Goal: Task Accomplishment & Management: Use online tool/utility

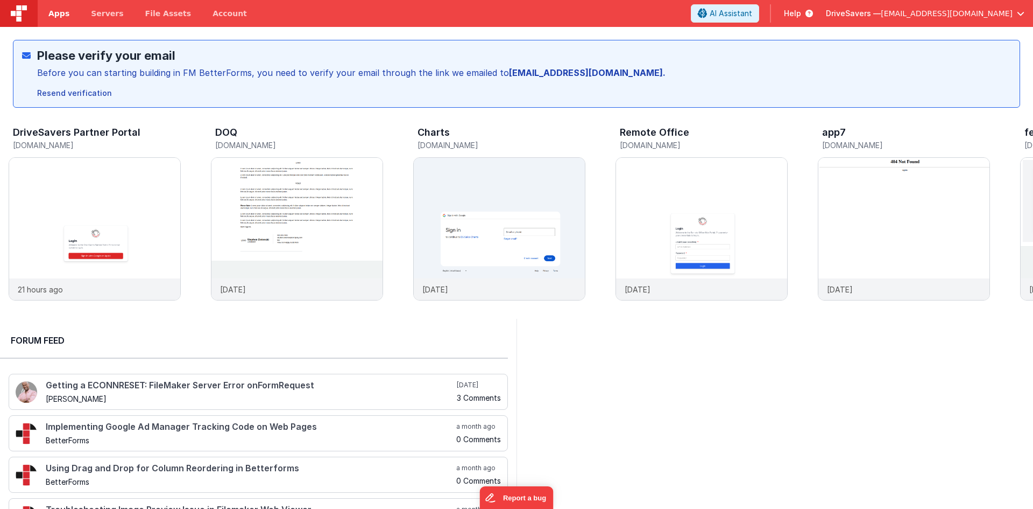
click at [47, 16] on link "Apps" at bounding box center [59, 13] width 43 height 27
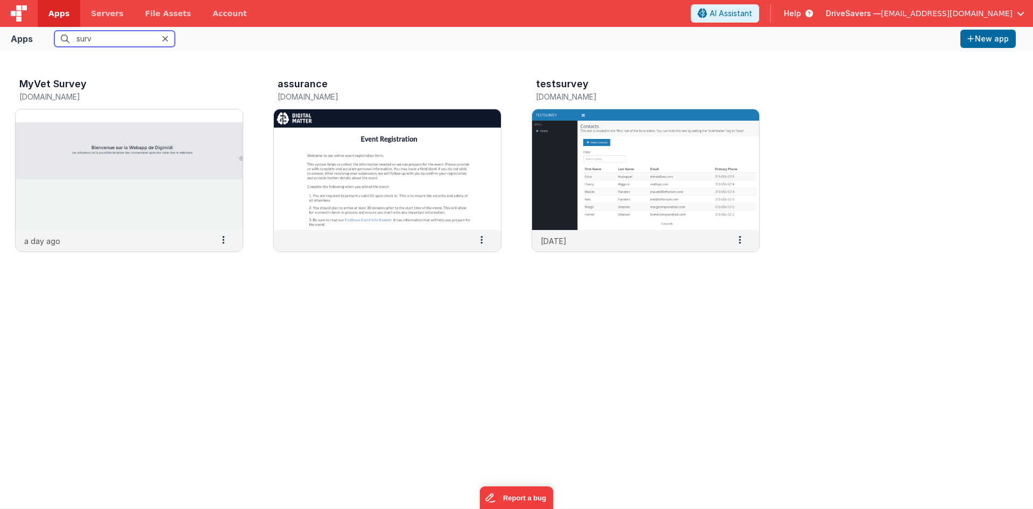
drag, startPoint x: 123, startPoint y: 43, endPoint x: 60, endPoint y: 41, distance: 62.5
click at [60, 41] on input "surv" at bounding box center [114, 39] width 121 height 16
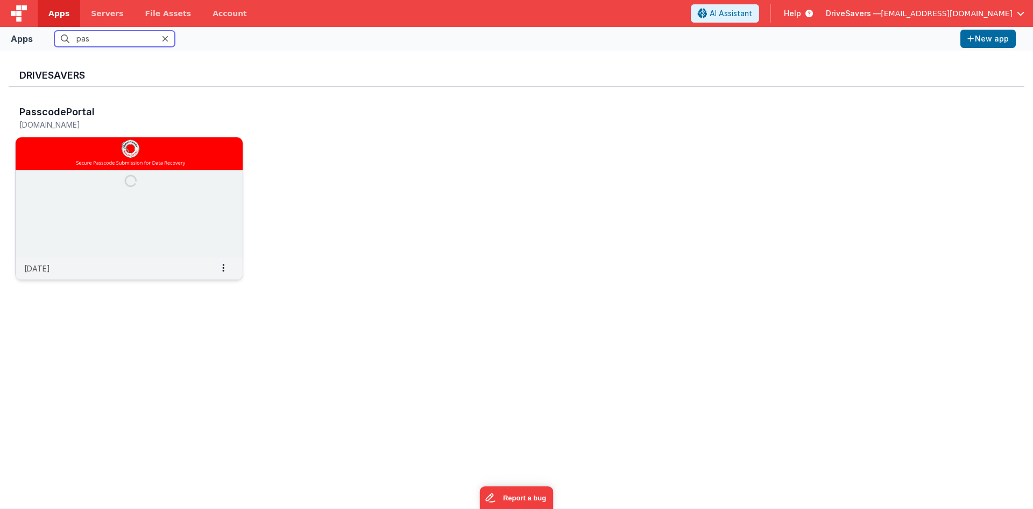
type input "pas"
click at [97, 177] on img at bounding box center [129, 197] width 227 height 121
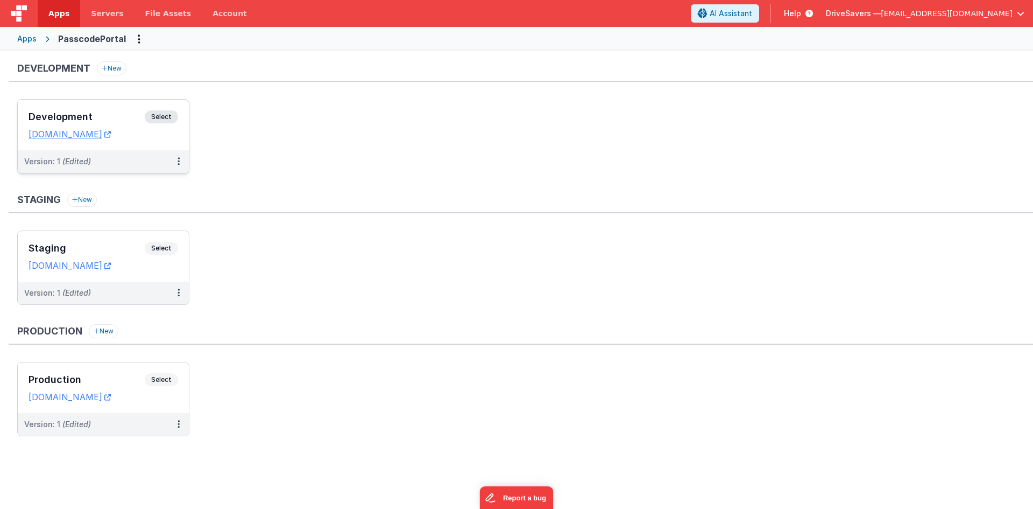
click at [125, 118] on h3 "Development" at bounding box center [87, 116] width 116 height 11
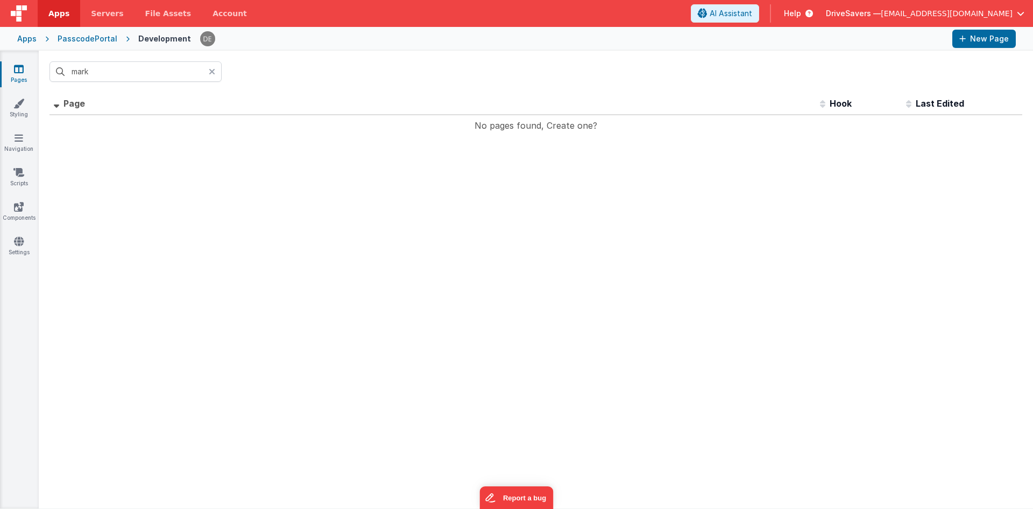
click at [209, 73] on icon at bounding box center [212, 71] width 6 height 9
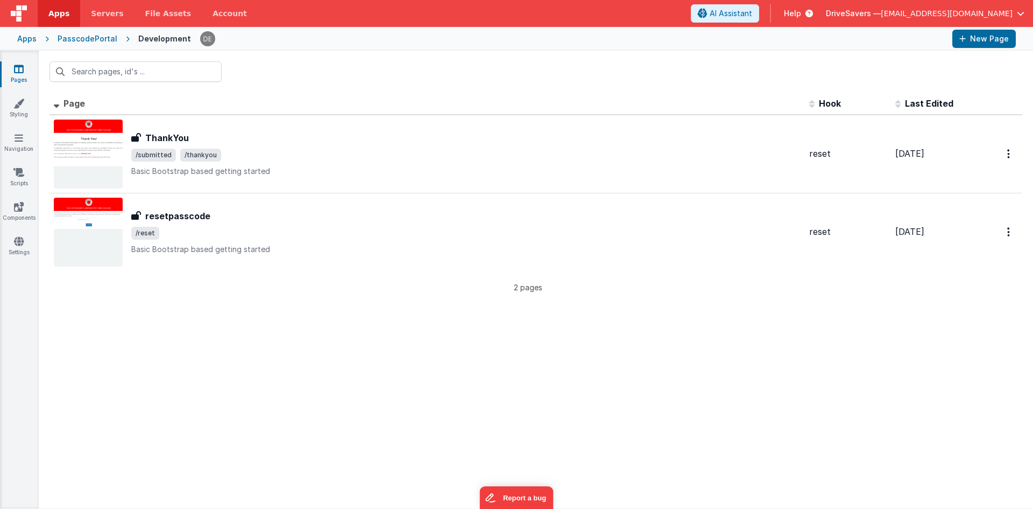
click at [327, 41] on div at bounding box center [572, 39] width 744 height 18
drag, startPoint x: 252, startPoint y: 236, endPoint x: 246, endPoint y: 281, distance: 46.1
click at [248, 274] on div "Id Page Description Hook Last Edited FR_797BA4D7-C909-F94D-A0DD-FE3BF4E767D6 Th…" at bounding box center [536, 193] width 973 height 200
drag, startPoint x: 452, startPoint y: 376, endPoint x: 491, endPoint y: 366, distance: 41.0
click at [452, 375] on div "Id Page Description Hook Last Edited FR_797BA4D7-C909-F94D-A0DD-FE3BF4E767D6 Th…" at bounding box center [536, 300] width 995 height 415
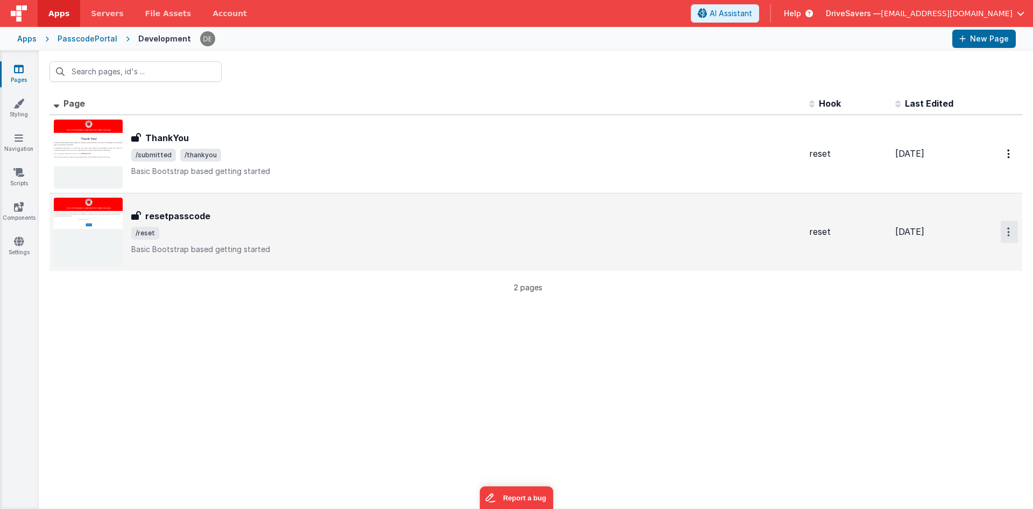
click at [1007, 233] on icon "Options" at bounding box center [1008, 231] width 3 height 9
click at [987, 284] on link "Duplicate" at bounding box center [971, 276] width 95 height 20
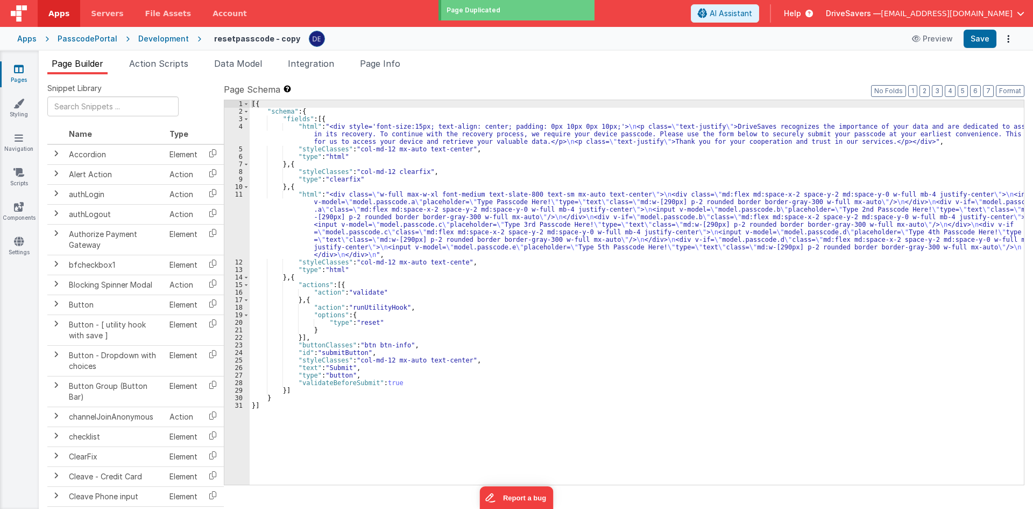
click at [311, 184] on div "[{ "schema" : { "fields" : [{ "html" : "<div style='font-size:15px; text-align:…" at bounding box center [637, 299] width 774 height 399
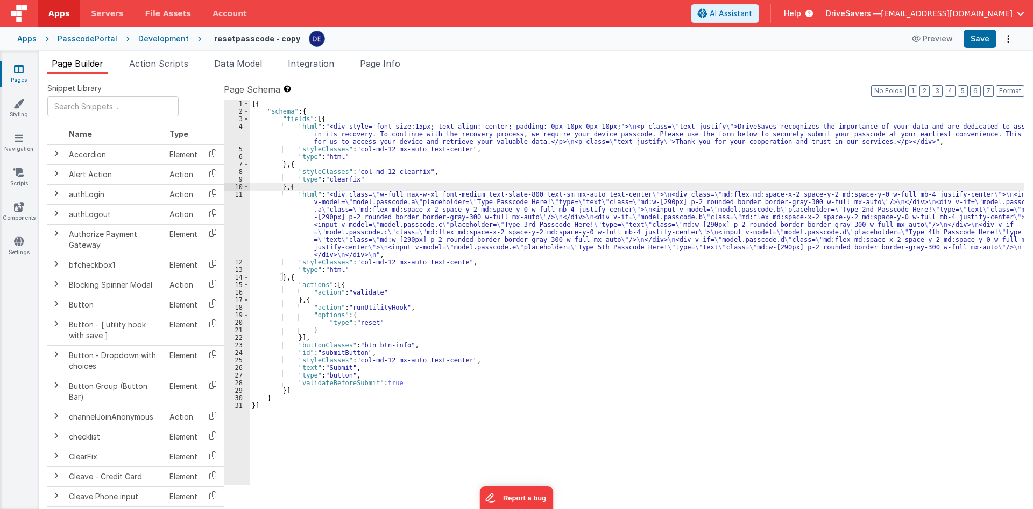
click at [333, 135] on div "[{ "schema" : { "fields" : [{ "html" : "<div style='font-size:15px; text-align:…" at bounding box center [637, 299] width 774 height 399
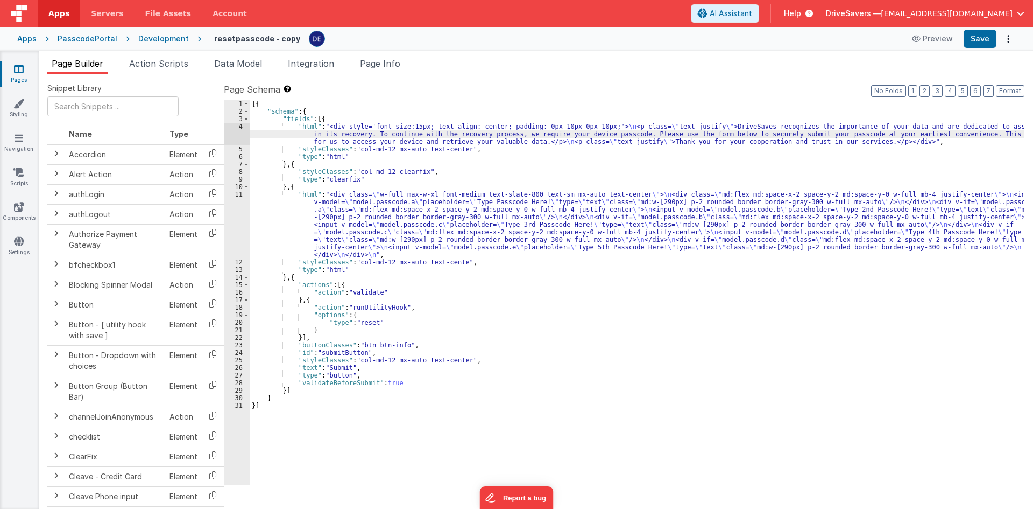
click at [329, 224] on div "[{ "schema" : { "fields" : [{ "html" : "<div style='font-size:15px; text-align:…" at bounding box center [637, 299] width 774 height 399
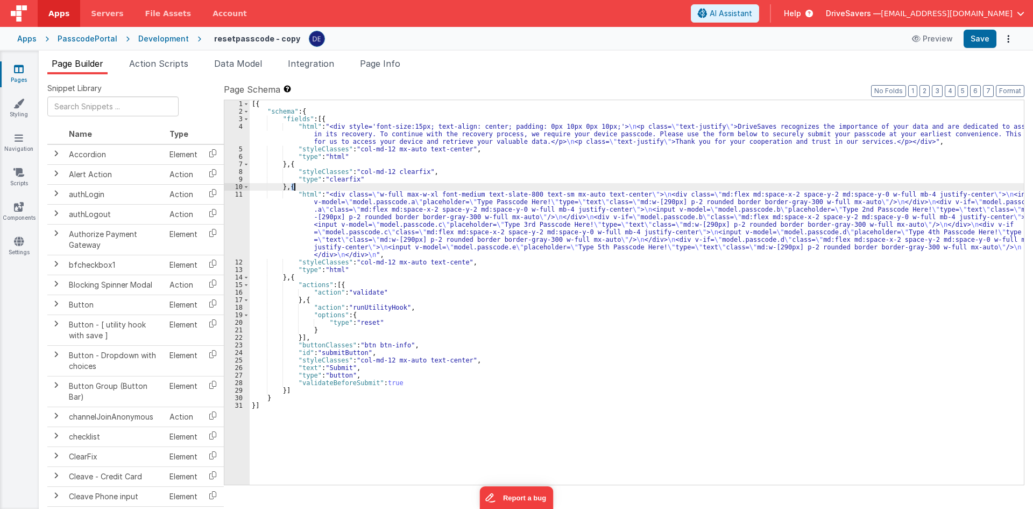
drag, startPoint x: 291, startPoint y: 184, endPoint x: 300, endPoint y: 196, distance: 15.4
click at [302, 185] on div "[{ "schema" : { "fields" : [{ "html" : "<div style='font-size:15px; text-align:…" at bounding box center [637, 299] width 774 height 399
click at [299, 267] on div "[{ "schema" : { "fields" : [{ "html" : "<div style='font-size:15px; text-align:…" at bounding box center [637, 299] width 774 height 399
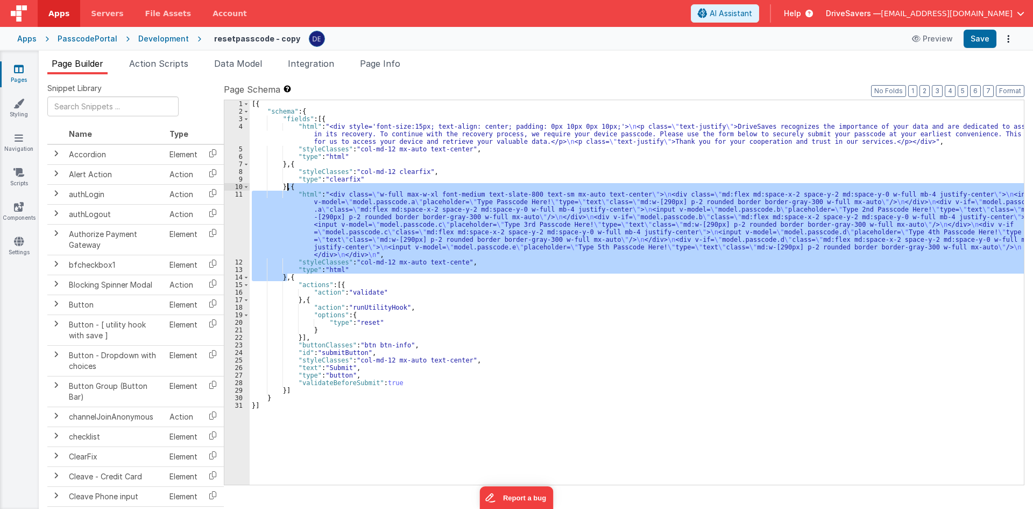
drag, startPoint x: 287, startPoint y: 277, endPoint x: 287, endPoint y: 190, distance: 86.6
click at [287, 190] on div "[{ "schema" : { "fields" : [{ "html" : "<div style='font-size:15px; text-align:…" at bounding box center [637, 299] width 774 height 399
click at [317, 266] on div "[{ "schema" : { "fields" : [{ "html" : "<div style='font-size:15px; text-align:…" at bounding box center [637, 292] width 774 height 384
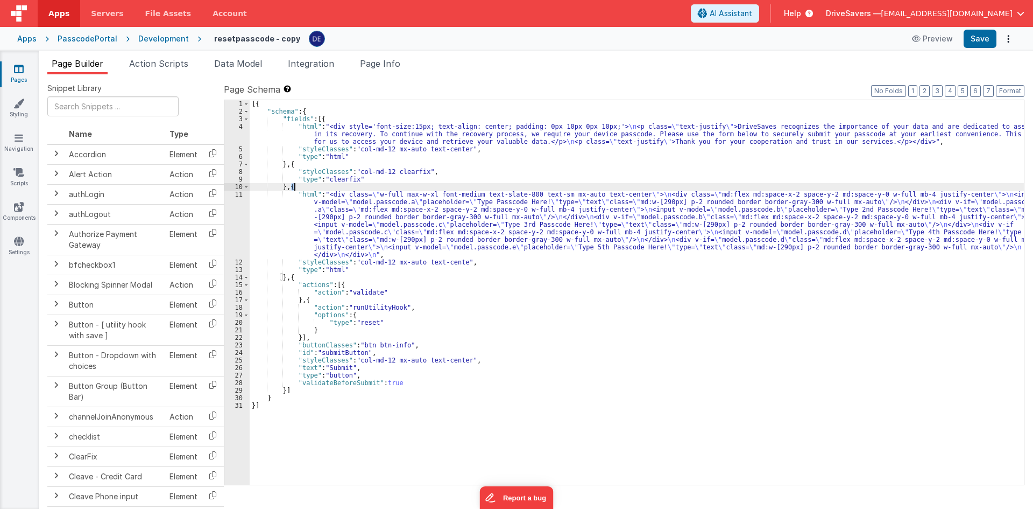
click at [295, 189] on div "[{ "schema" : { "fields" : [{ "html" : "<div style='font-size:15px; text-align:…" at bounding box center [637, 299] width 774 height 399
click at [292, 273] on div "[{ "schema" : { "fields" : [{ "html" : "<div style='font-size:15px; text-align:…" at bounding box center [637, 299] width 774 height 399
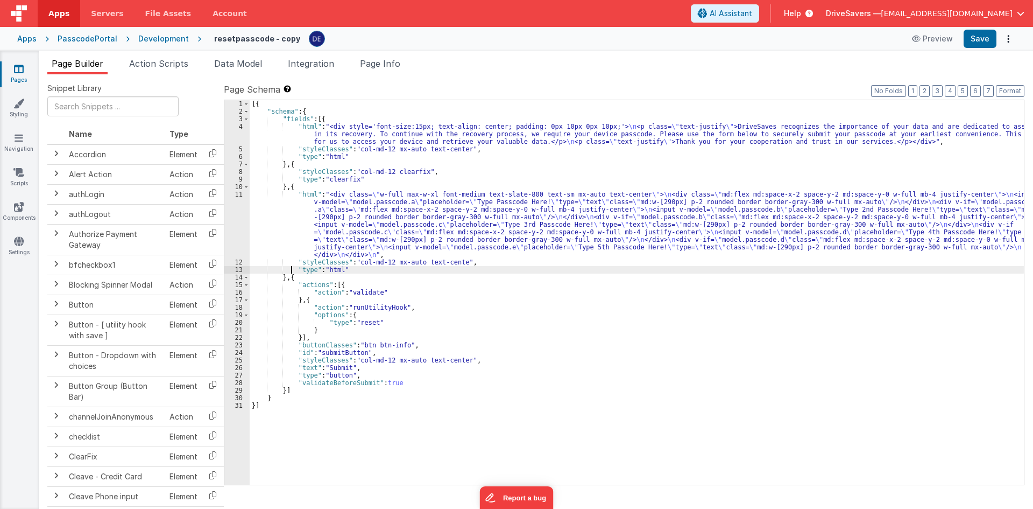
click at [290, 280] on div "[{ "schema" : { "fields" : [{ "html" : "<div style='font-size:15px; text-align:…" at bounding box center [637, 299] width 774 height 399
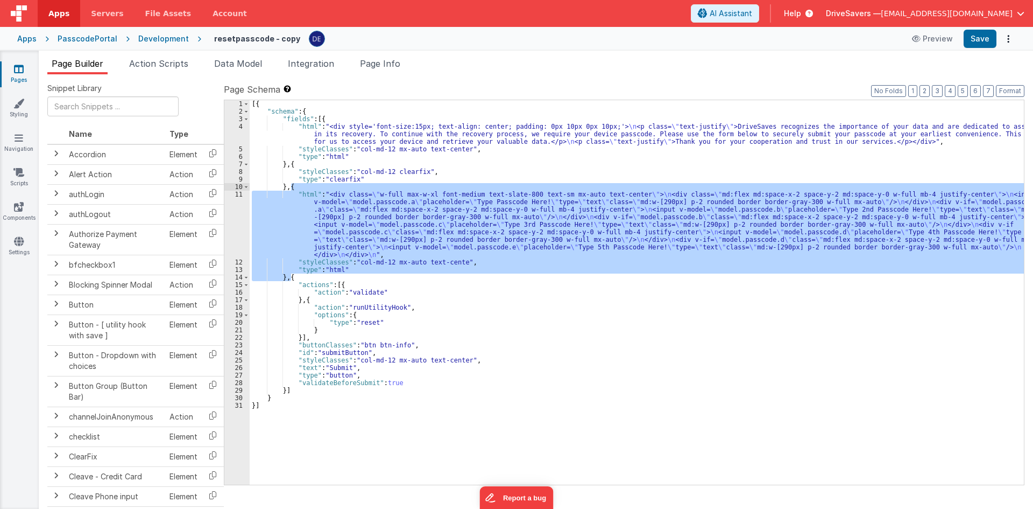
drag, startPoint x: 290, startPoint y: 277, endPoint x: 290, endPoint y: 190, distance: 87.2
click at [290, 190] on div "[{ "schema" : { "fields" : [{ "html" : "<div style='font-size:15px; text-align:…" at bounding box center [637, 299] width 774 height 399
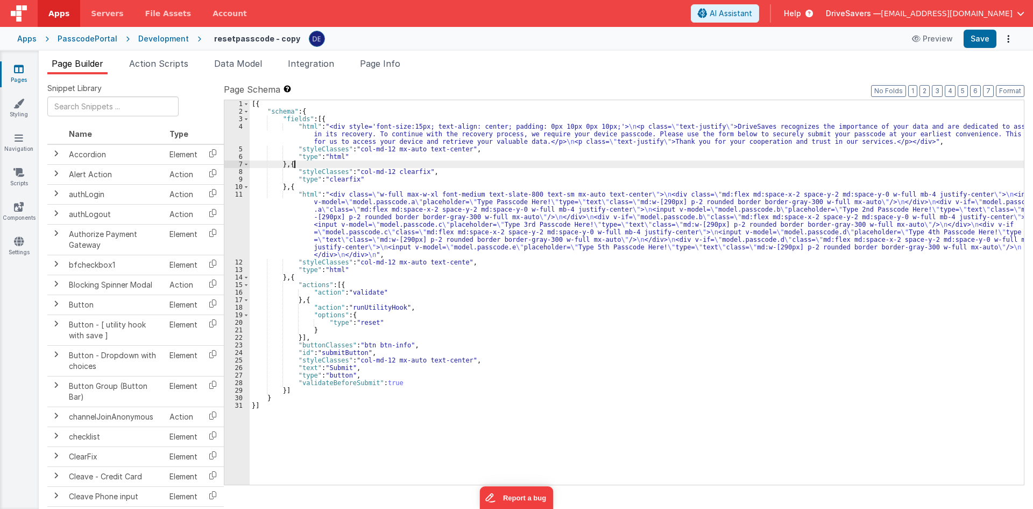
click at [334, 161] on div "[{ "schema" : { "fields" : [{ "html" : "<div style='font-size:15px; text-align:…" at bounding box center [637, 299] width 774 height 399
click at [308, 210] on div "[{ "schema" : { "fields" : [{ "html" : "<div style='font-size:15px; text-align:…" at bounding box center [637, 299] width 774 height 399
click at [234, 207] on div "11" at bounding box center [236, 225] width 25 height 68
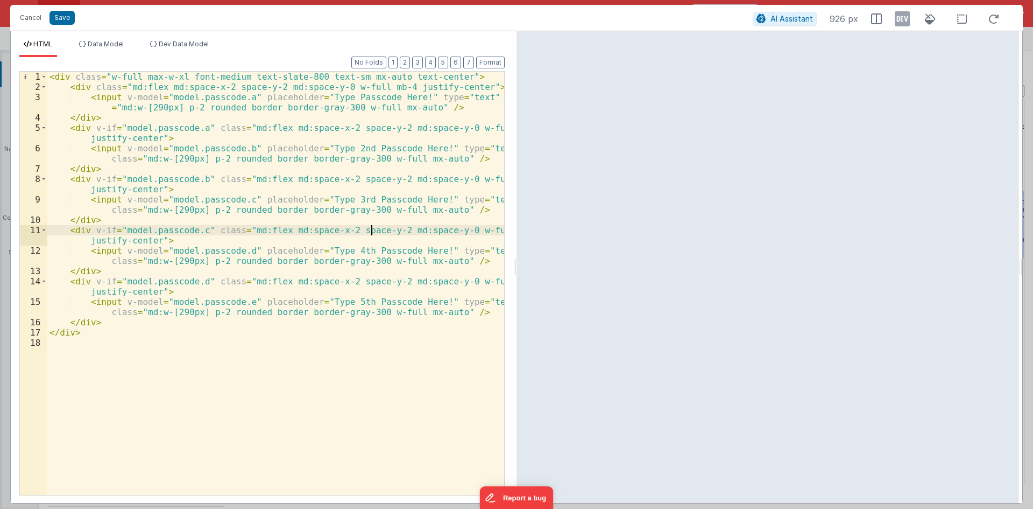
click at [372, 225] on div "< div class = "w-full max-w-xl font-medium text-slate-800 text-sm mx-auto text-…" at bounding box center [275, 293] width 457 height 443
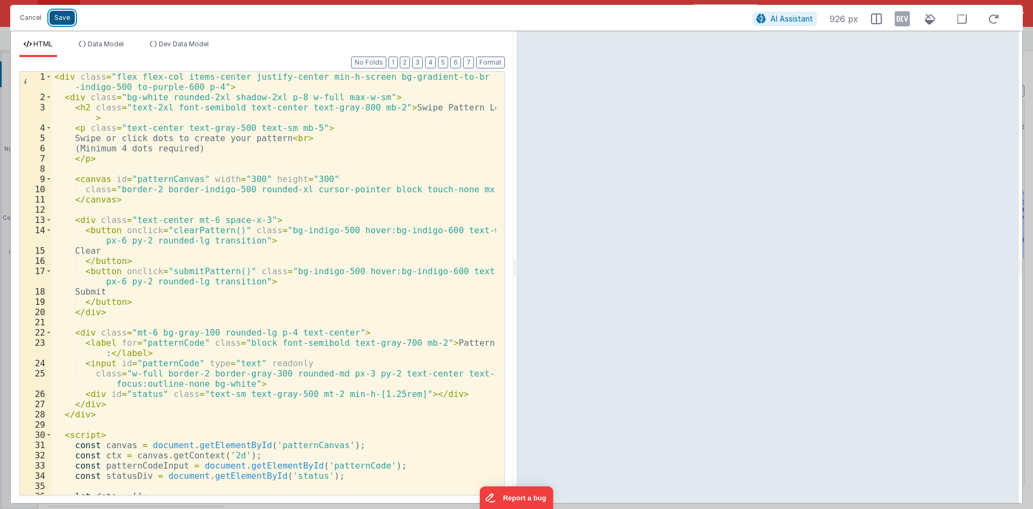
click at [66, 16] on button "Save" at bounding box center [62, 18] width 25 height 14
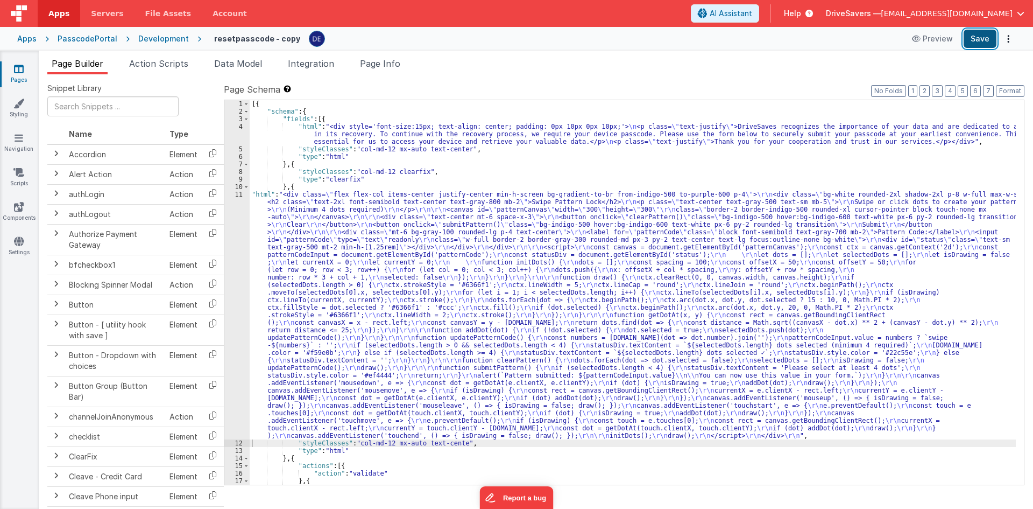
click at [974, 38] on button "Save" at bounding box center [980, 39] width 33 height 18
click at [18, 134] on icon at bounding box center [19, 137] width 9 height 11
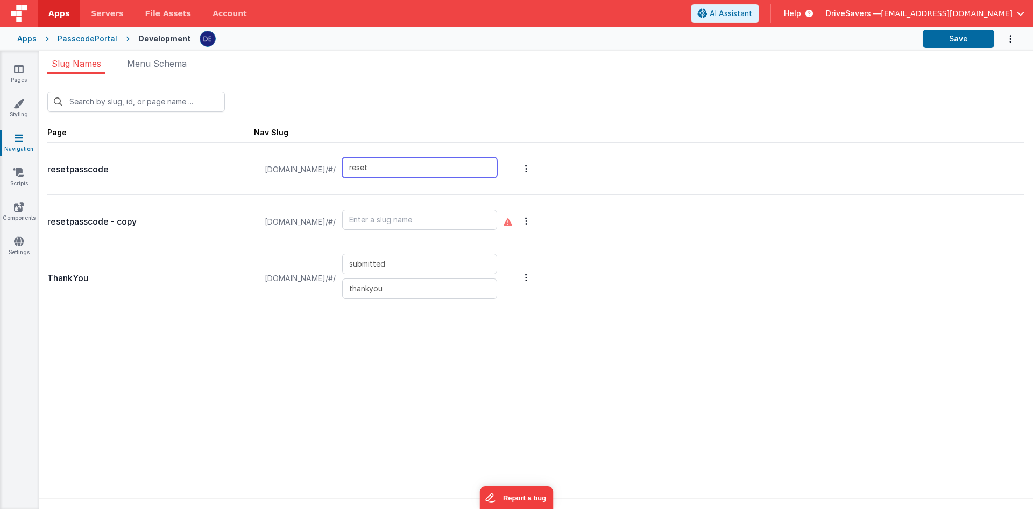
click at [401, 171] on input "reset" at bounding box center [419, 167] width 155 height 20
click at [406, 224] on input "text" at bounding box center [419, 219] width 155 height 20
type input "pattern"
drag, startPoint x: 504, startPoint y: 372, endPoint x: 664, endPoint y: 277, distance: 186.1
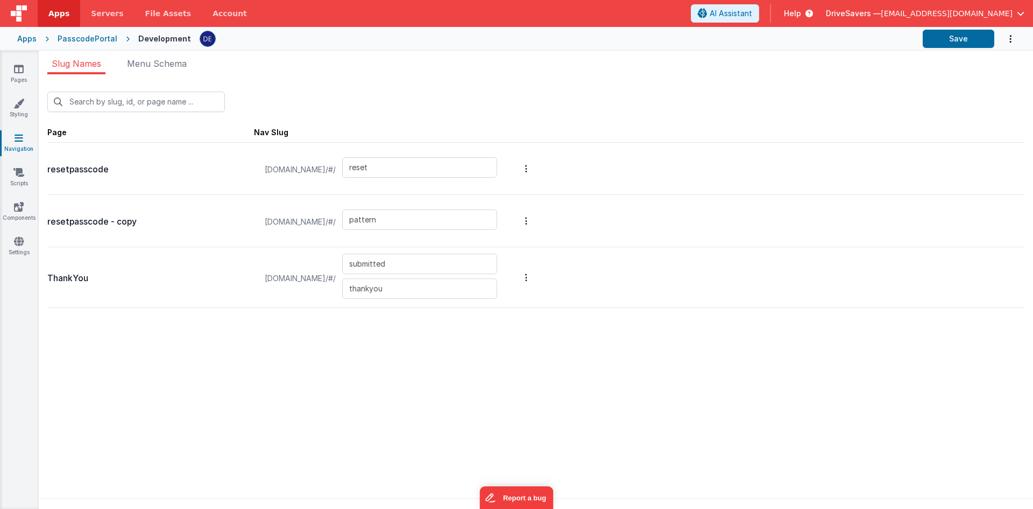
click at [505, 372] on div "New Slug Page Nav Slug resetpasscode passcode.clientportal.cloud/#/ reset reset…" at bounding box center [536, 294] width 995 height 441
click at [955, 29] on div "Apps PasscodePortal Development Save" at bounding box center [516, 39] width 1033 height 24
click at [935, 38] on button "Save" at bounding box center [959, 39] width 72 height 18
click at [23, 77] on link "Pages" at bounding box center [18, 75] width 39 height 22
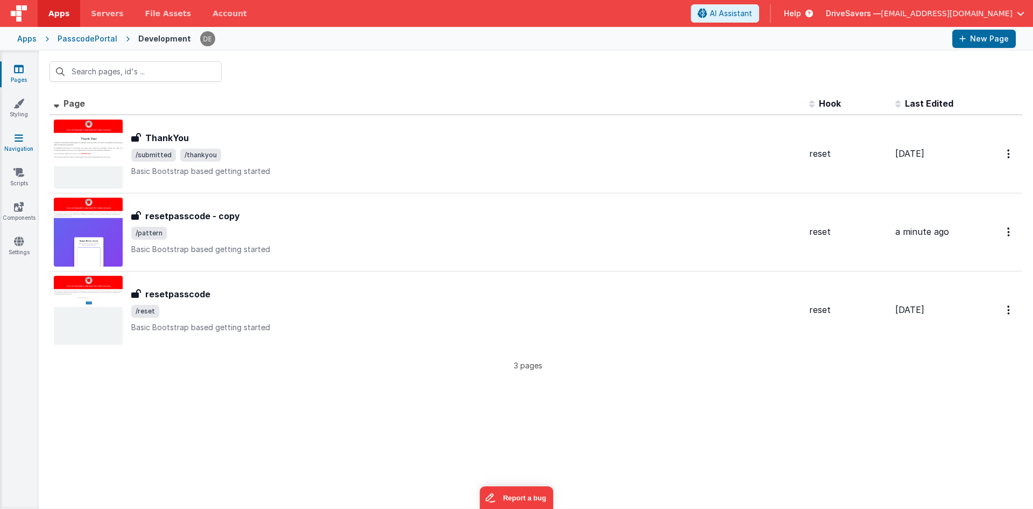
click at [17, 146] on link "Navigation" at bounding box center [18, 143] width 39 height 22
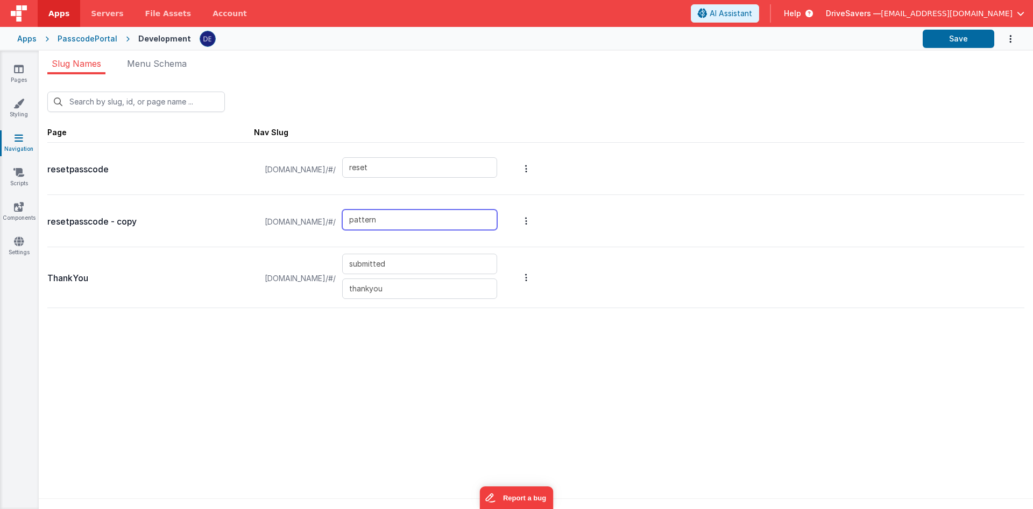
click at [401, 222] on input "pattern" at bounding box center [419, 219] width 155 height 20
click at [99, 37] on div "PasscodePortal" at bounding box center [88, 38] width 60 height 11
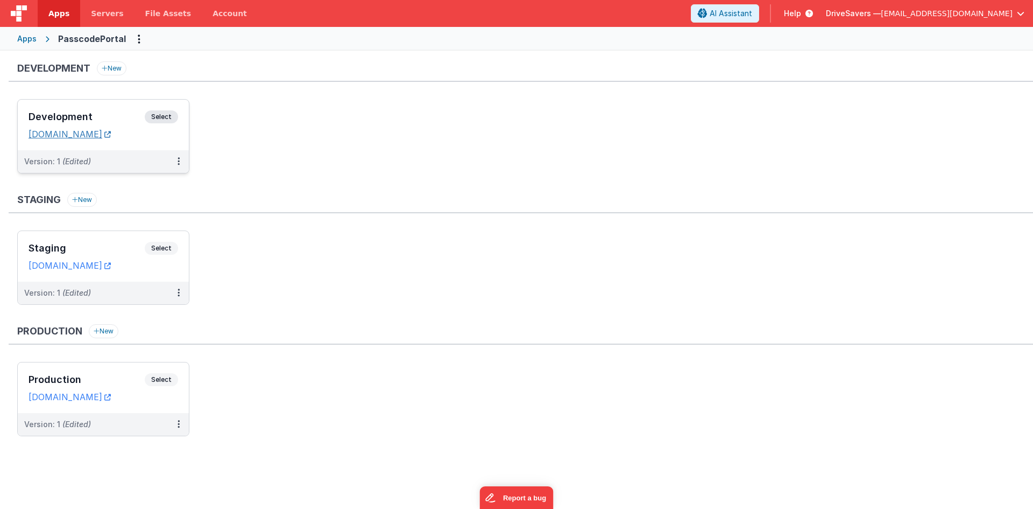
click at [111, 136] on link "[DOMAIN_NAME]" at bounding box center [70, 134] width 82 height 11
click at [71, 110] on div "Development Select" at bounding box center [104, 119] width 150 height 18
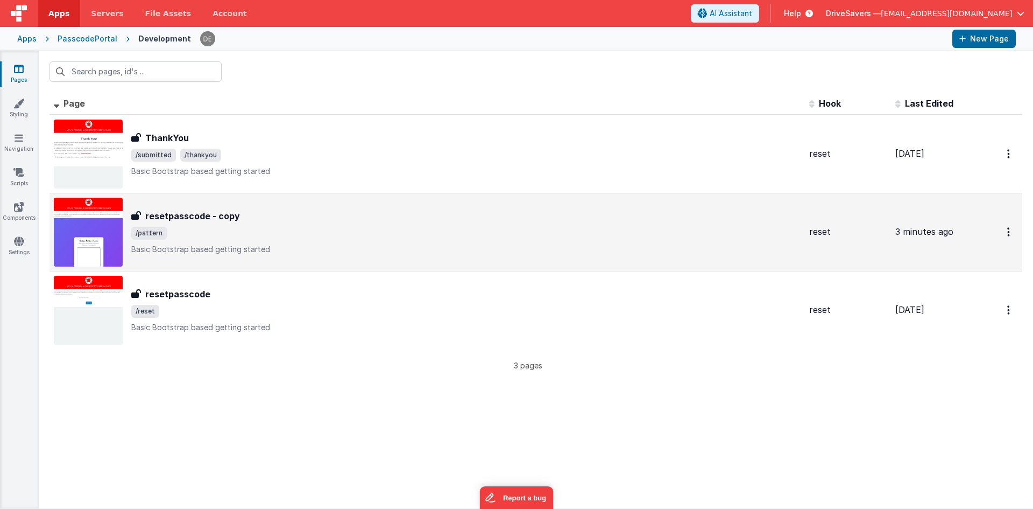
click at [253, 236] on span "/pattern" at bounding box center [466, 233] width 670 height 13
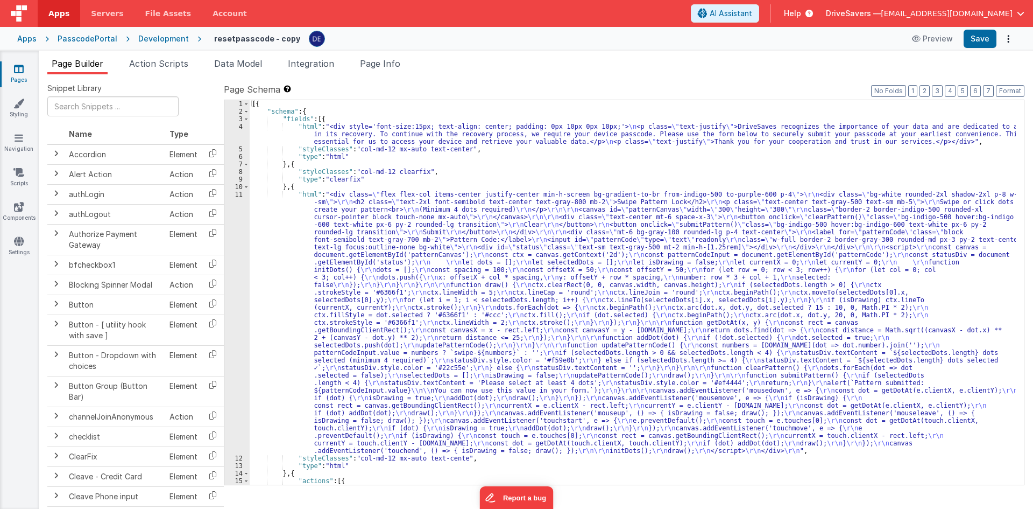
click at [392, 280] on div "[{ "schema" : { "fields" : [{ "html" : "<div style='font-size:15px; text-align:…" at bounding box center [633, 299] width 766 height 399
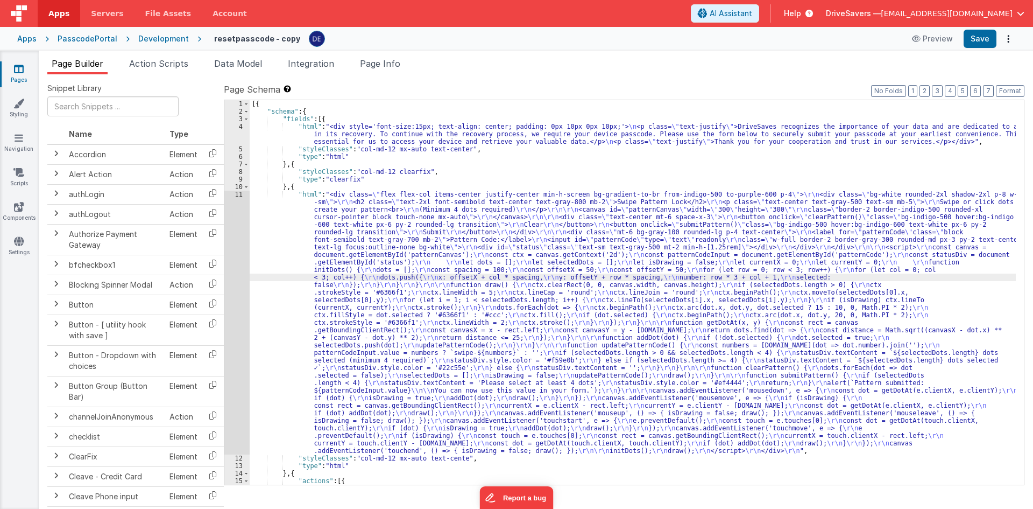
click at [234, 269] on div "11" at bounding box center [236, 323] width 25 height 264
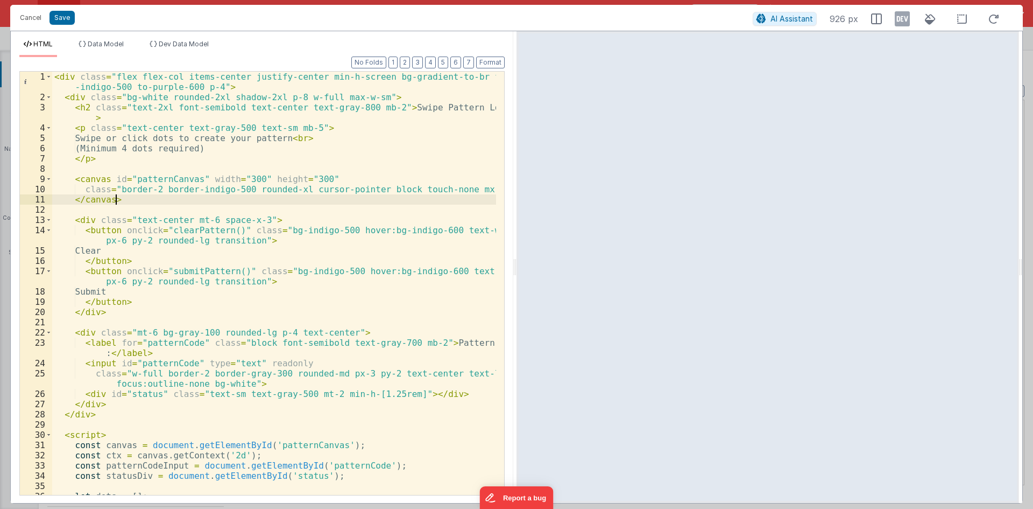
click at [474, 199] on div "< div class = "flex flex-col items-center justify-center min-h-screen bg-gradie…" at bounding box center [274, 299] width 444 height 454
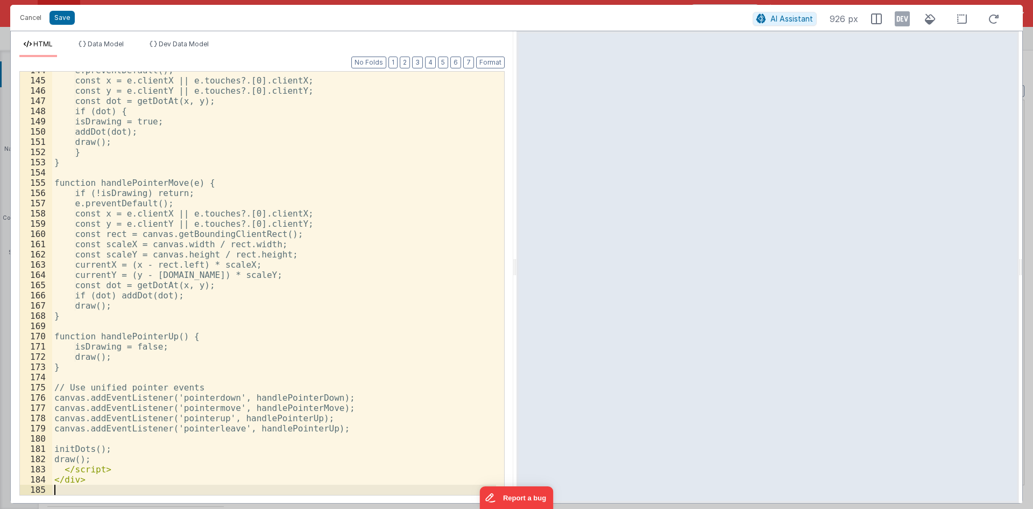
scroll to position [1540, 0]
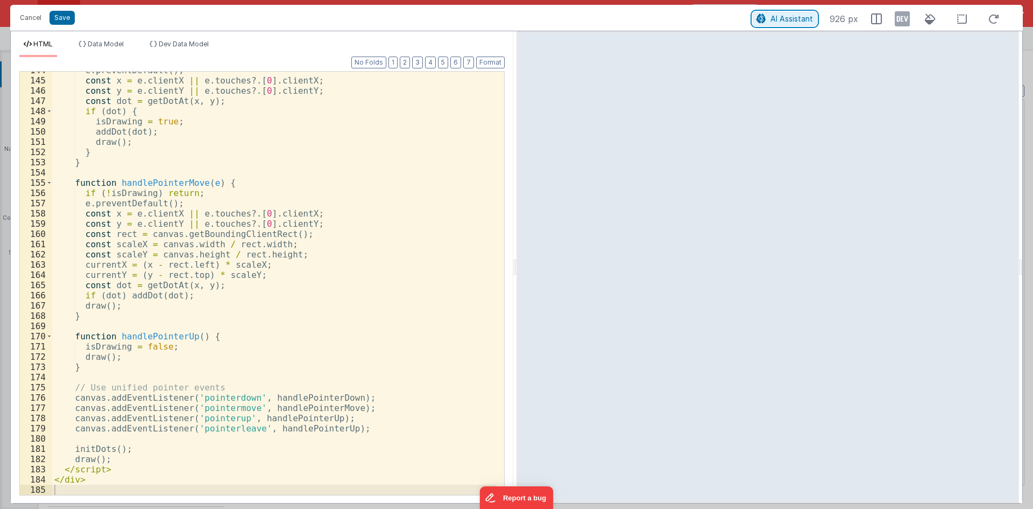
click at [778, 16] on span "AI Assistant" at bounding box center [792, 18] width 43 height 9
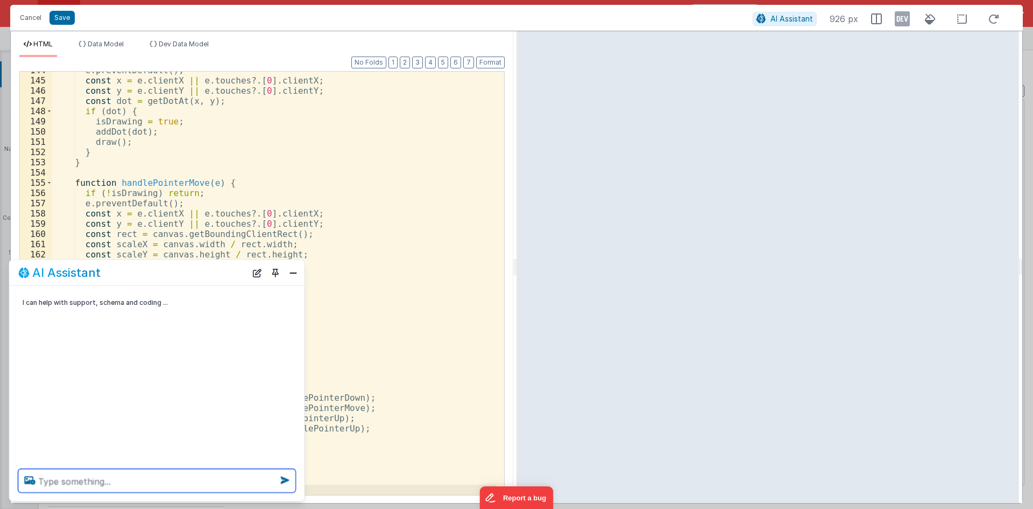
click at [224, 475] on textarea at bounding box center [157, 481] width 278 height 24
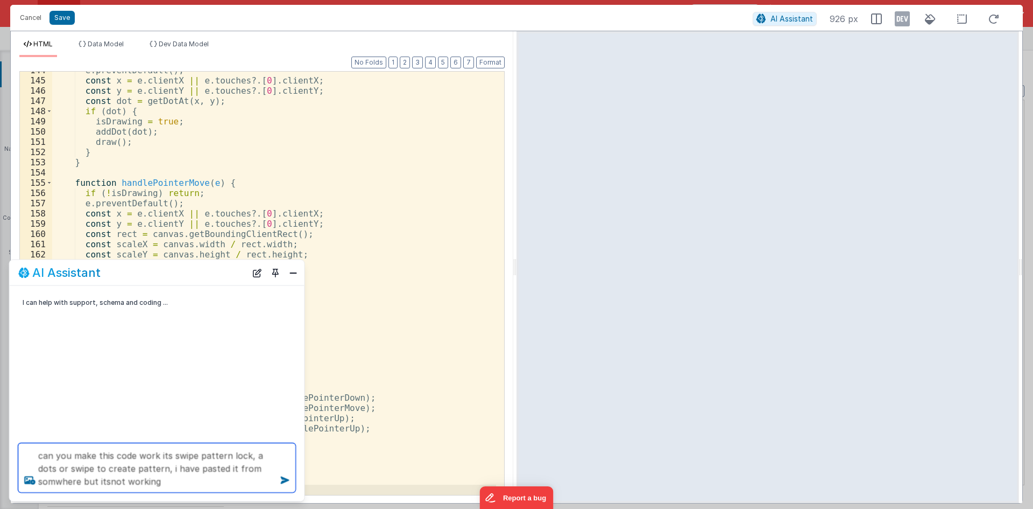
type textarea "can you make this code work its swipe pattern lock, a dots or swipe to create p…"
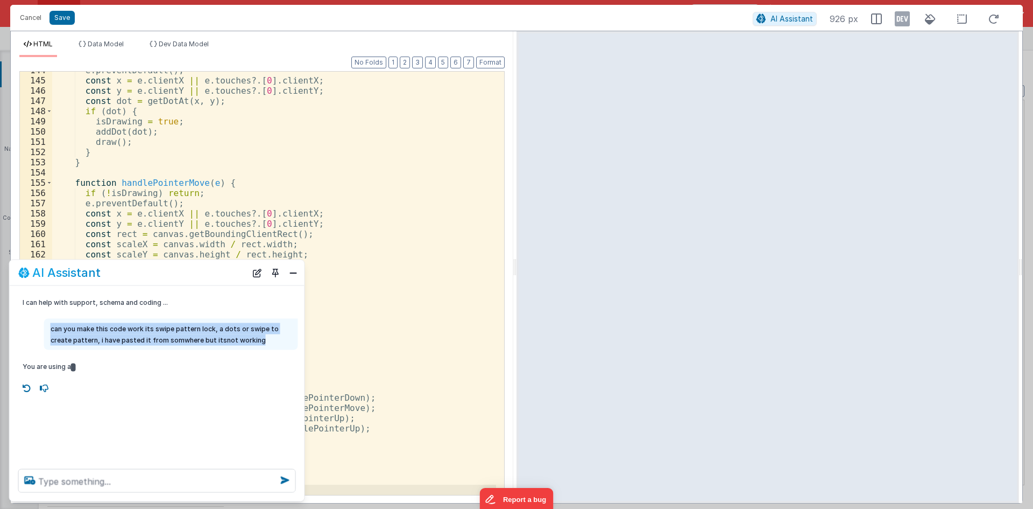
drag, startPoint x: 51, startPoint y: 328, endPoint x: 256, endPoint y: 341, distance: 206.0
click at [256, 341] on p "can you make this code work its swipe pattern lock, a dots or swipe to create p…" at bounding box center [171, 334] width 241 height 23
copy p "can you make this code work its swipe pattern lock, a dots or swipe to create p…"
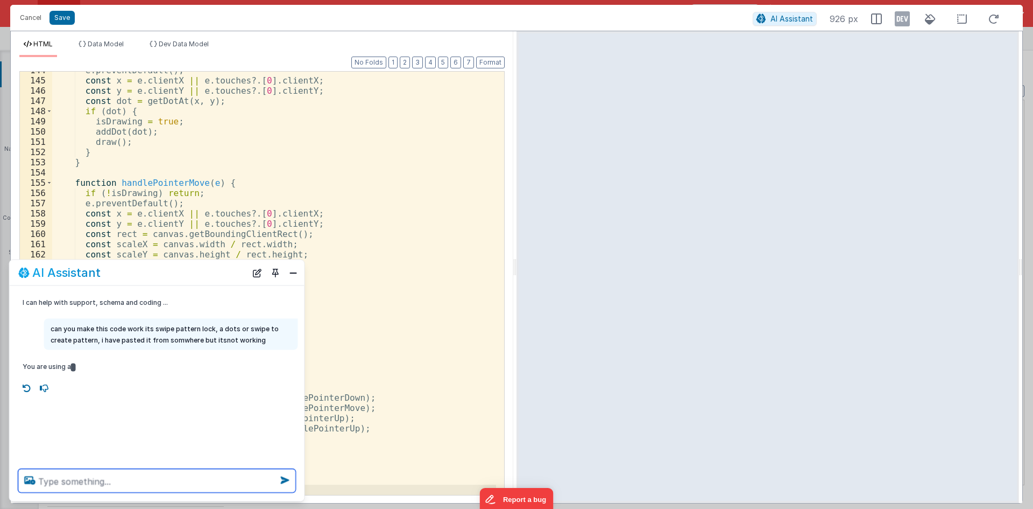
click at [138, 481] on textarea at bounding box center [157, 481] width 278 height 24
paste textarea "can you make this code work its swipe pattern lock, a dots or swipe to create p…"
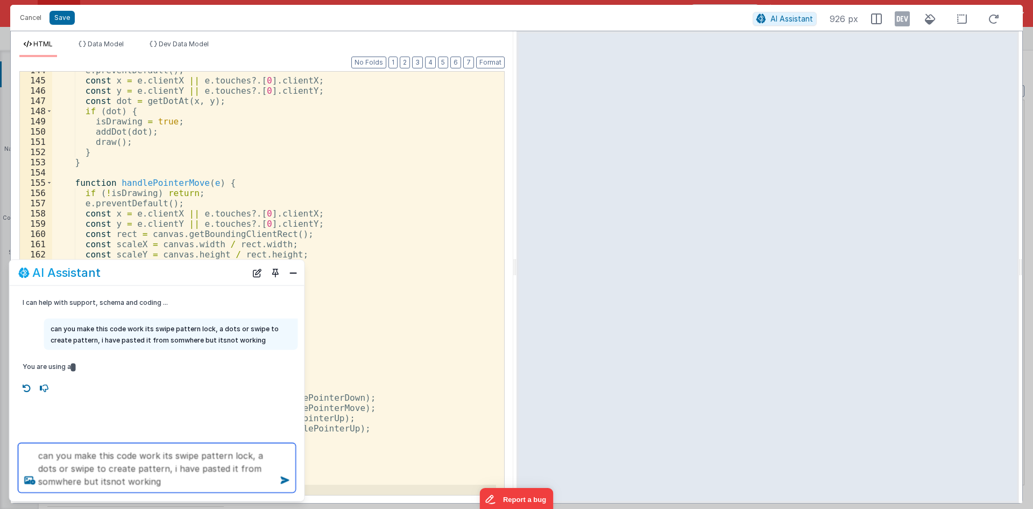
type textarea "can you make this code work its swipe pattern lock, a dots or swipe to create p…"
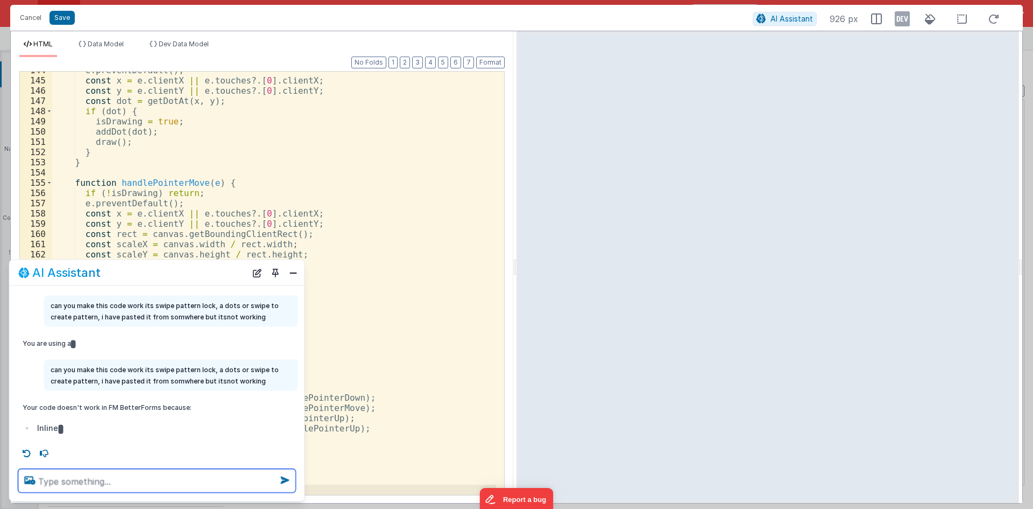
scroll to position [24, 0]
click at [287, 271] on button "Close" at bounding box center [293, 272] width 14 height 15
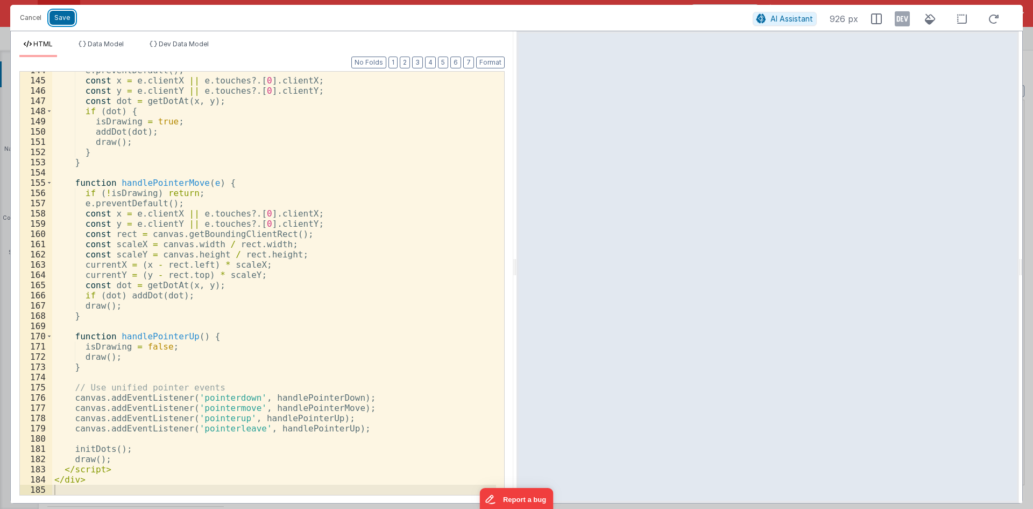
click at [54, 15] on button "Save" at bounding box center [62, 18] width 25 height 14
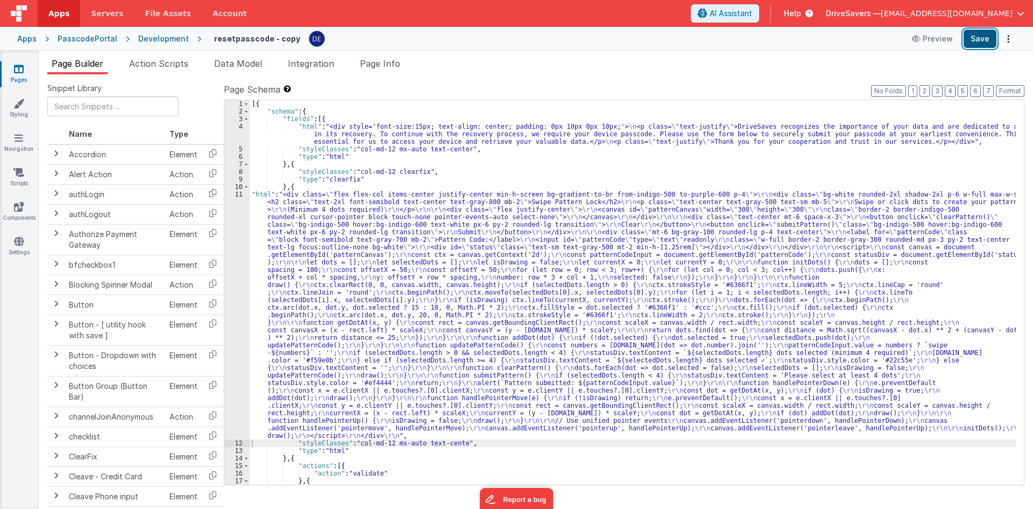
click at [982, 40] on button "Save" at bounding box center [980, 39] width 33 height 18
click at [229, 319] on div "11" at bounding box center [236, 315] width 25 height 249
click at [237, 311] on div "11" at bounding box center [236, 315] width 25 height 249
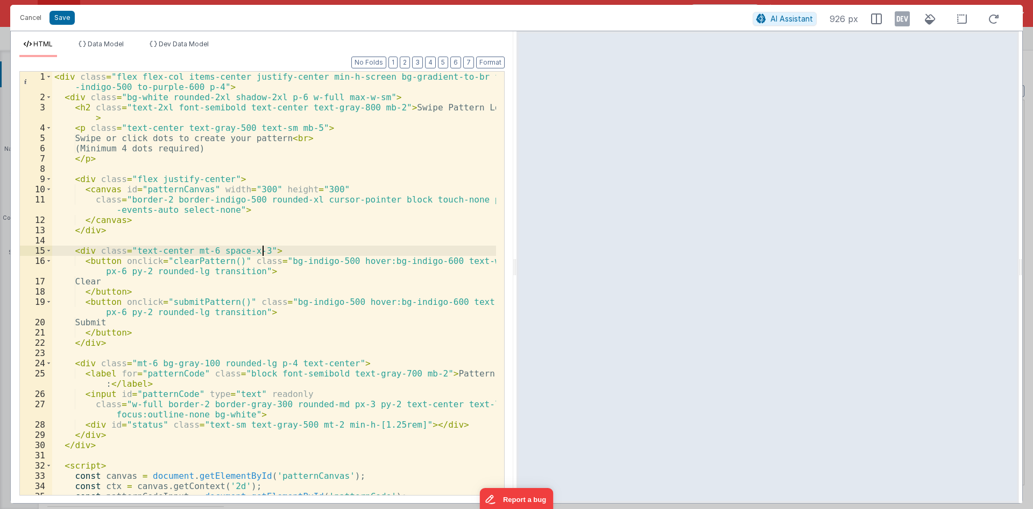
click at [284, 247] on div "< div class = "flex flex-col items-center justify-center min-h-screen bg-gradie…" at bounding box center [274, 299] width 444 height 454
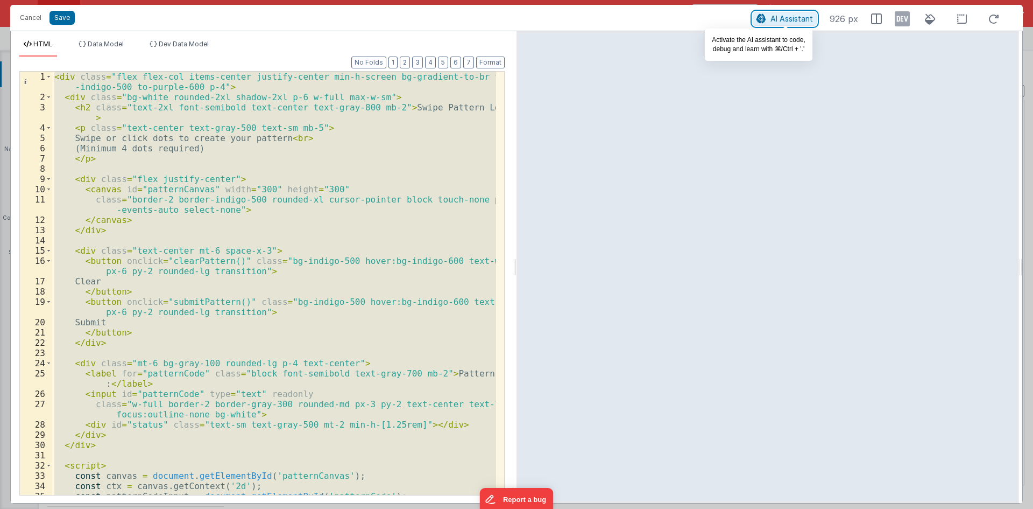
click at [778, 18] on span "AI Assistant" at bounding box center [792, 18] width 43 height 9
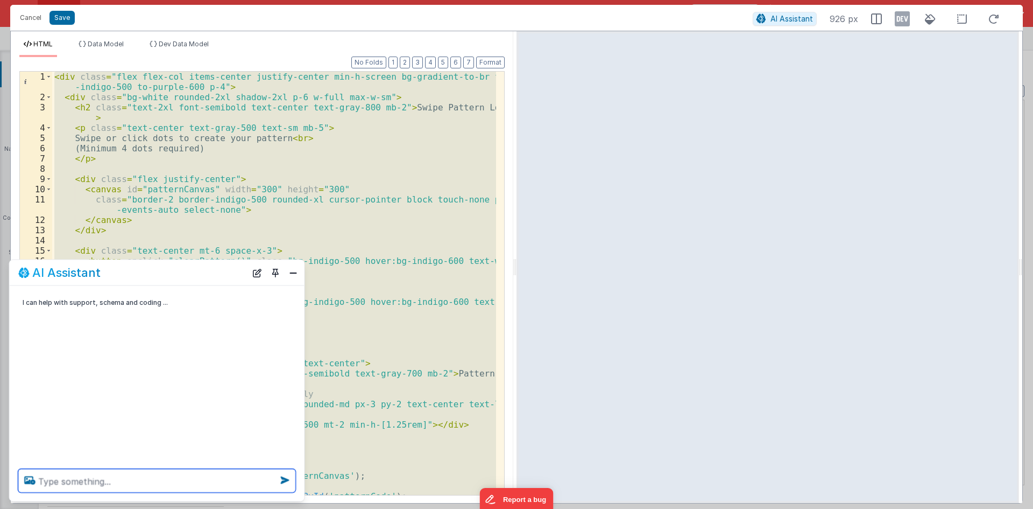
click at [227, 476] on textarea at bounding box center [157, 481] width 278 height 24
paste textarea "can you make this code work its swipe pattern lock, a dots or swipe to create p…"
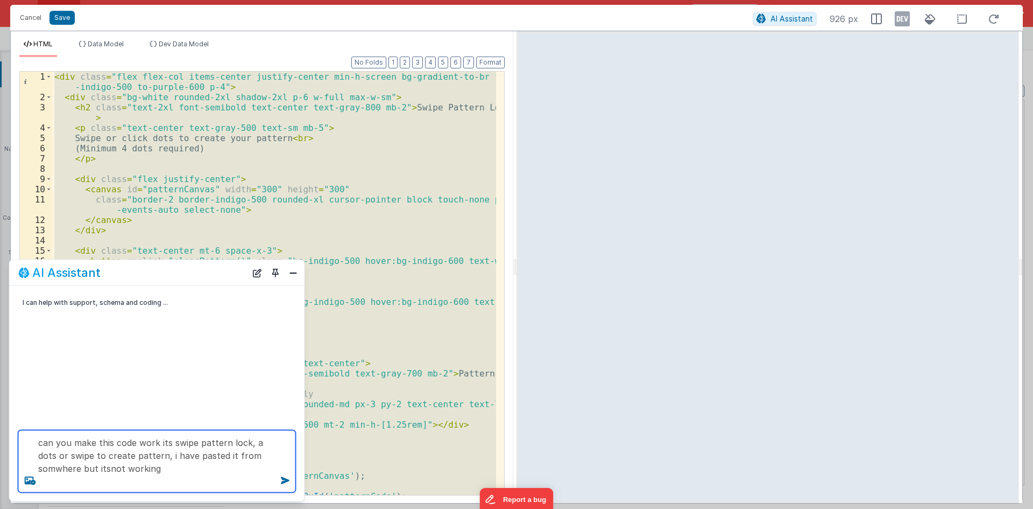
type textarea "can you make this code work its swipe pattern lock, a dots or swipe to create p…"
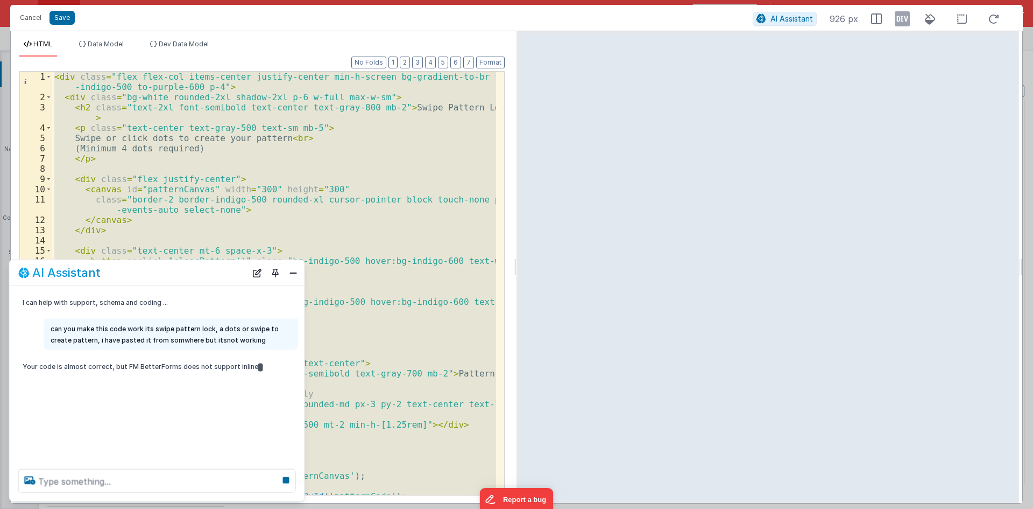
click at [218, 366] on p "Your code is almost correct, but FM BetterForms does not support inline" at bounding box center [143, 366] width 241 height 11
click at [181, 361] on p "Your code is almost correct, but FM BetterForms does not support inline" at bounding box center [143, 366] width 241 height 11
drag, startPoint x: 160, startPoint y: 363, endPoint x: 122, endPoint y: 373, distance: 39.6
click at [158, 363] on p "Your code is almost correct, but FM BetterForms does not support inline" at bounding box center [143, 366] width 241 height 11
click at [66, 364] on p "Your code is almost correct, but FM BetterForms does not support inline" at bounding box center [143, 366] width 241 height 11
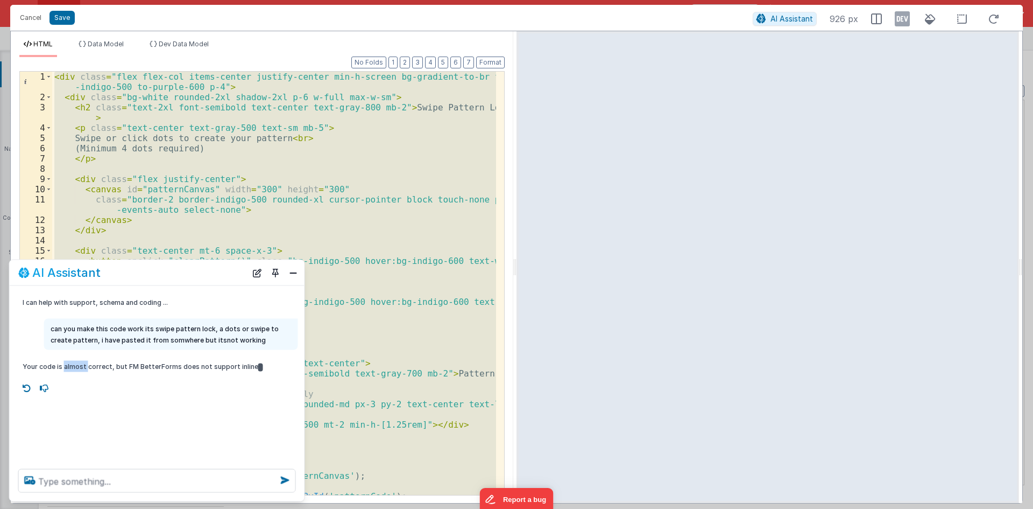
click at [66, 364] on p "Your code is almost correct, but FM BetterForms does not support inline" at bounding box center [143, 366] width 241 height 11
click at [40, 367] on p "Your code is almost correct, but FM BetterForms does not support inline" at bounding box center [143, 366] width 241 height 11
click at [108, 368] on p "Your code is almost correct, but FM BetterForms does not support inline" at bounding box center [143, 366] width 241 height 11
click at [24, 385] on icon at bounding box center [26, 387] width 17 height 17
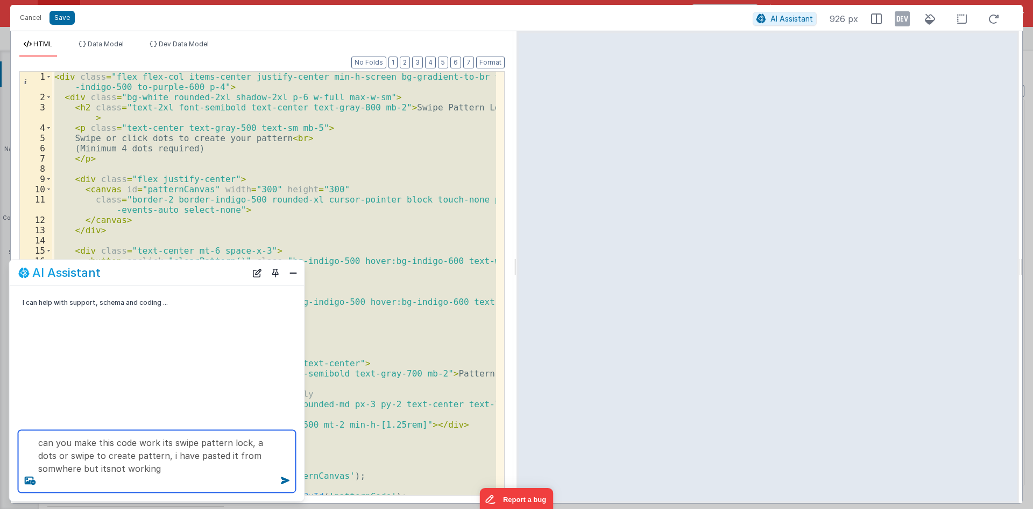
click at [86, 465] on textarea "can you make this code work its swipe pattern lock, a dots or swipe to create p…" at bounding box center [157, 461] width 278 height 62
type textarea "can you make this code work its swipe pattern lock, a dots or swipe to create p…"
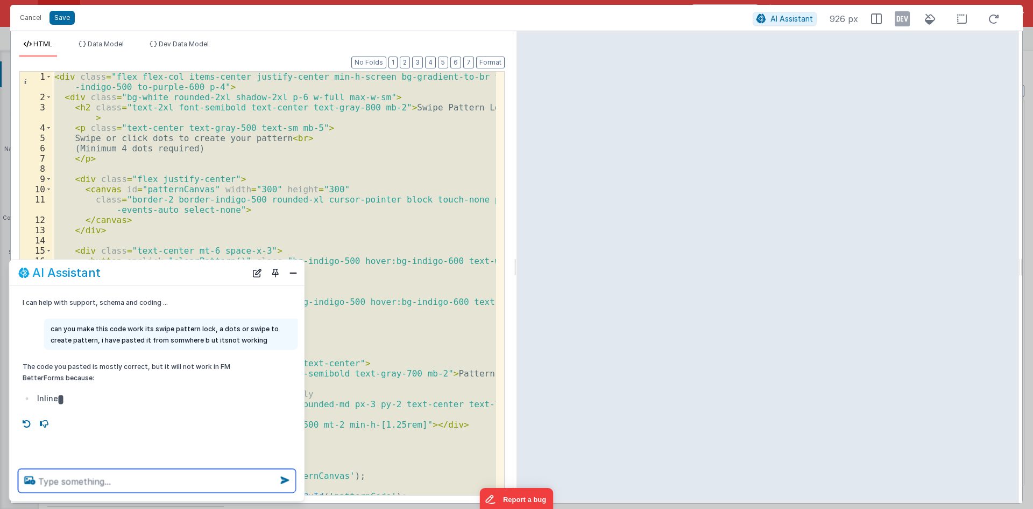
click at [64, 477] on textarea at bounding box center [157, 481] width 278 height 24
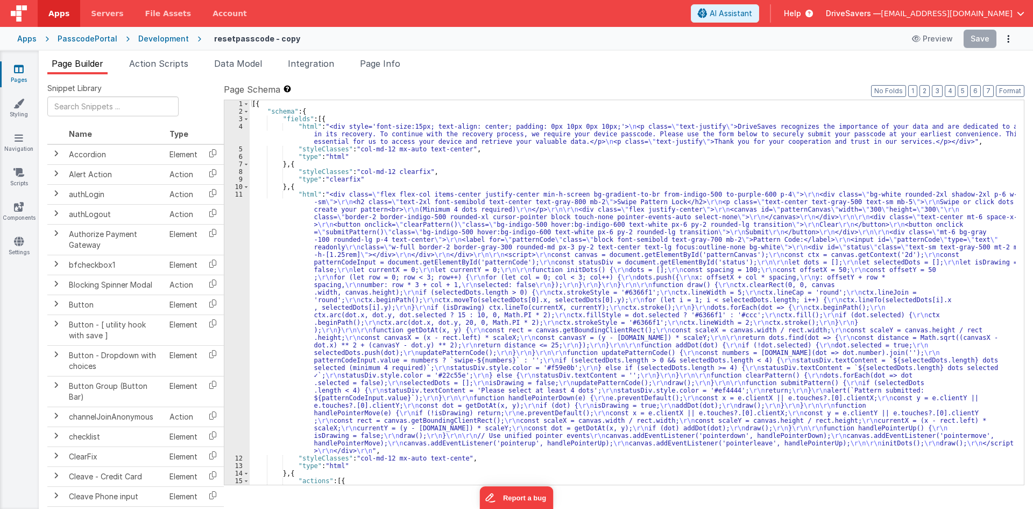
click at [370, 351] on div "[{ "schema" : { "fields" : [{ "html" : "<div style='font-size:15px; text-align:…" at bounding box center [633, 299] width 766 height 399
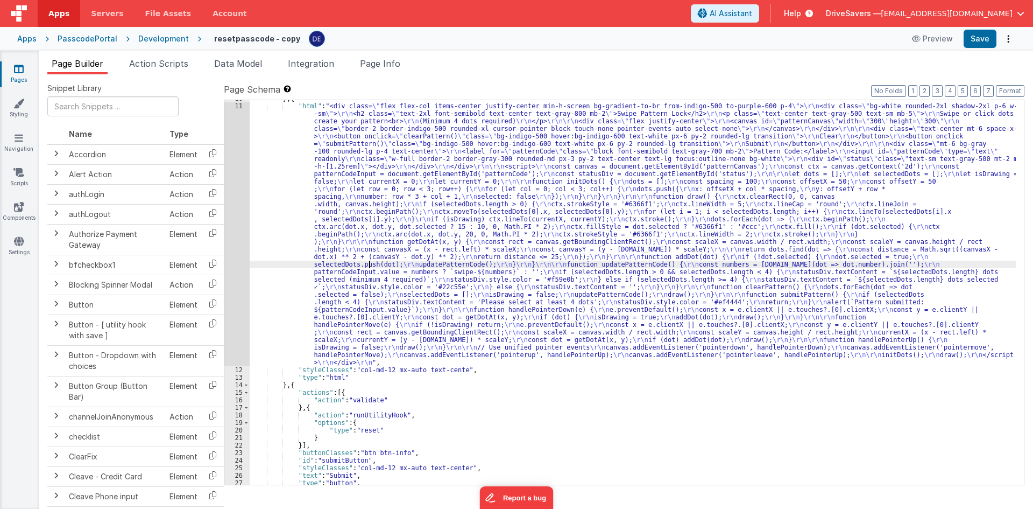
scroll to position [56, 0]
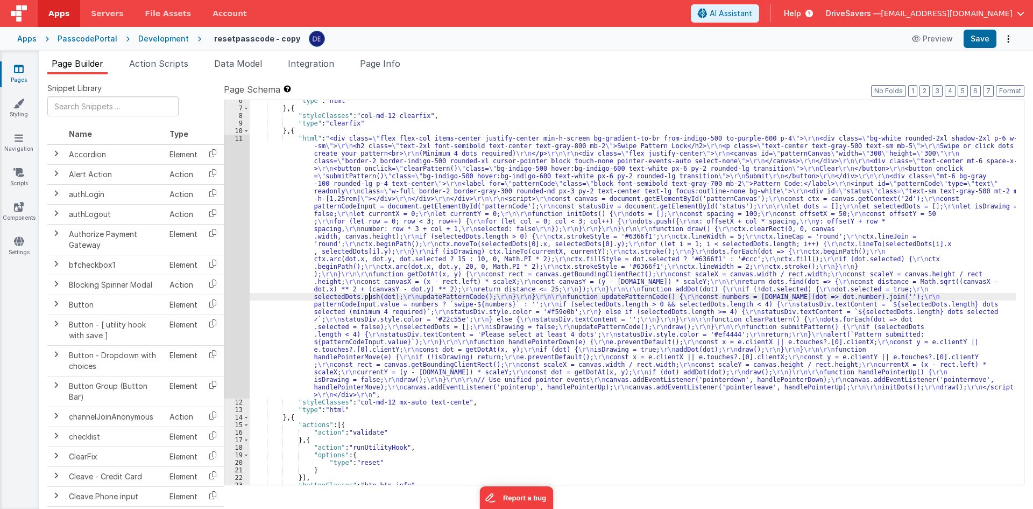
click at [284, 262] on div ""type" : "html" } , { "styleClasses" : "col-md-12 clearfix" , "type" : "clearfi…" at bounding box center [633, 296] width 766 height 399
click at [238, 265] on div "11" at bounding box center [236, 267] width 25 height 264
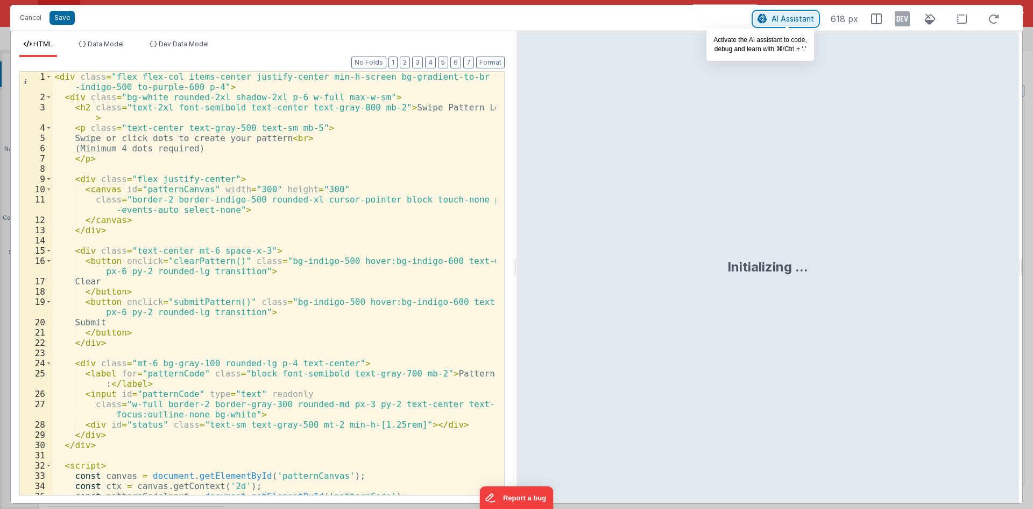
click at [791, 17] on span "AI Assistant" at bounding box center [793, 18] width 43 height 9
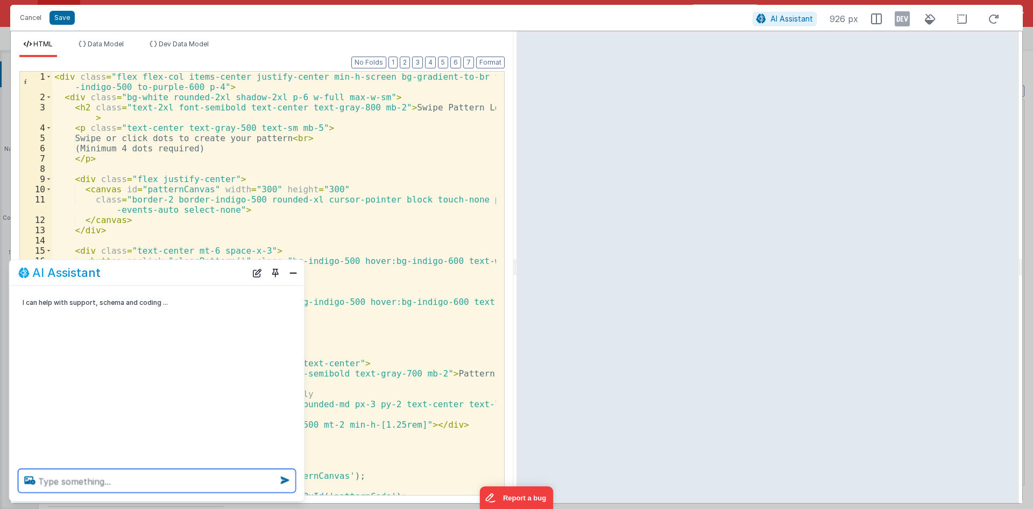
click at [271, 483] on textarea at bounding box center [157, 481] width 278 height 24
paste textarea "can you make this code work its swipe pattern lock, a dots or swipe to create p…"
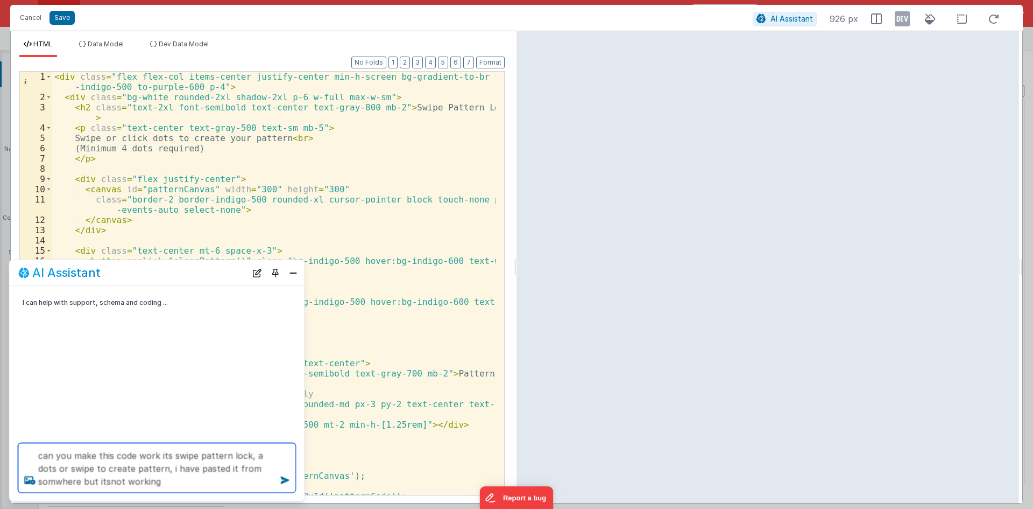
type textarea "can you make this code work its swipe pattern lock, a dots or swipe to create p…"
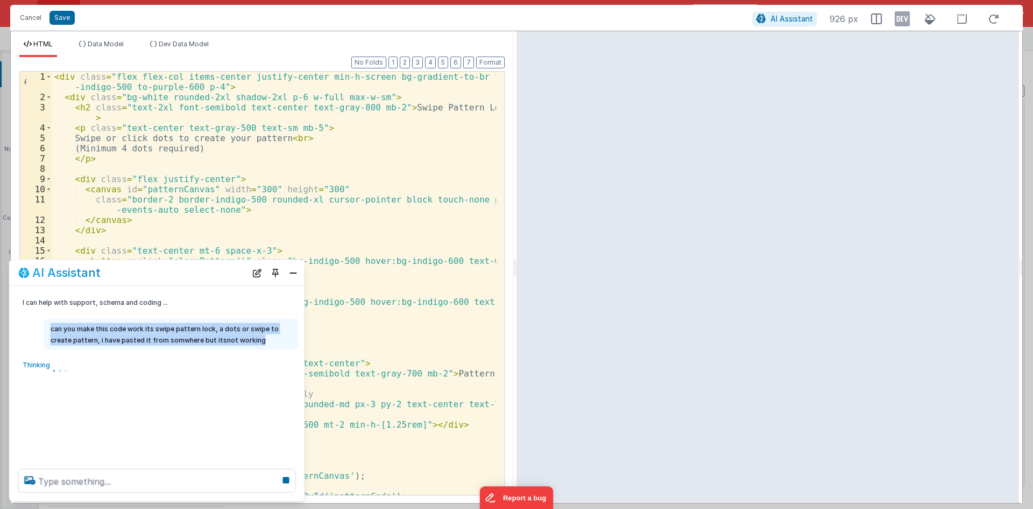
drag, startPoint x: 255, startPoint y: 340, endPoint x: 50, endPoint y: 329, distance: 205.4
click at [51, 329] on p "can you make this code work its swipe pattern lock, a dots or swipe to create p…" at bounding box center [171, 334] width 241 height 23
drag, startPoint x: 50, startPoint y: 329, endPoint x: 261, endPoint y: 336, distance: 211.1
click at [261, 336] on p "can you make this code work its swipe pattern lock, a dots or swipe to create p…" at bounding box center [171, 334] width 241 height 23
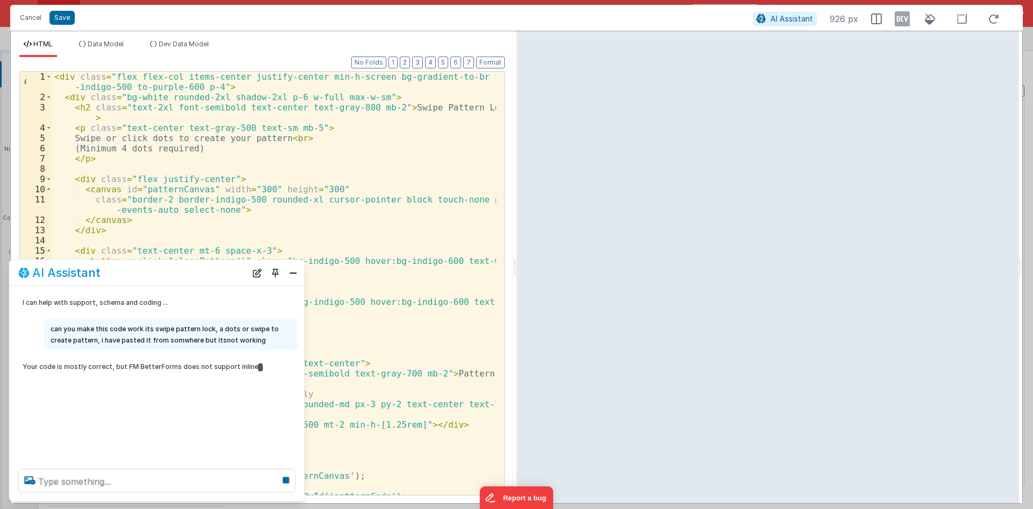
click at [243, 365] on p "Your code is mostly correct, but FM BetterForms does not support inline" at bounding box center [143, 366] width 241 height 11
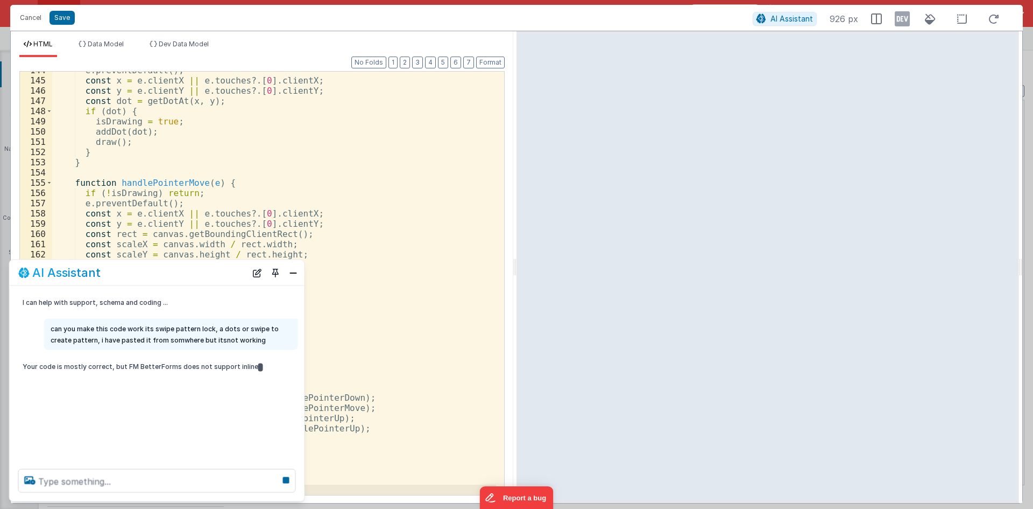
scroll to position [1540, 0]
click at [147, 480] on textarea at bounding box center [157, 481] width 278 height 24
paste textarea "can you make this code work its swipe pattern lock, a dots or swipe to create p…"
type textarea "can you make this code work its swipe pattern lock, a dots or swipe to create p…"
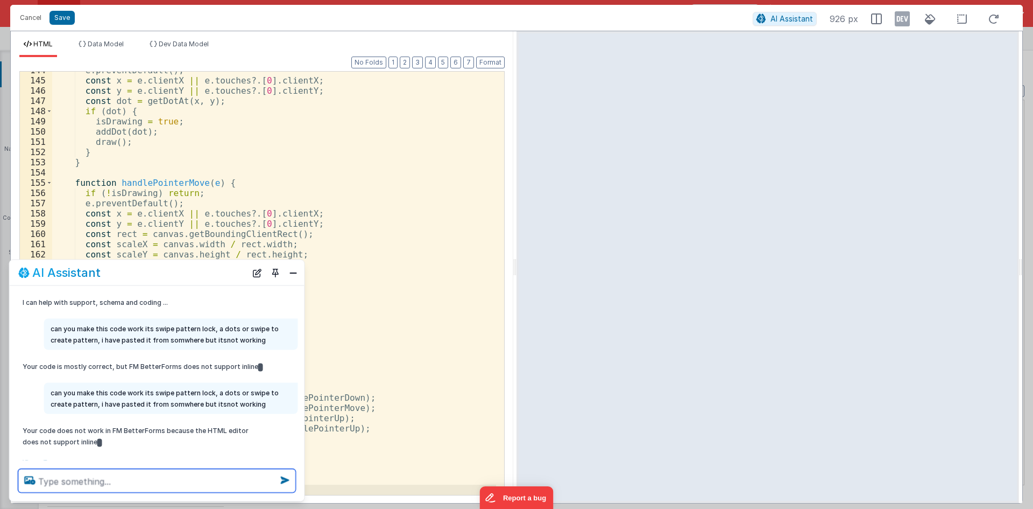
scroll to position [12, 0]
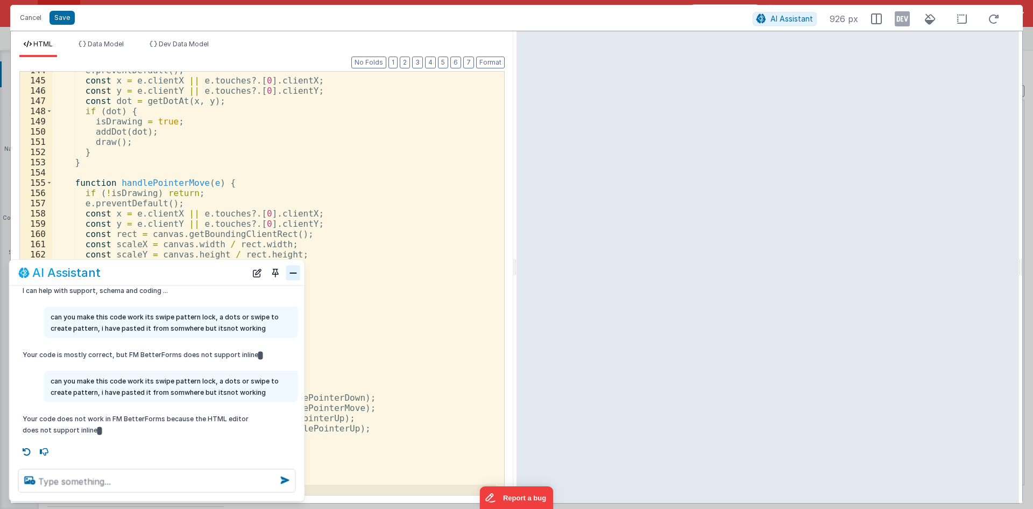
click at [293, 273] on button "Close" at bounding box center [293, 272] width 14 height 15
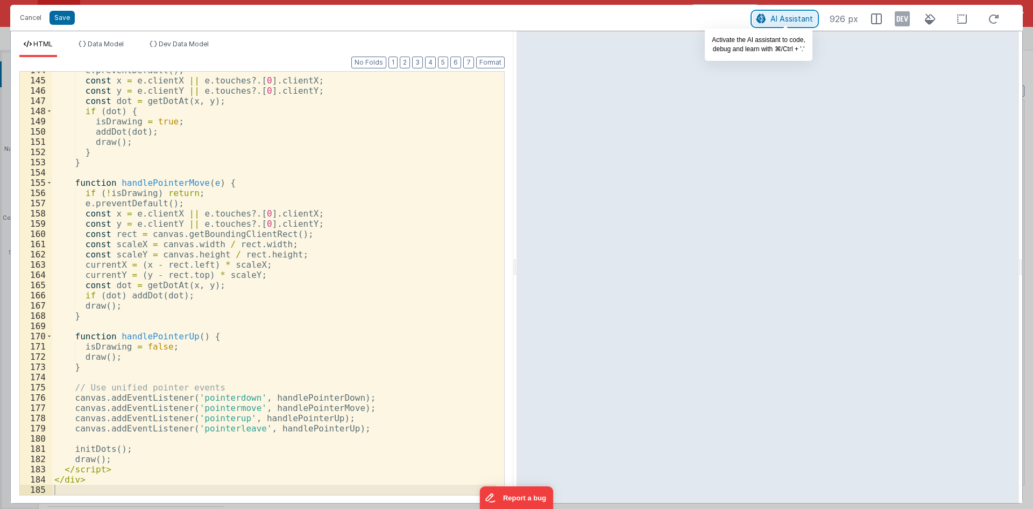
click at [763, 19] on icon at bounding box center [762, 19] width 10 height 1
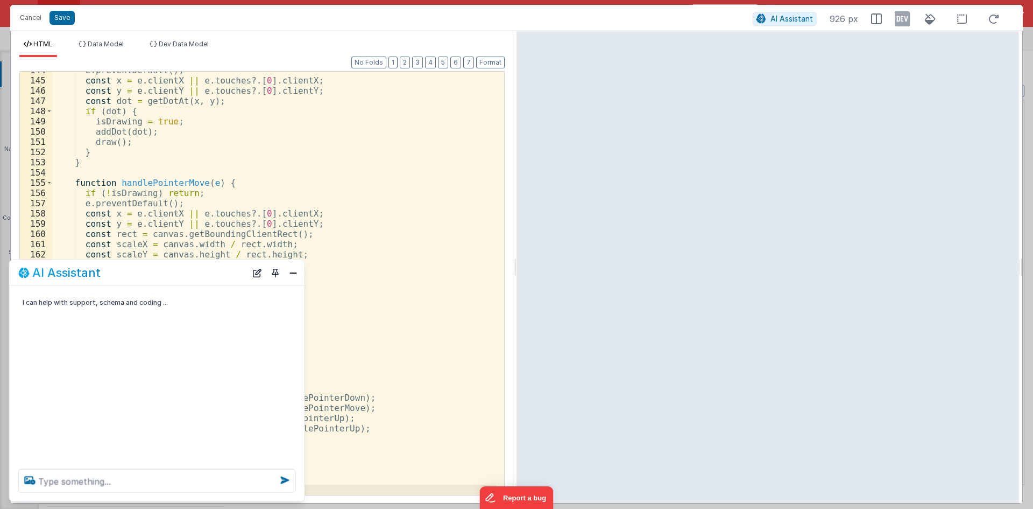
click at [204, 462] on div at bounding box center [157, 480] width 295 height 41
click at [200, 485] on textarea at bounding box center [157, 481] width 278 height 24
paste textarea "can you make this code work its swipe pattern lock, a dots or swipe to create p…"
type textarea "can you make this code work its swipe pattern lock, a dots or swipe to create p…"
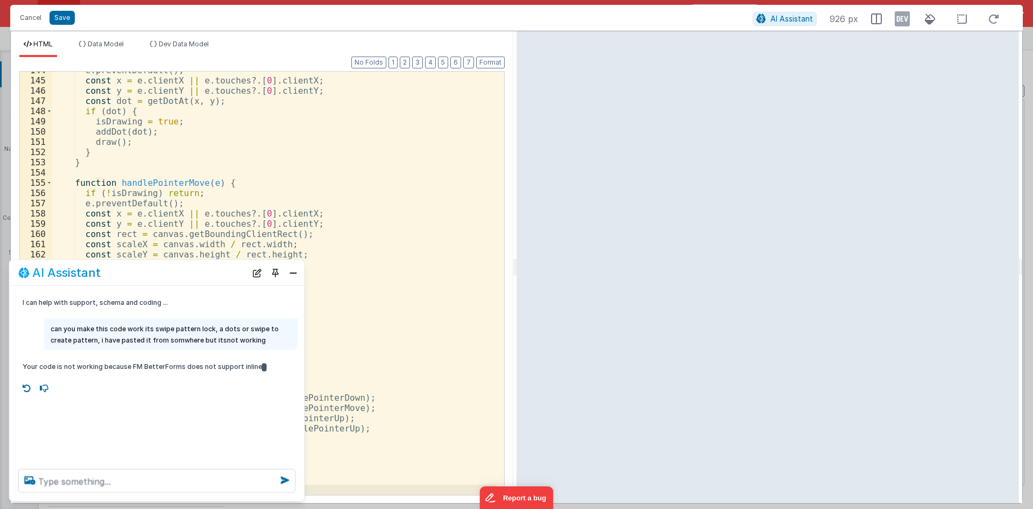
click at [212, 371] on p "Your code is not working because FM BetterForms does not support inline" at bounding box center [143, 366] width 241 height 11
click at [262, 366] on code at bounding box center [264, 367] width 5 height 8
drag, startPoint x: 254, startPoint y: 365, endPoint x: 21, endPoint y: 364, distance: 233.0
click at [21, 364] on div "Your code is not working because FM BetterForms does not support inline" at bounding box center [143, 366] width 254 height 20
copy p "Your code is not working because FM BetterForms does not support inline"
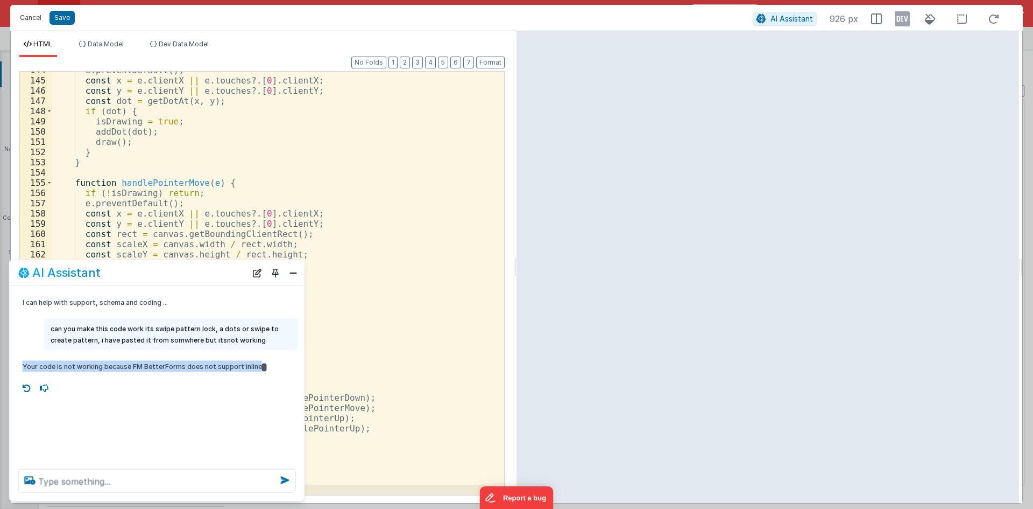
click at [27, 20] on button "Cancel" at bounding box center [31, 17] width 32 height 15
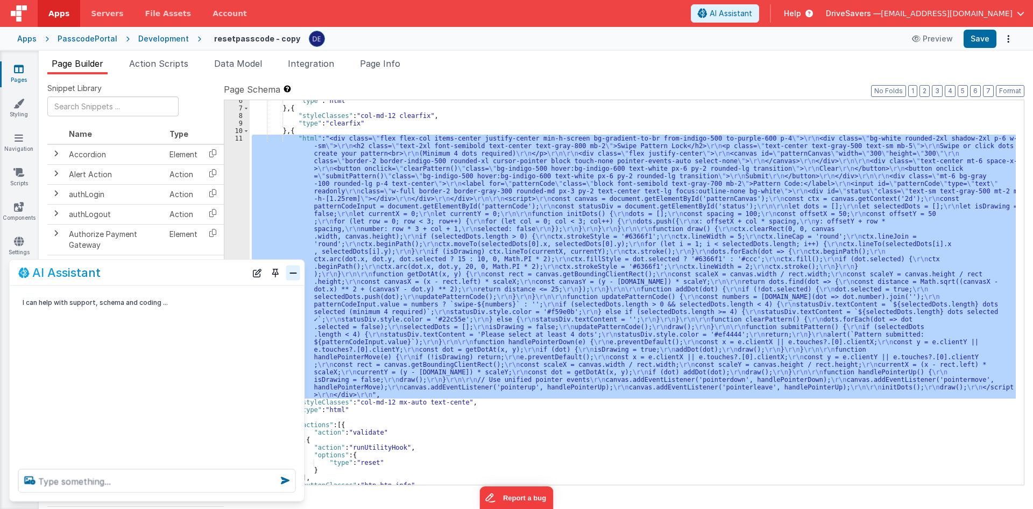
click at [292, 269] on button "Close" at bounding box center [293, 272] width 14 height 15
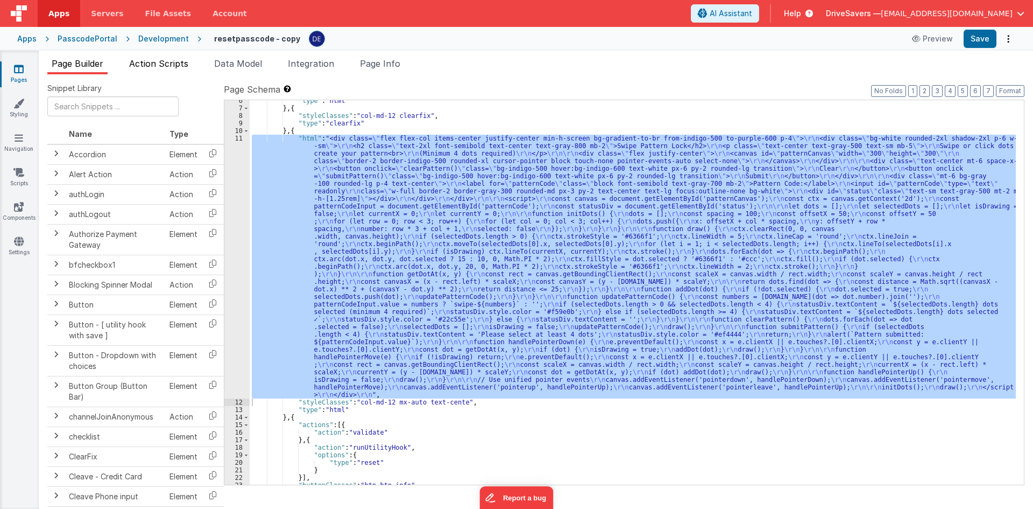
click at [161, 71] on li "Action Scripts" at bounding box center [159, 65] width 68 height 17
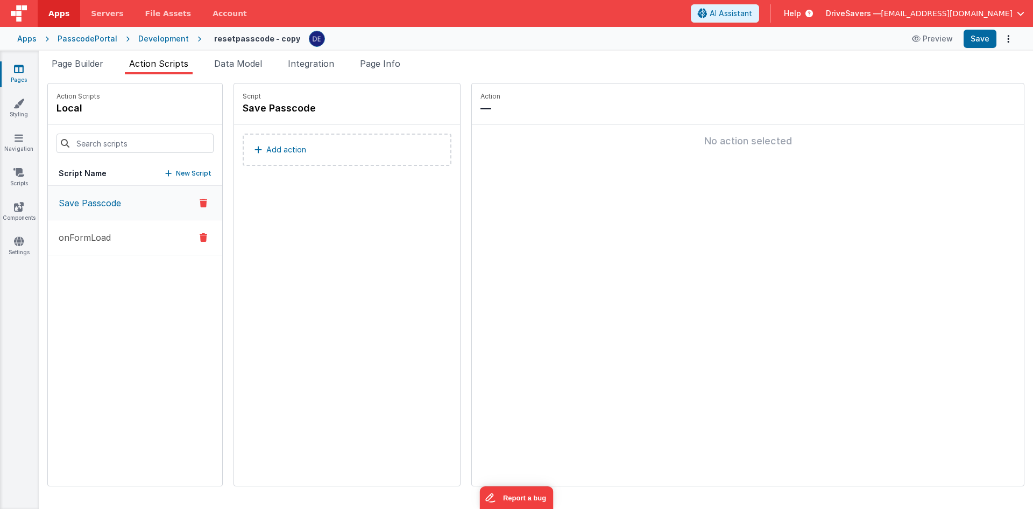
click at [168, 241] on button "onFormLoad" at bounding box center [135, 237] width 174 height 35
click at [302, 157] on button "Add action" at bounding box center [347, 149] width 209 height 32
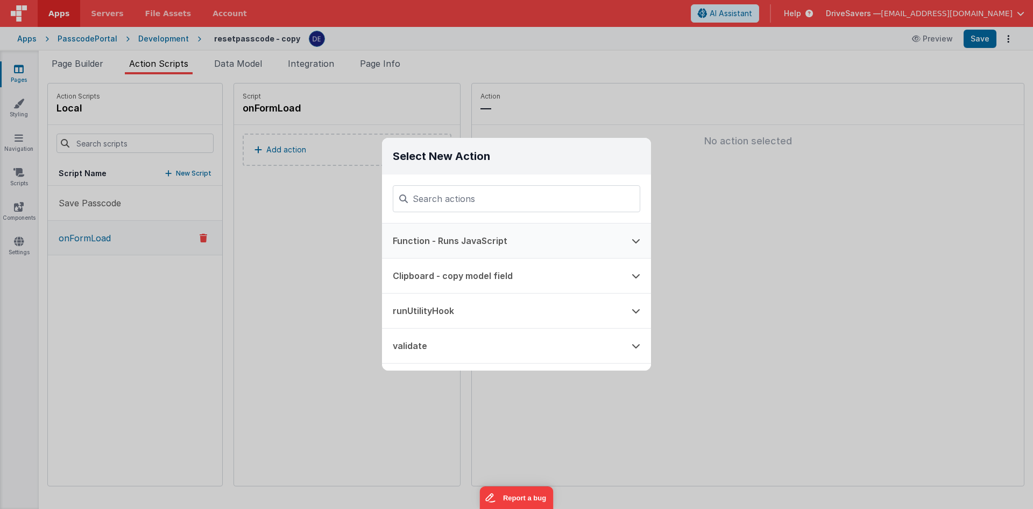
click at [402, 238] on button "Function - Runs JavaScript" at bounding box center [501, 240] width 239 height 34
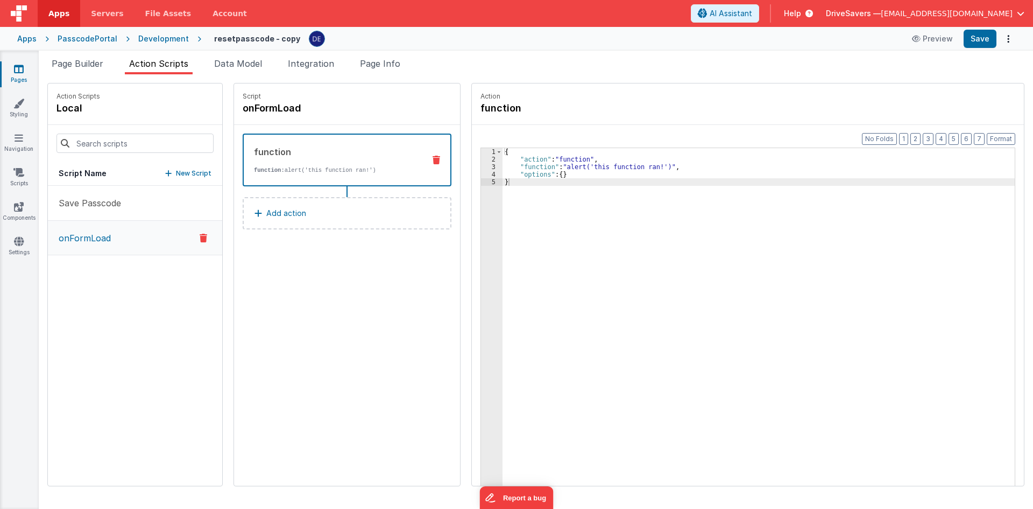
click at [558, 164] on div "{ "action" : "function" , "function" : "alert('this function ran!')" , "options…" at bounding box center [764, 341] width 523 height 386
click at [481, 168] on div "3" at bounding box center [492, 167] width 22 height 8
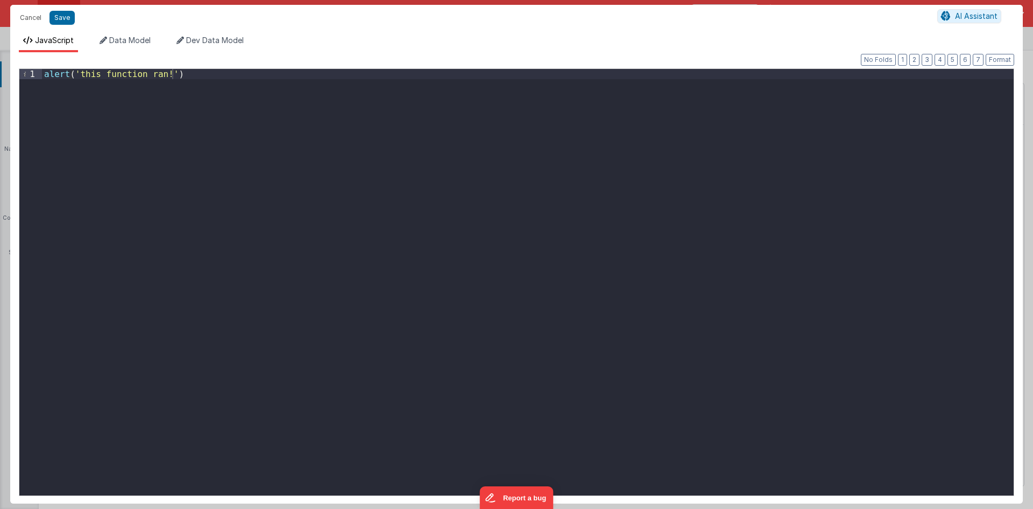
click at [471, 179] on div "alert ( 'this function ran!' )" at bounding box center [528, 292] width 972 height 447
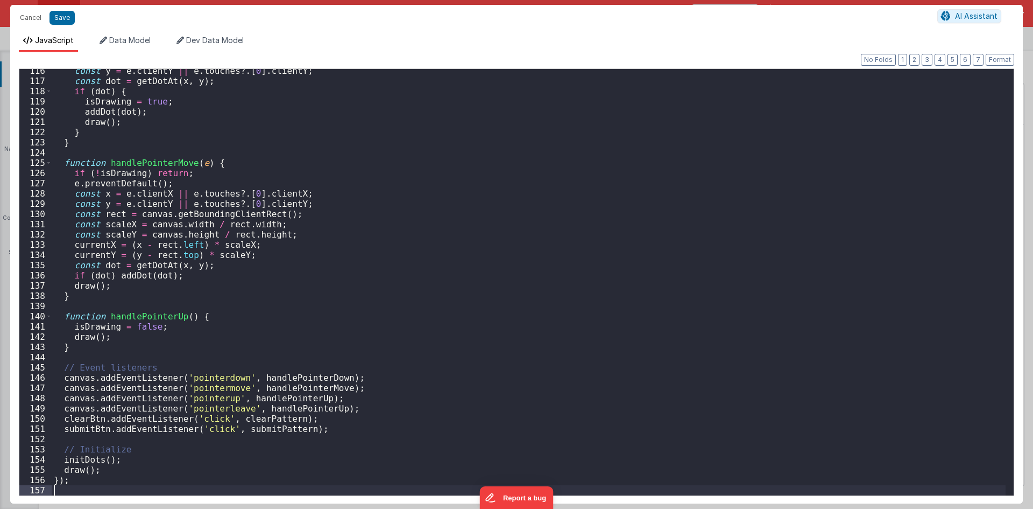
scroll to position [1179, 0]
click at [59, 10] on div "Cancel Save AI Assistant" at bounding box center [516, 18] width 1013 height 26
click at [68, 20] on button "Save" at bounding box center [62, 18] width 25 height 14
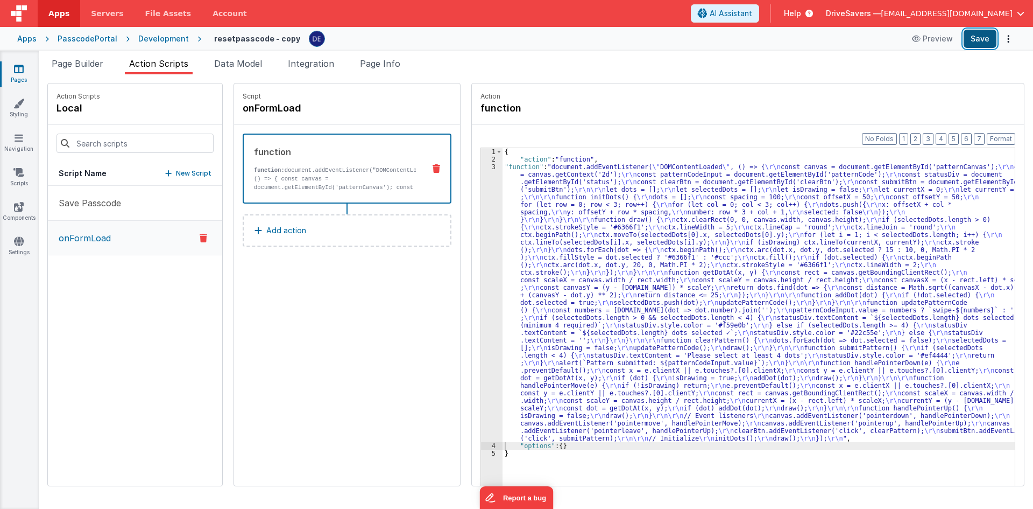
click at [977, 41] on button "Save" at bounding box center [980, 39] width 33 height 18
click at [90, 73] on li "Page Builder" at bounding box center [77, 65] width 60 height 17
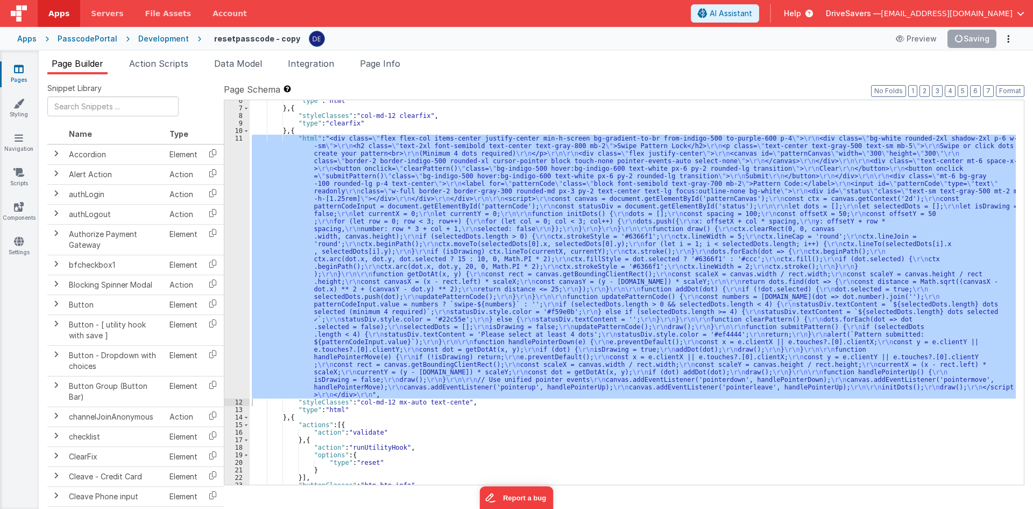
click at [329, 264] on div ""type" : "html" } , { "styleClasses" : "col-md-12 clearfix" , "type" : "clearfi…" at bounding box center [633, 292] width 766 height 384
click at [234, 257] on div "11" at bounding box center [236, 267] width 25 height 264
click at [358, 213] on div ""type" : "html" } , { "styleClasses" : "col-md-12 clearfix" , "type" : "clearfi…" at bounding box center [633, 292] width 766 height 384
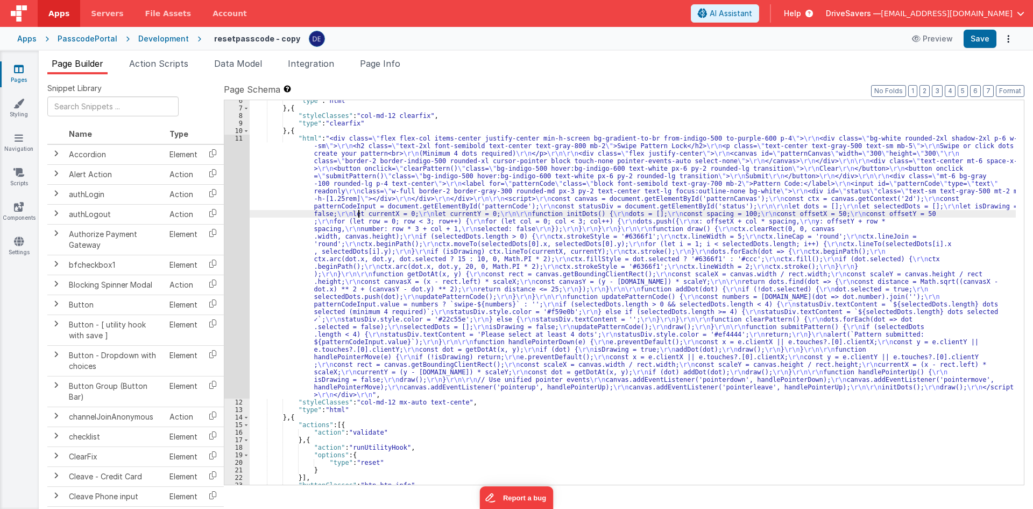
click at [250, 204] on div ""type" : "html" } , { "styleClasses" : "col-md-12 clearfix" , "type" : "clearfi…" at bounding box center [633, 296] width 766 height 399
click at [229, 205] on div "11" at bounding box center [236, 267] width 25 height 264
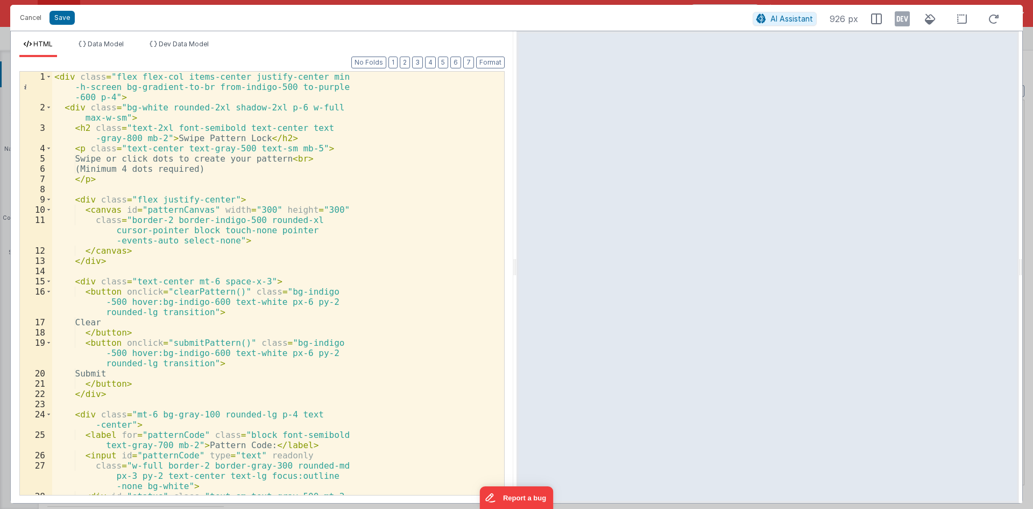
click at [231, 202] on div "< div class = "flex flex-col items-center justify-center min -h-screen bg-gradi…" at bounding box center [274, 309] width 444 height 474
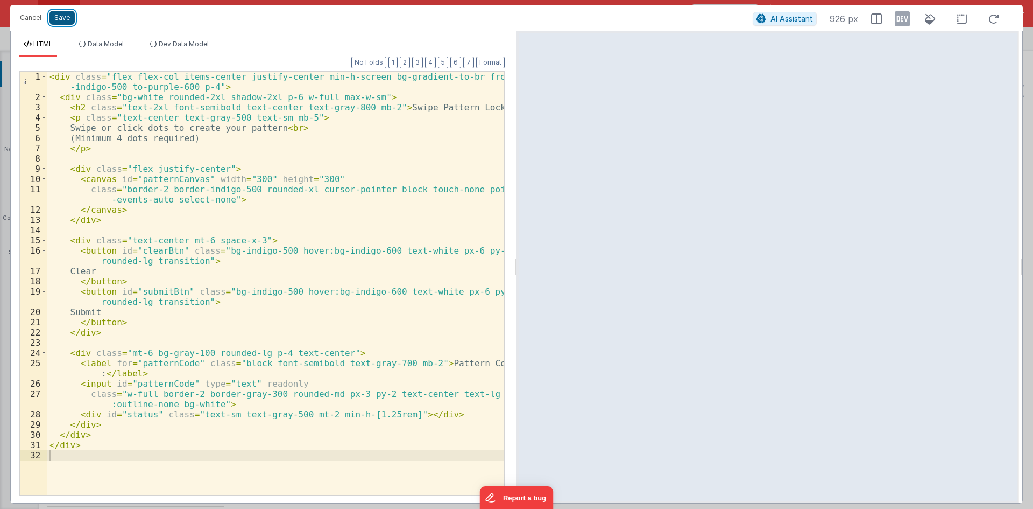
click at [62, 18] on button "Save" at bounding box center [62, 18] width 25 height 14
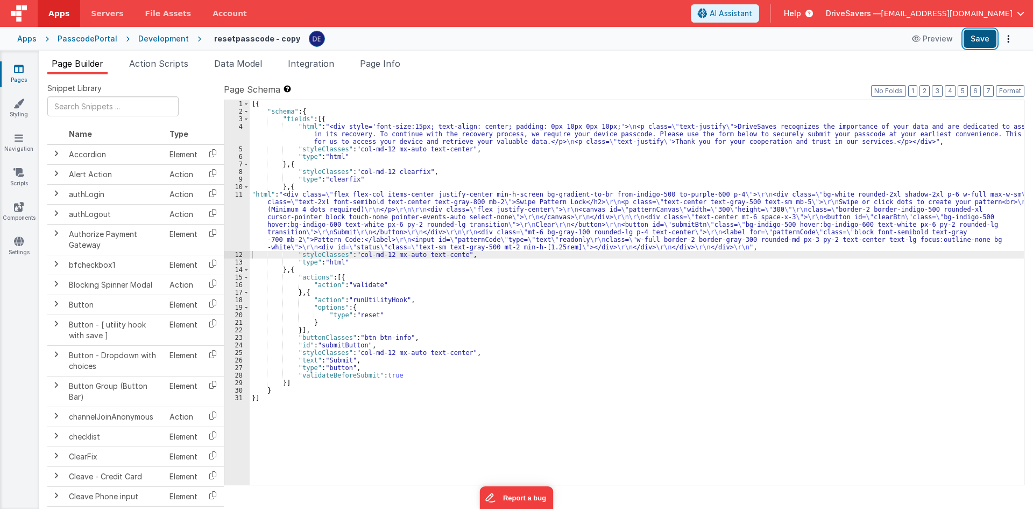
click at [981, 43] on button "Save" at bounding box center [980, 39] width 33 height 18
click at [368, 215] on div "[{ "schema" : { "fields" : [{ "html" : "<div style='font-size:15px; text-align:…" at bounding box center [637, 299] width 774 height 399
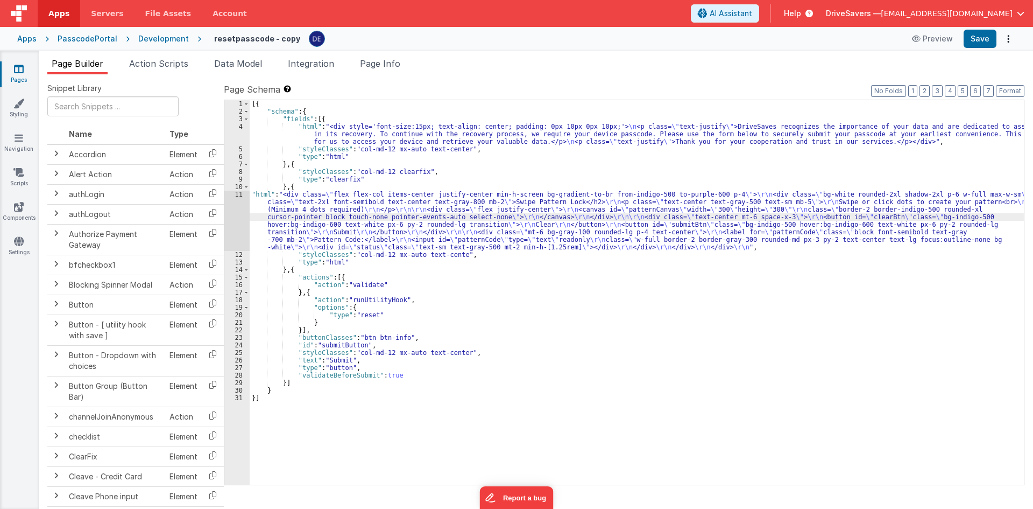
click at [243, 209] on div "11" at bounding box center [236, 221] width 25 height 60
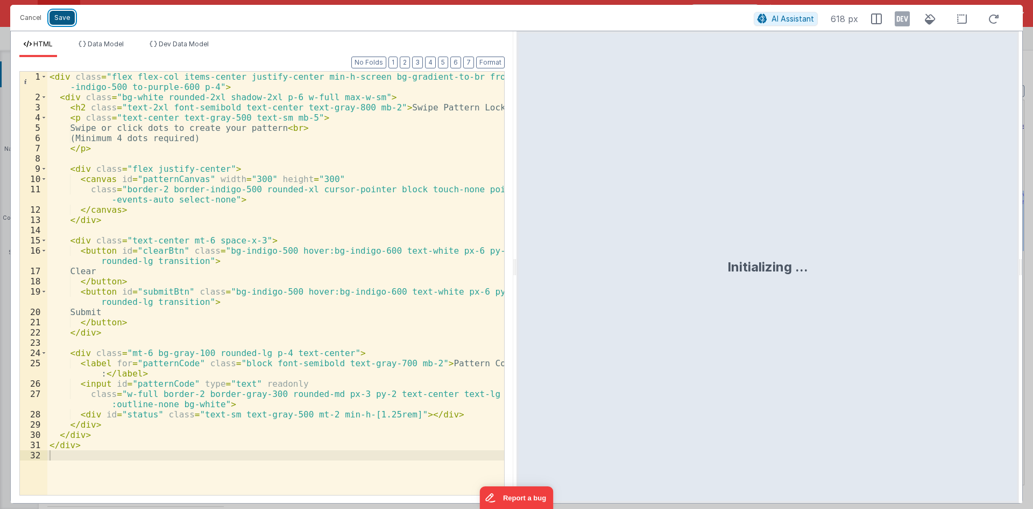
click at [72, 20] on button "Save" at bounding box center [62, 18] width 25 height 14
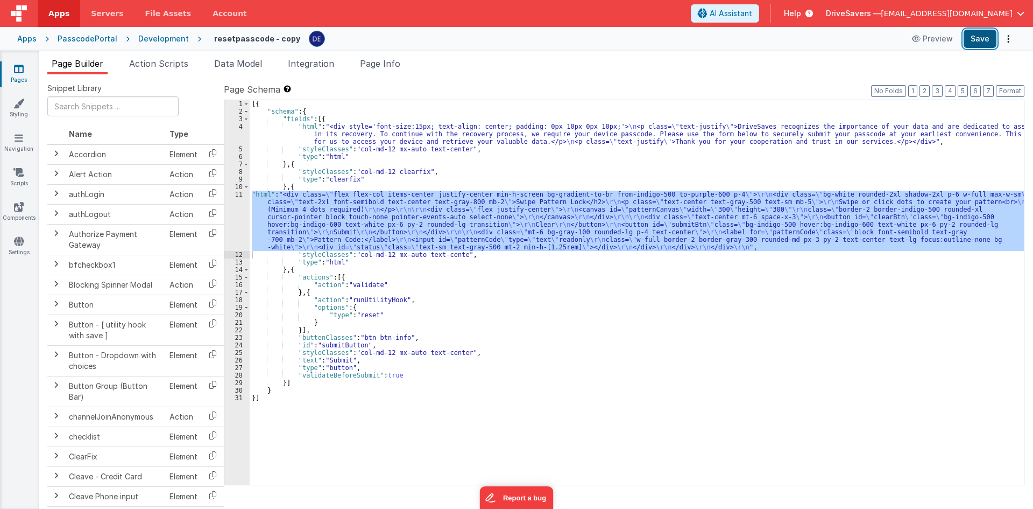
click at [976, 43] on button "Save" at bounding box center [980, 39] width 33 height 18
drag, startPoint x: 175, startPoint y: 67, endPoint x: 192, endPoint y: 96, distance: 33.8
click at [175, 67] on span "Action Scripts" at bounding box center [158, 63] width 59 height 11
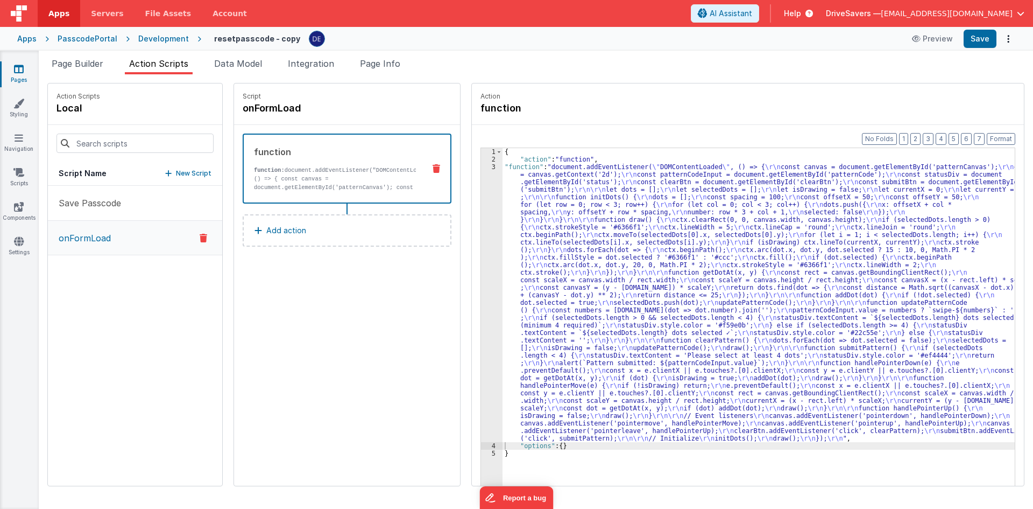
click at [103, 243] on p "onFormLoad" at bounding box center [81, 237] width 59 height 13
click at [270, 183] on p "function: document.addEventListener("DOMContentLoaded", () => { const canvas = …" at bounding box center [335, 213] width 162 height 95
click at [539, 182] on div "{ "action" : "function" , "function" : "document.addEventListener( \" DOMConten…" at bounding box center [764, 341] width 523 height 386
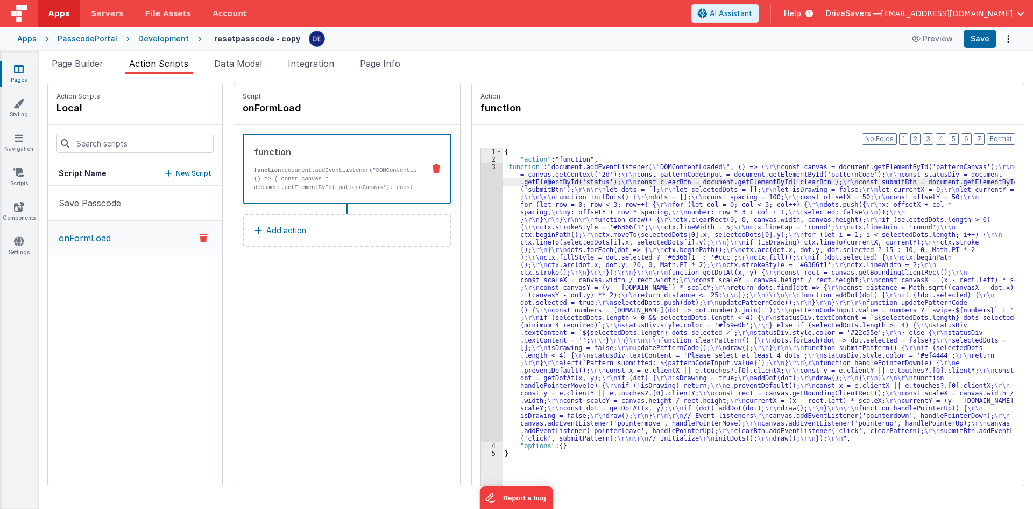
click at [484, 223] on div "3" at bounding box center [492, 302] width 22 height 279
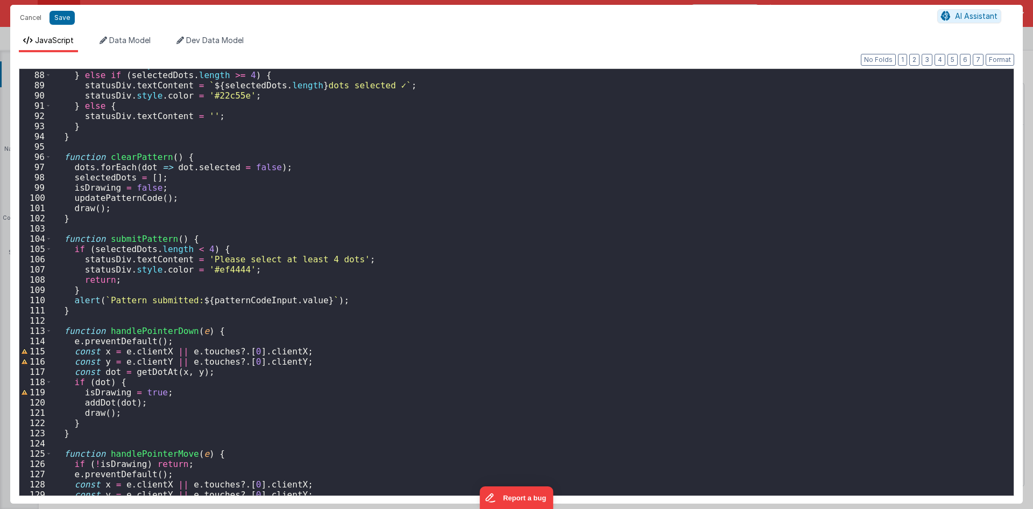
scroll to position [889, 0]
click at [339, 180] on div "statusDiv . style . color = '#f59e0b' ; } else if ( selectedDots . length >= 4 …" at bounding box center [529, 283] width 954 height 447
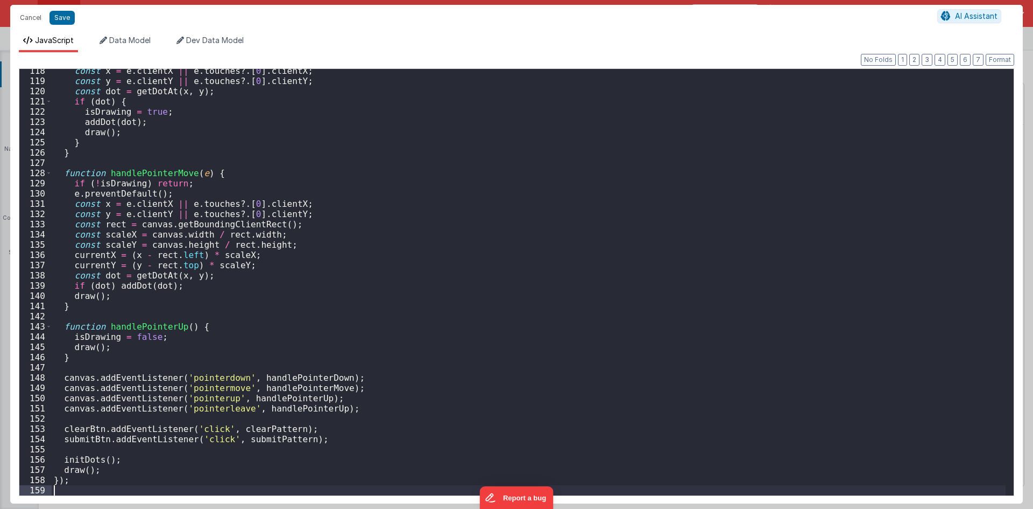
scroll to position [1200, 0]
click at [66, 21] on button "Save" at bounding box center [62, 18] width 25 height 14
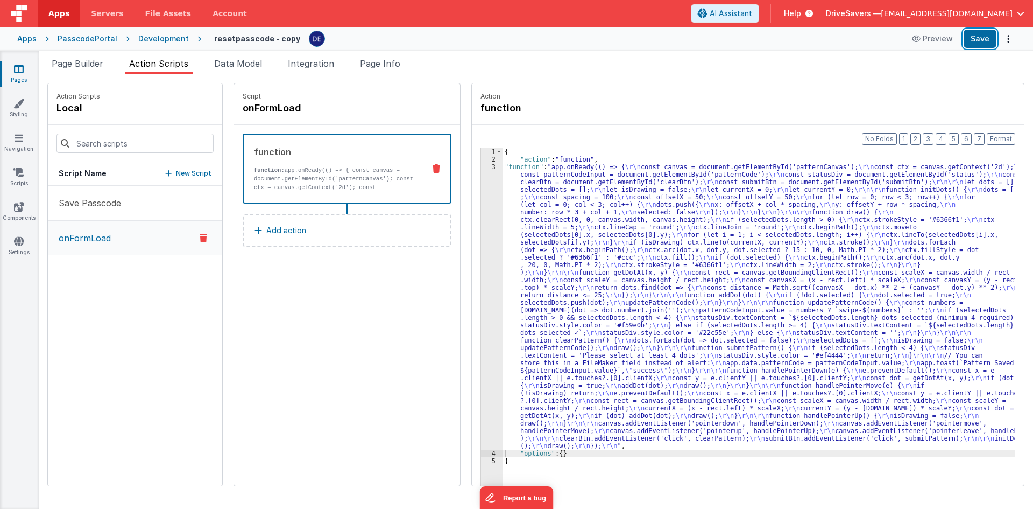
click at [996, 41] on button "Save" at bounding box center [980, 39] width 33 height 18
click at [79, 67] on span "Page Builder" at bounding box center [78, 63] width 52 height 11
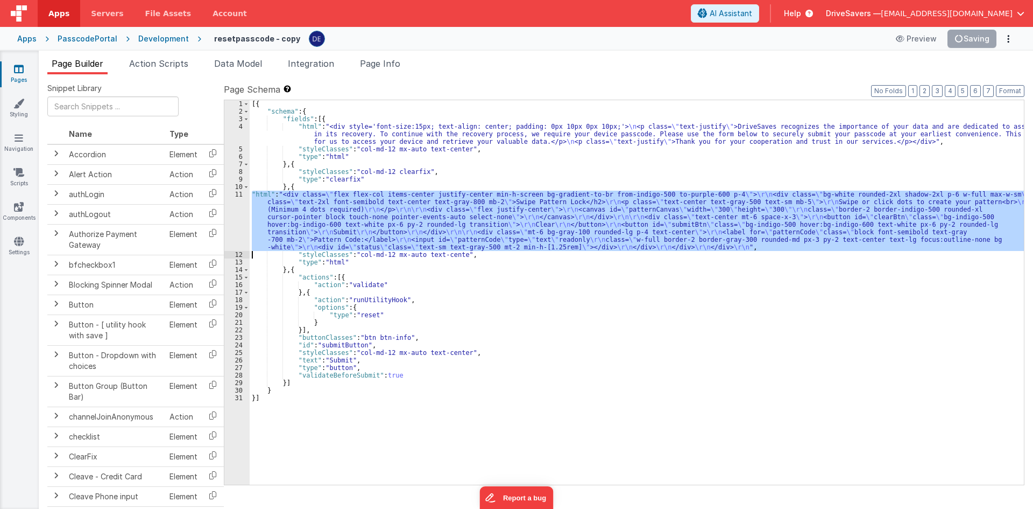
click at [551, 198] on div "[{ "schema" : { "fields" : [{ "html" : "<div style='font-size:15px; text-align:…" at bounding box center [637, 292] width 774 height 384
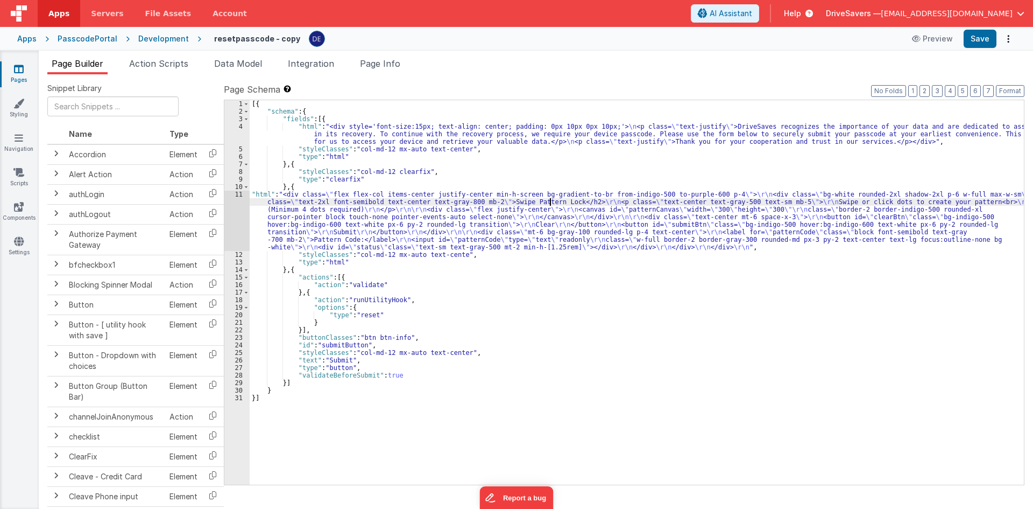
click at [245, 210] on div "11" at bounding box center [236, 221] width 25 height 60
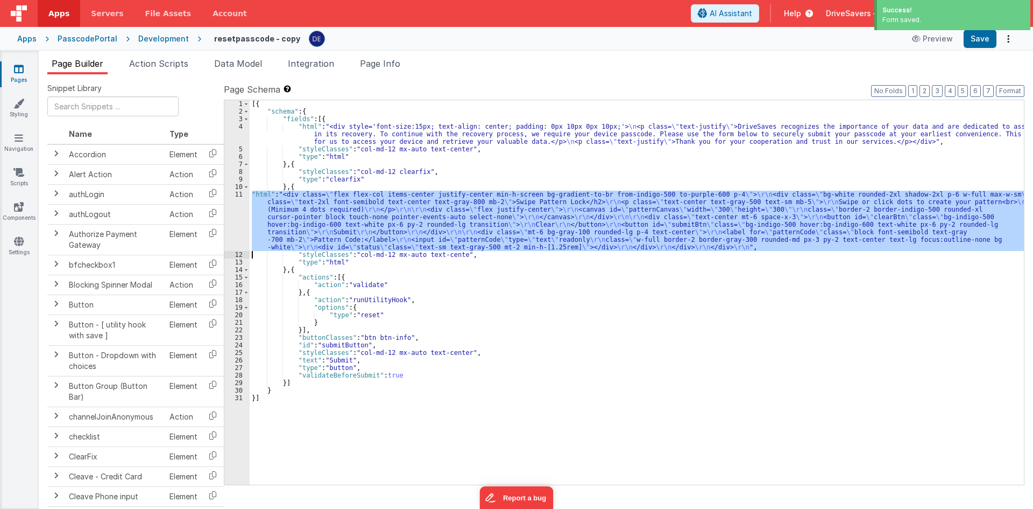
click at [238, 210] on div "11" at bounding box center [236, 221] width 25 height 60
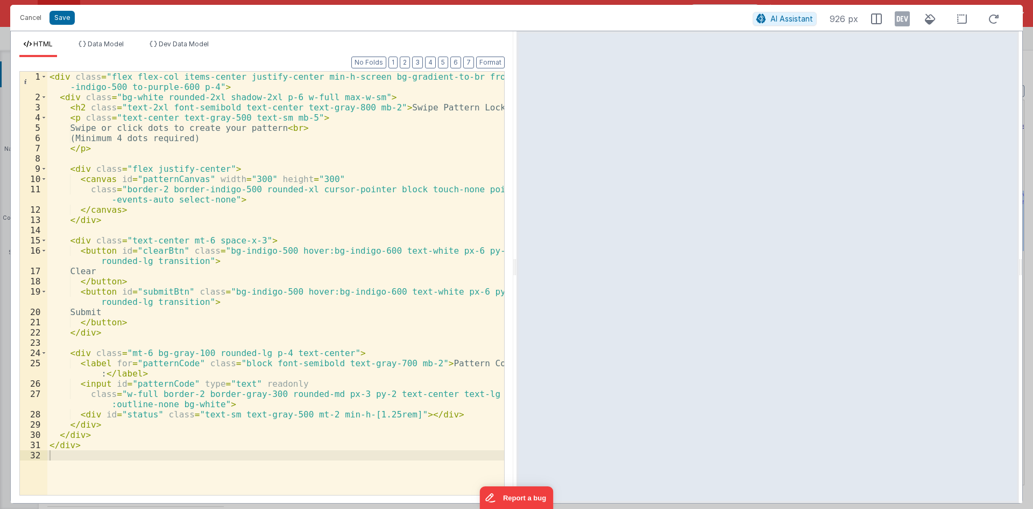
click at [292, 136] on div "< div class = "flex flex-col items-center justify-center min-h-screen bg-gradie…" at bounding box center [275, 299] width 457 height 454
click at [149, 123] on div "< div class = "flex flex-col items-center justify-center min-h-screen bg-gradie…" at bounding box center [275, 299] width 457 height 454
click at [66, 20] on button "Save" at bounding box center [62, 18] width 25 height 14
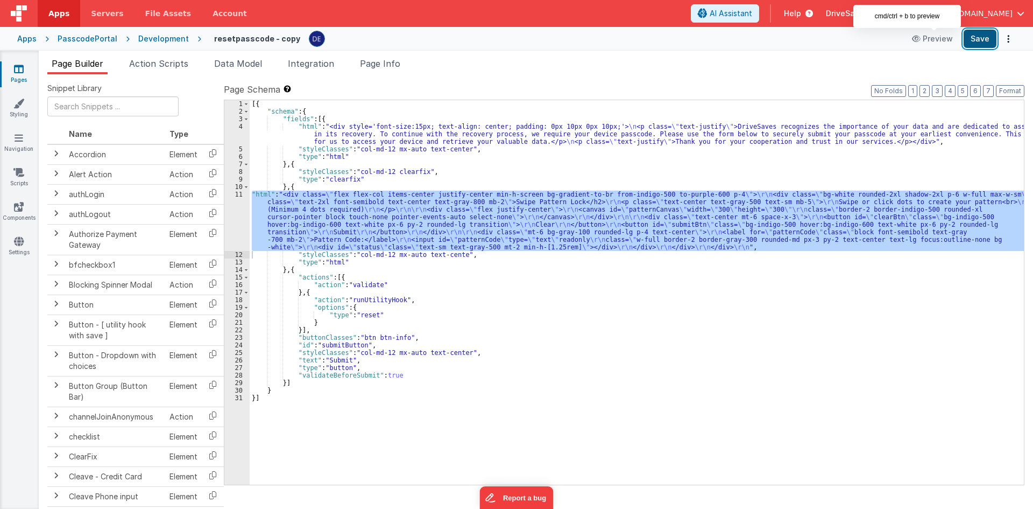
click at [993, 34] on button "Save" at bounding box center [980, 39] width 33 height 18
click at [384, 68] on span "Page Info" at bounding box center [380, 63] width 40 height 11
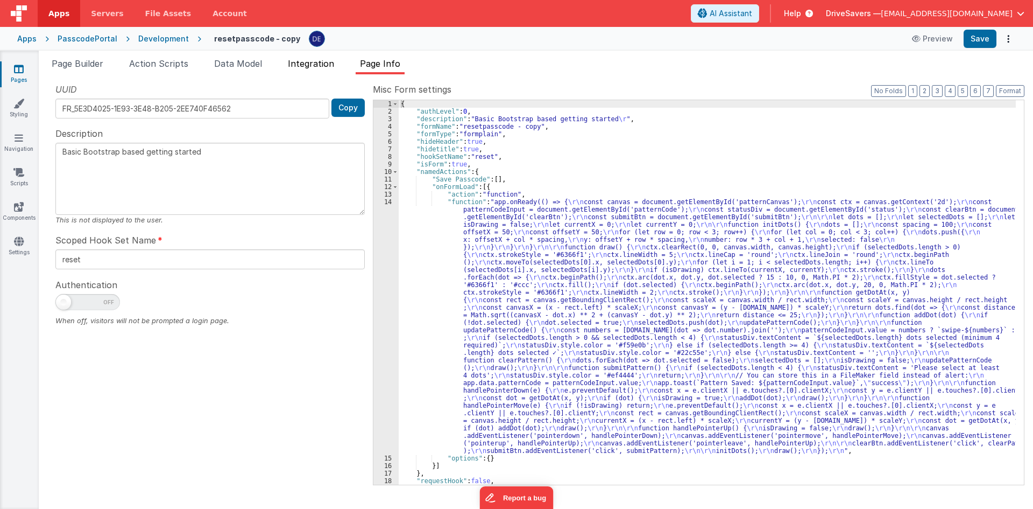
click at [320, 58] on li "Integration" at bounding box center [311, 65] width 55 height 17
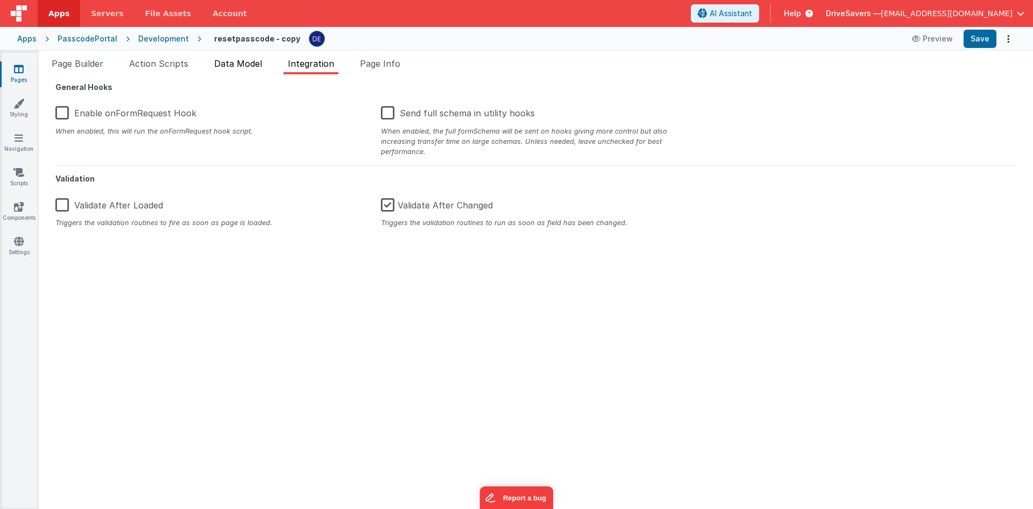
click at [245, 68] on li "Data Model" at bounding box center [238, 65] width 57 height 17
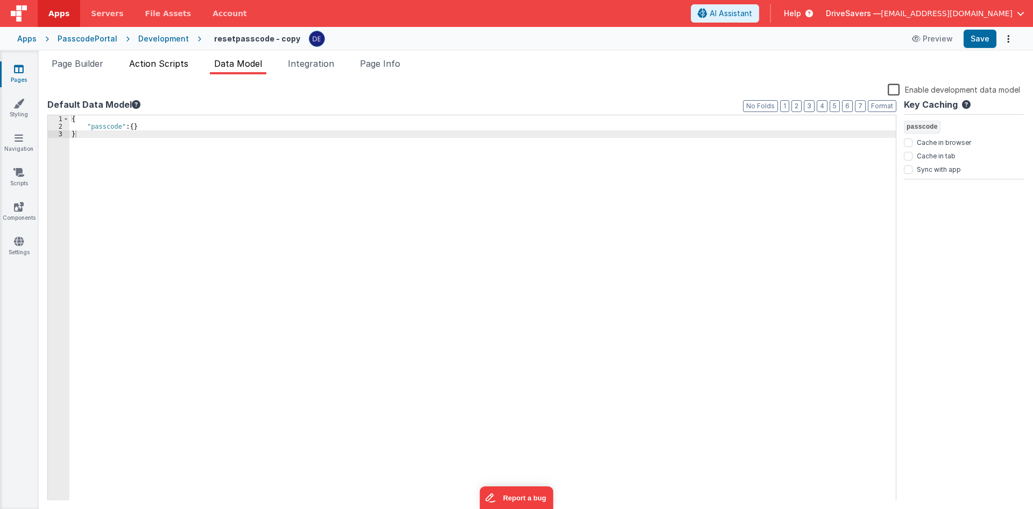
click at [165, 65] on span "Action Scripts" at bounding box center [158, 63] width 59 height 11
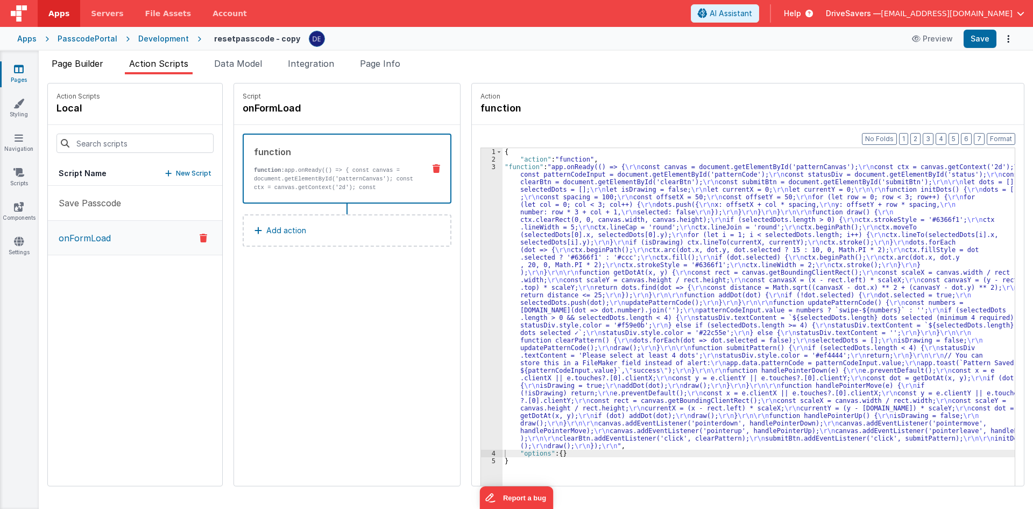
click at [96, 68] on span "Page Builder" at bounding box center [78, 63] width 52 height 11
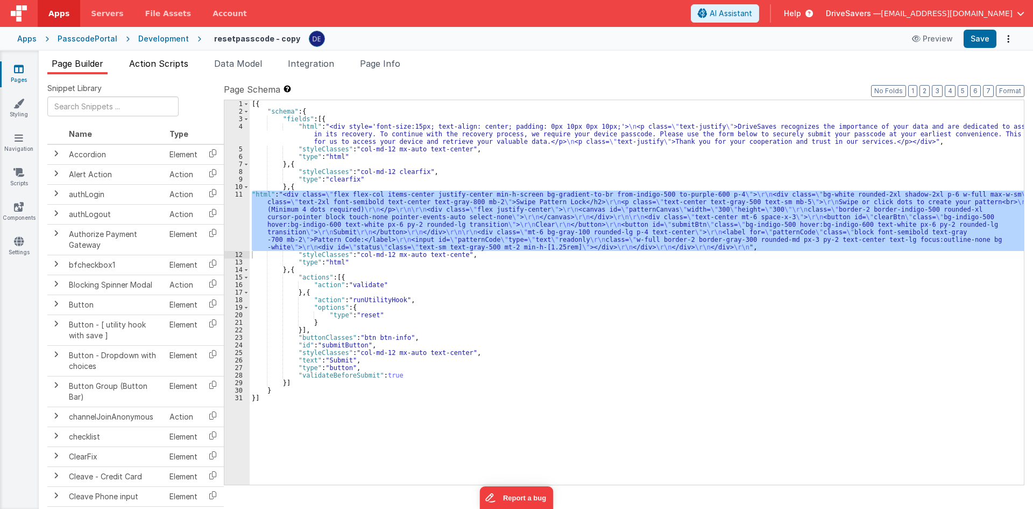
click at [180, 68] on span "Action Scripts" at bounding box center [158, 63] width 59 height 11
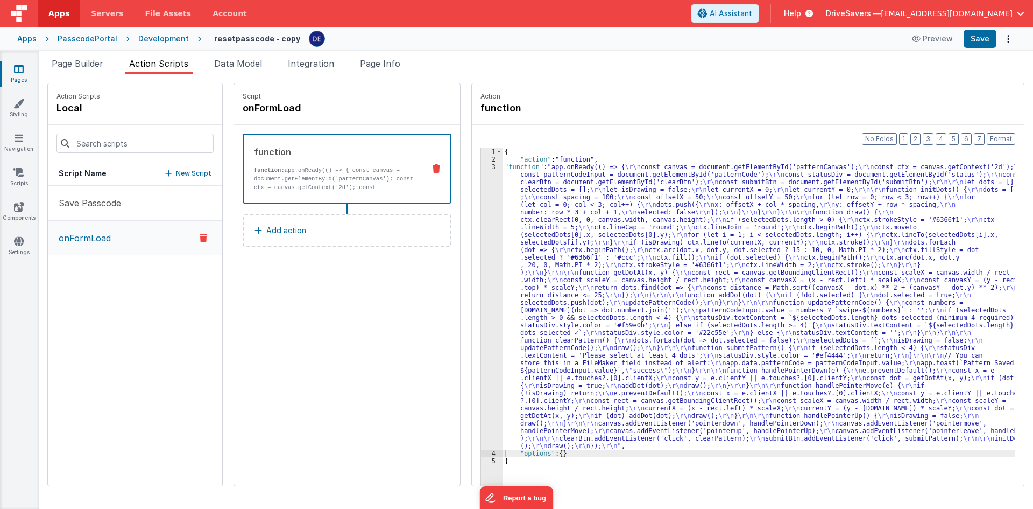
click at [134, 245] on button "onFormLoad" at bounding box center [135, 238] width 174 height 34
click at [280, 179] on p "function: app.onReady(() => { const canvas = document.getElementById('patternCa…" at bounding box center [335, 209] width 162 height 86
click at [592, 209] on div "{ "action" : "function" , "function" : "app.onReady(() => { \r\n const canvas =…" at bounding box center [764, 341] width 523 height 386
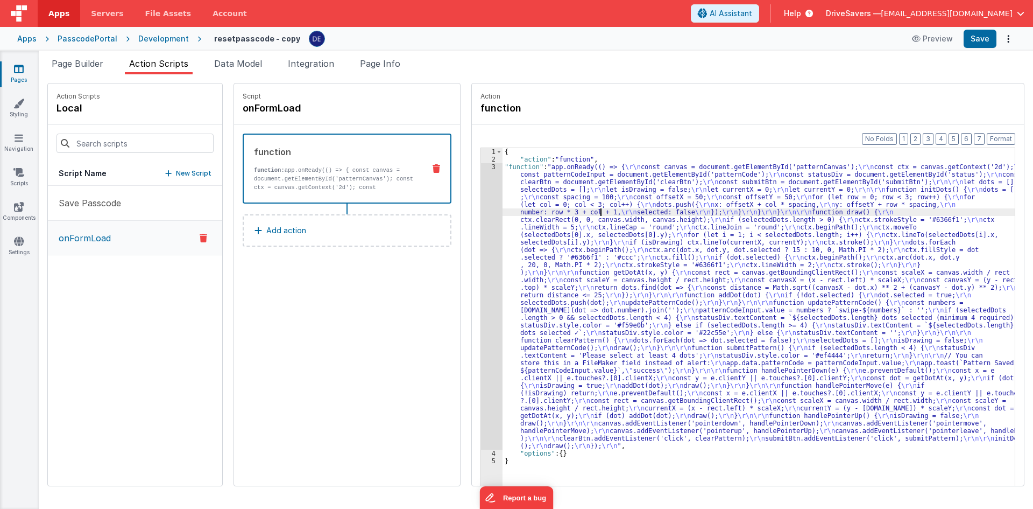
click at [472, 234] on div "Format 7 6 5 4 3 2 1 No Folds 1 2 3 4 5 { "action" : "function" , "function" : …" at bounding box center [748, 326] width 552 height 402
click at [481, 230] on div "3" at bounding box center [492, 306] width 22 height 286
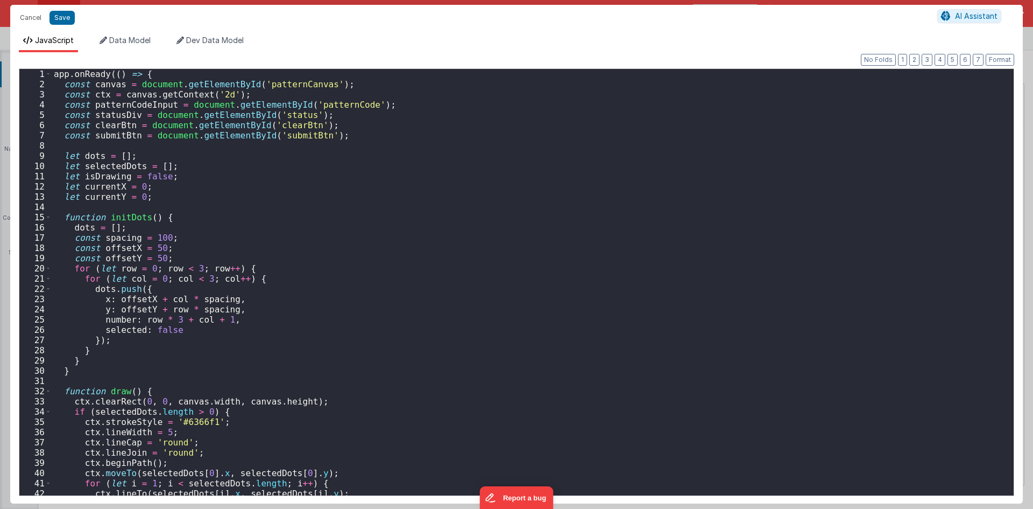
click at [405, 220] on div "app . onReady (( ) => { const canvas = document . getElementById ( 'patternCanv…" at bounding box center [529, 292] width 954 height 447
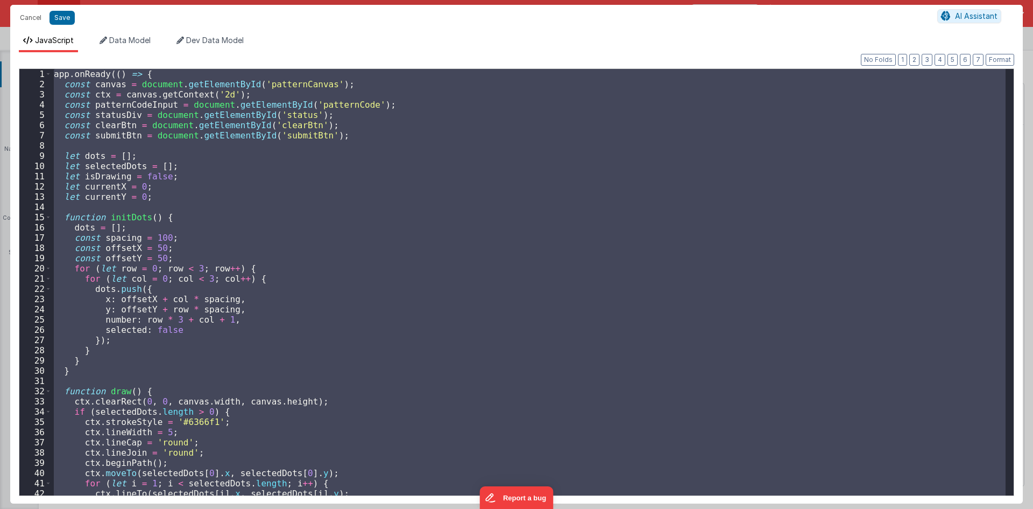
scroll to position [607, 0]
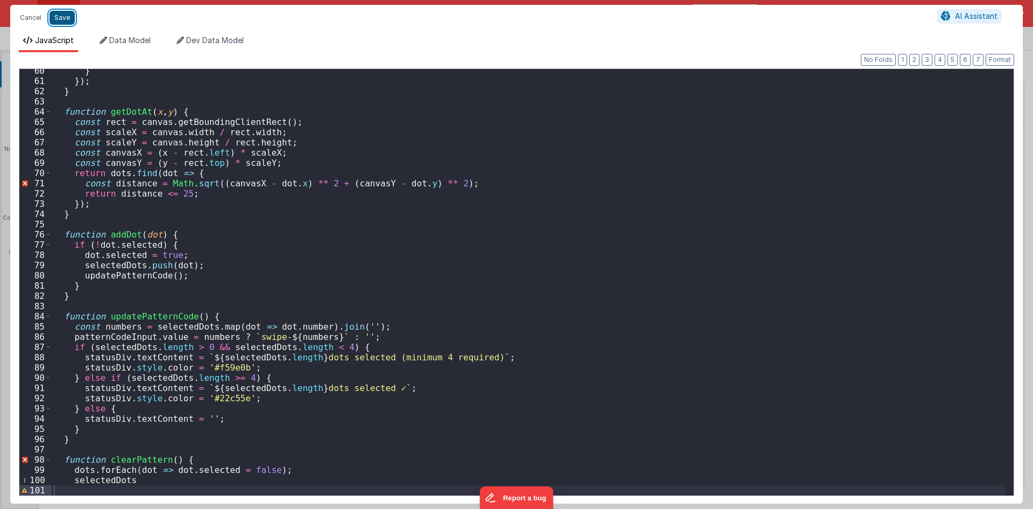
click at [65, 16] on button "Save" at bounding box center [62, 18] width 25 height 14
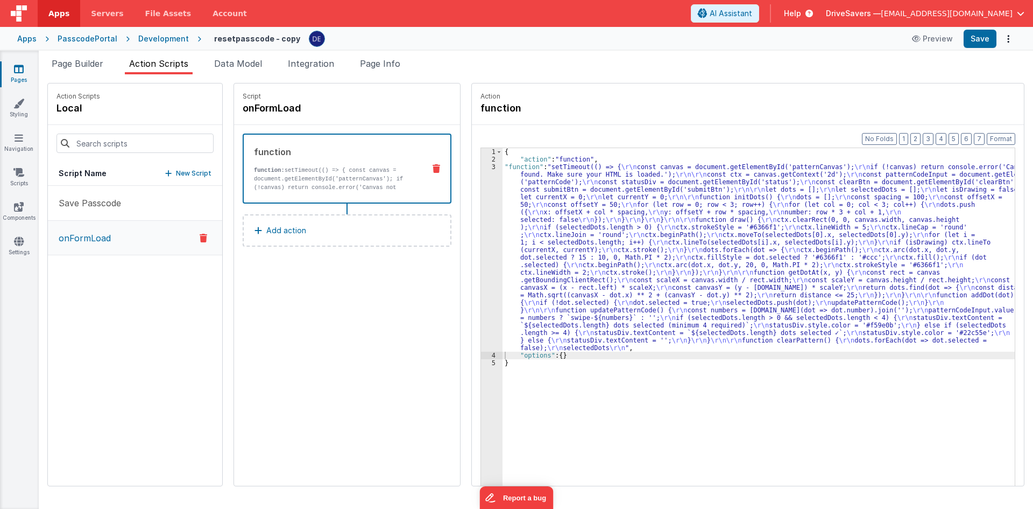
click at [770, 174] on div "{ "action" : "function" , "function" : "setTimeout(() => { \r\n const canvas = …" at bounding box center [764, 341] width 523 height 386
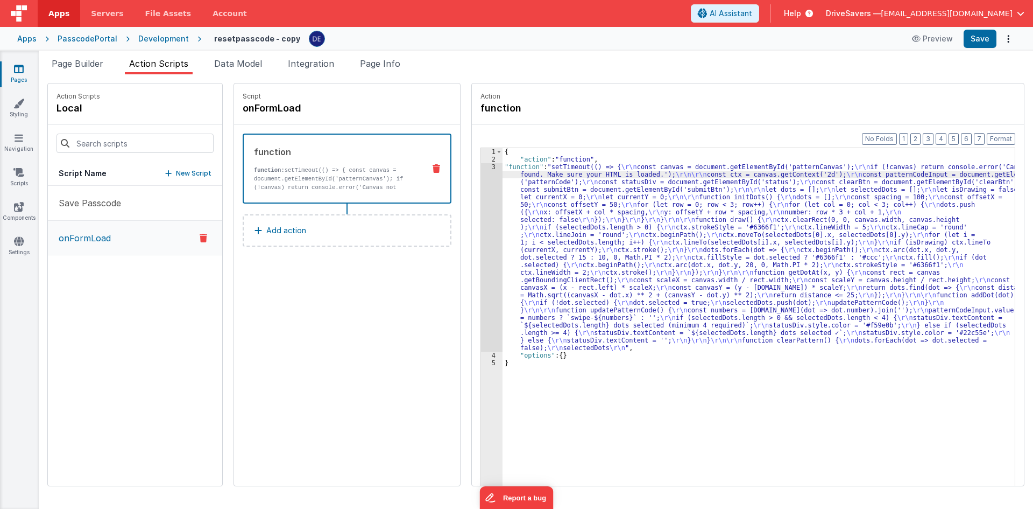
click at [481, 204] on div "3" at bounding box center [492, 257] width 22 height 188
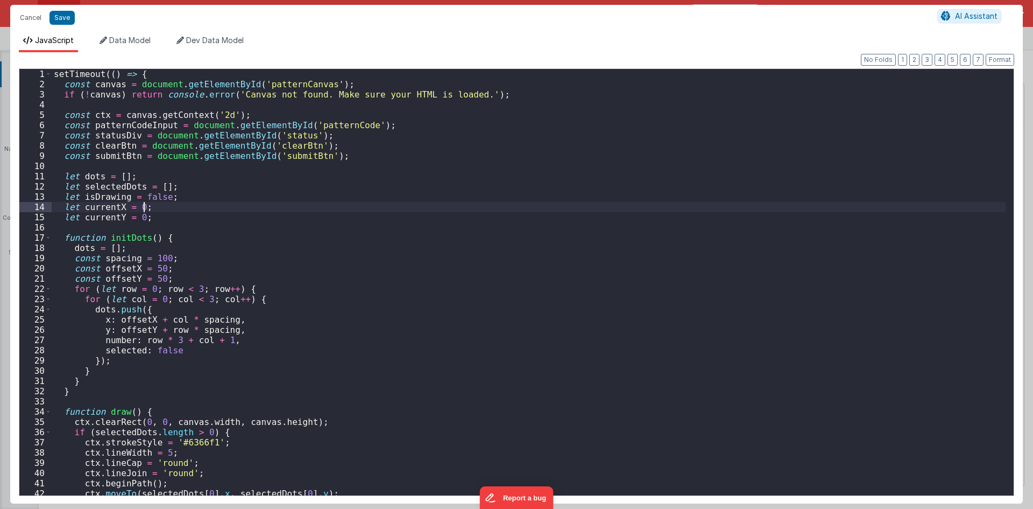
click at [297, 203] on div "setTimeout (( ) => { const canvas = document . getElementById ( 'patternCanvas'…" at bounding box center [529, 292] width 954 height 447
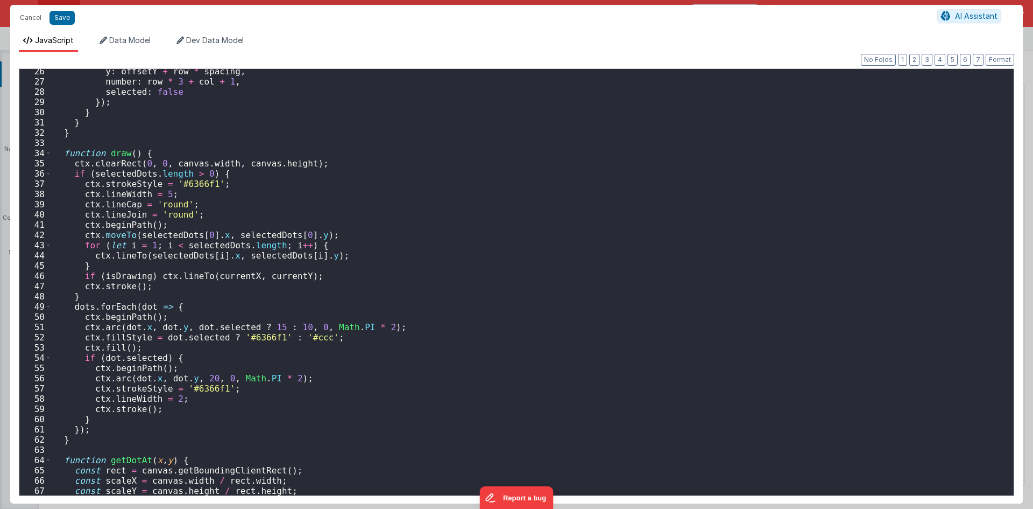
scroll to position [258, 0]
click at [297, 202] on div "y : offsetY + row * spacing , number : row * 3 + col + 1 , selected : false }) …" at bounding box center [529, 289] width 954 height 447
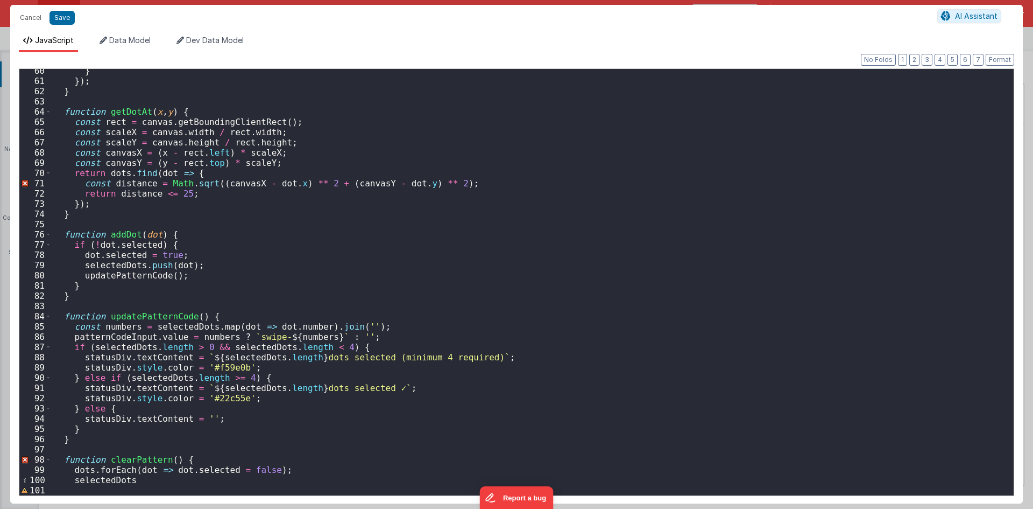
scroll to position [607, 0]
click at [361, 198] on div "} }) ; } function getDotAt ( x , y ) { const rect = canvas . getBoundingClientR…" at bounding box center [529, 289] width 954 height 447
click at [301, 183] on div "} }) ; } function getDotAt ( x , y ) { const rect = canvas . getBoundingClientR…" at bounding box center [529, 289] width 954 height 447
click at [412, 180] on div "} }) ; } function getDotAt ( x , y ) { const rect = canvas . getBoundingClientR…" at bounding box center [529, 289] width 954 height 447
click at [63, 15] on button "Save" at bounding box center [62, 18] width 25 height 14
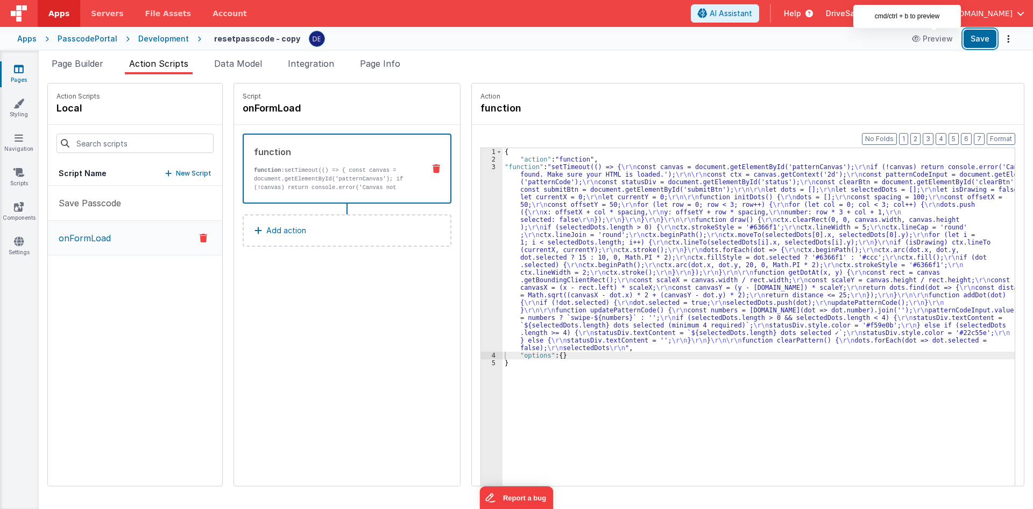
click at [975, 37] on button "Save" at bounding box center [980, 39] width 33 height 18
click at [487, 256] on div "3" at bounding box center [492, 257] width 22 height 188
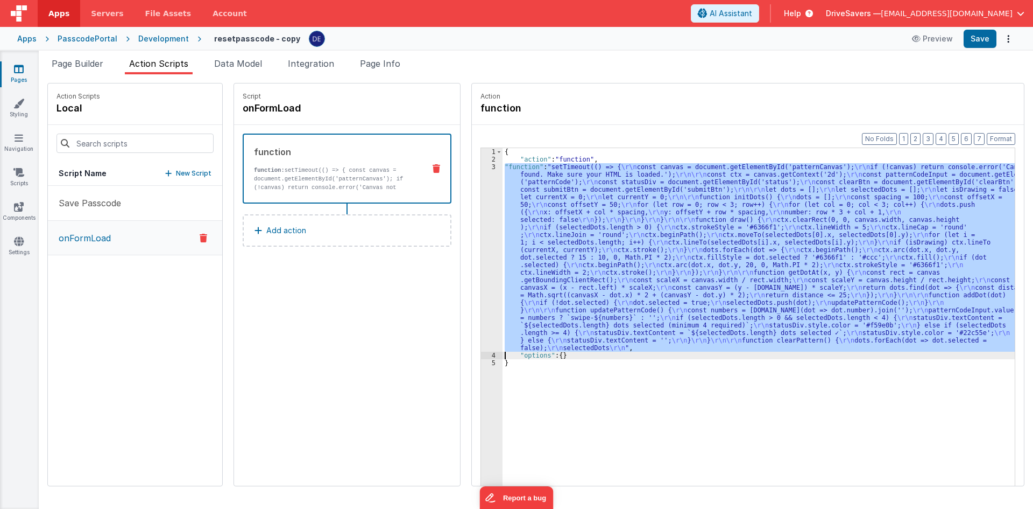
click at [481, 249] on div "3" at bounding box center [492, 257] width 22 height 188
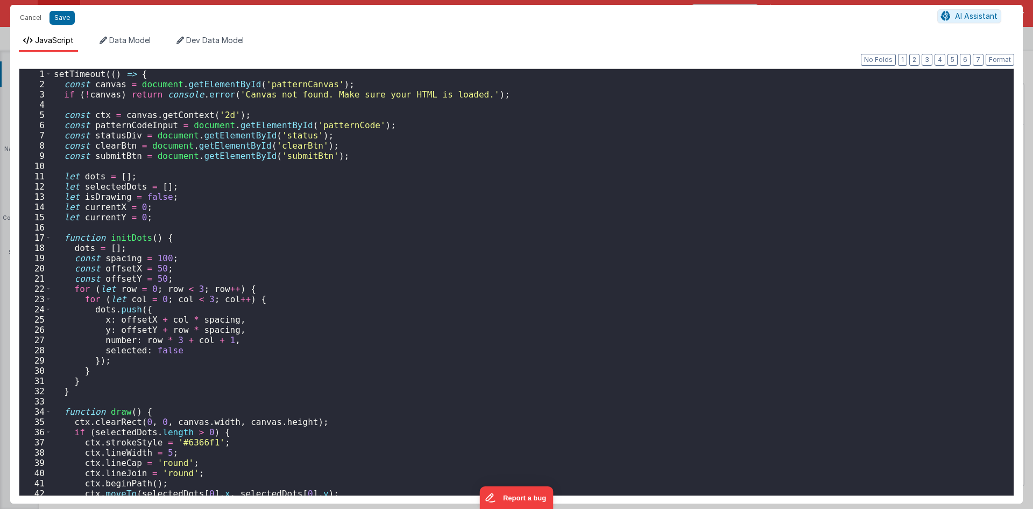
click at [478, 249] on div "setTimeout (( ) => { const canvas = document . getElementById ( 'patternCanvas'…" at bounding box center [529, 292] width 954 height 447
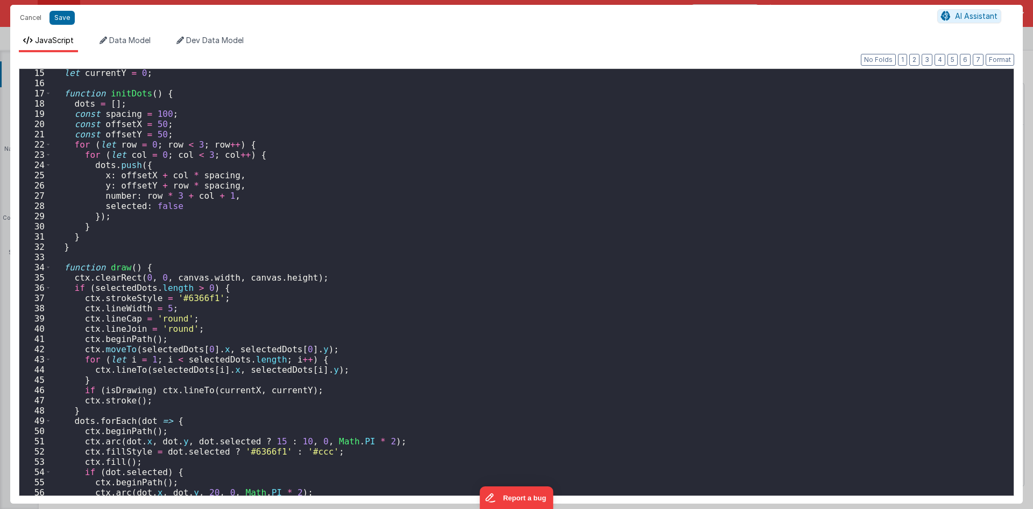
scroll to position [0, 0]
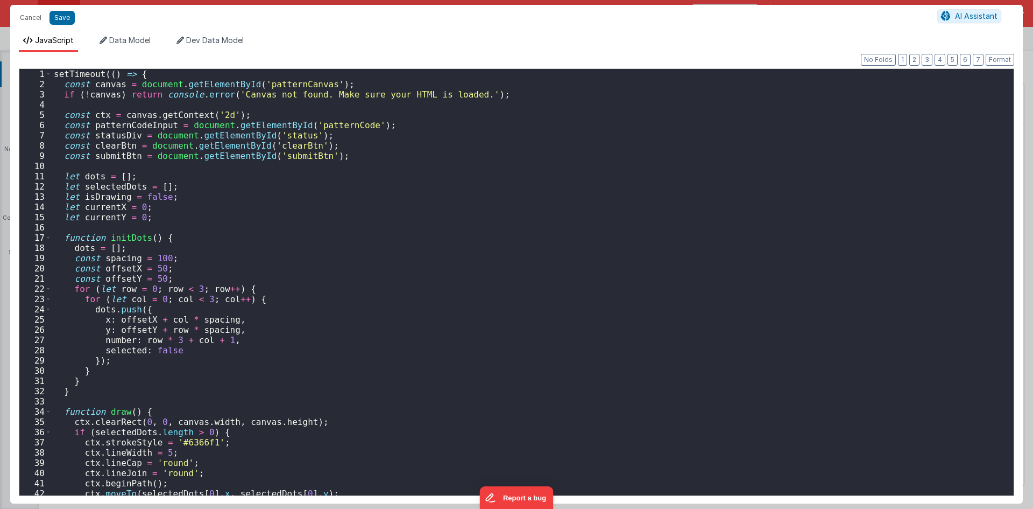
click at [444, 145] on div "setTimeout (( ) => { const canvas = document . getElementById ( 'patternCanvas'…" at bounding box center [529, 292] width 954 height 447
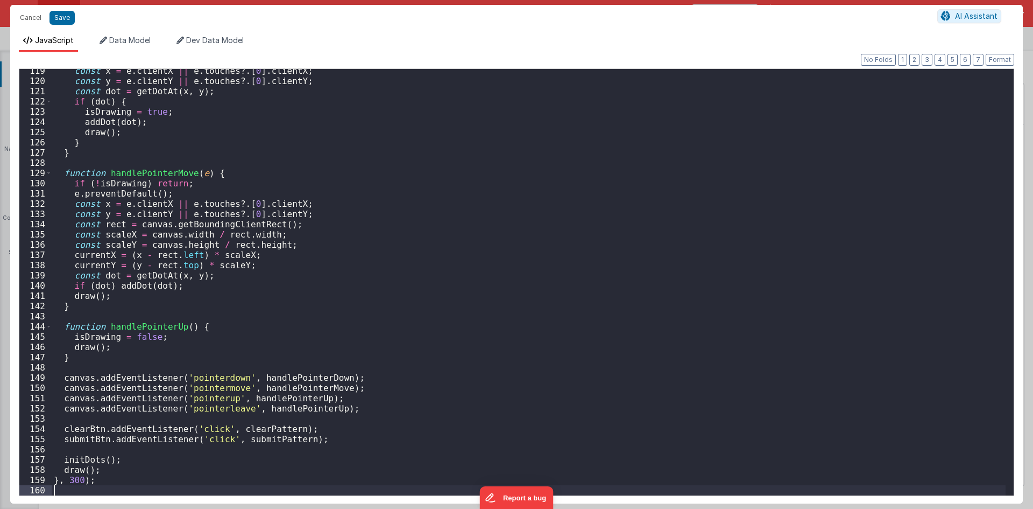
scroll to position [1210, 0]
click at [51, 13] on button "Save" at bounding box center [62, 18] width 25 height 14
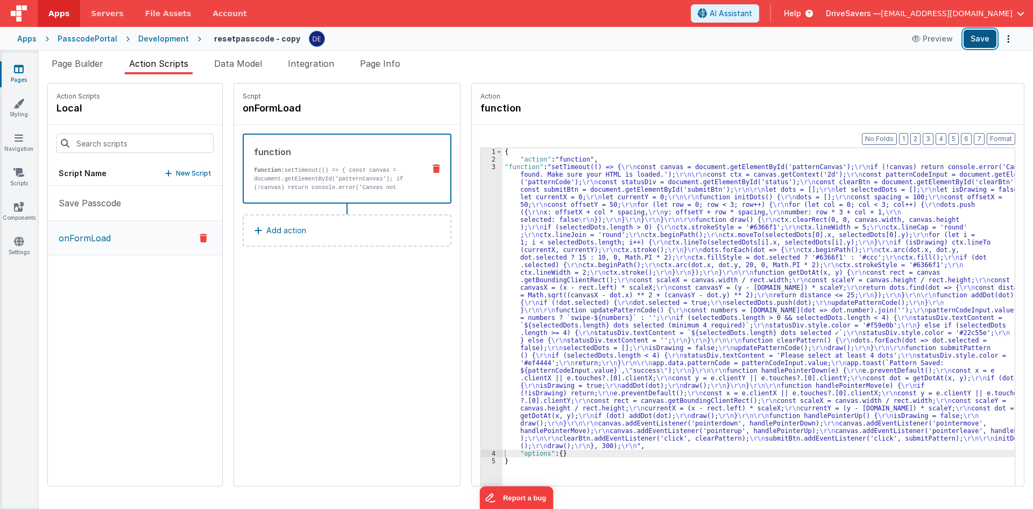
click at [980, 37] on button "Save" at bounding box center [980, 39] width 33 height 18
click at [95, 73] on li "Page Builder" at bounding box center [77, 65] width 60 height 17
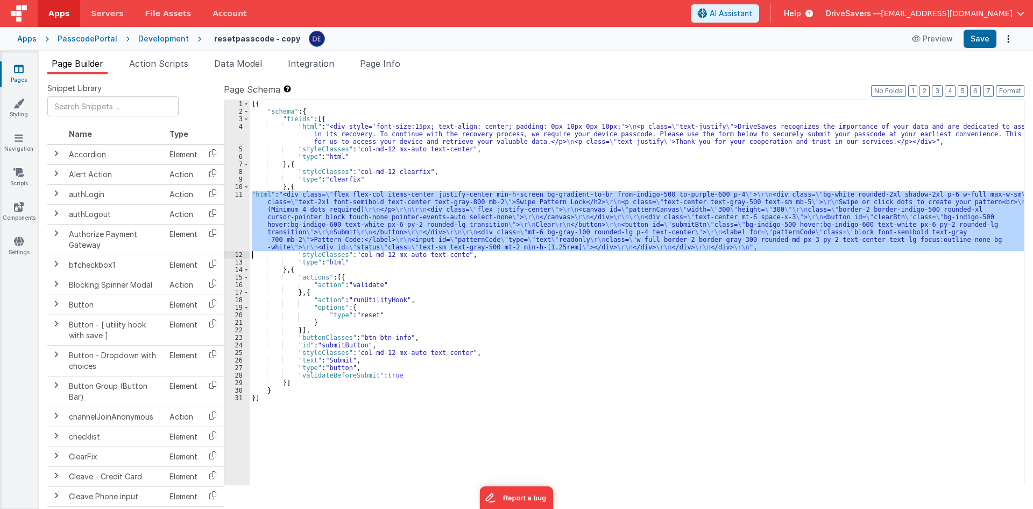
click at [330, 198] on div "[{ "schema" : { "fields" : [{ "html" : "<div style='font-size:15px; text-align:…" at bounding box center [637, 292] width 774 height 384
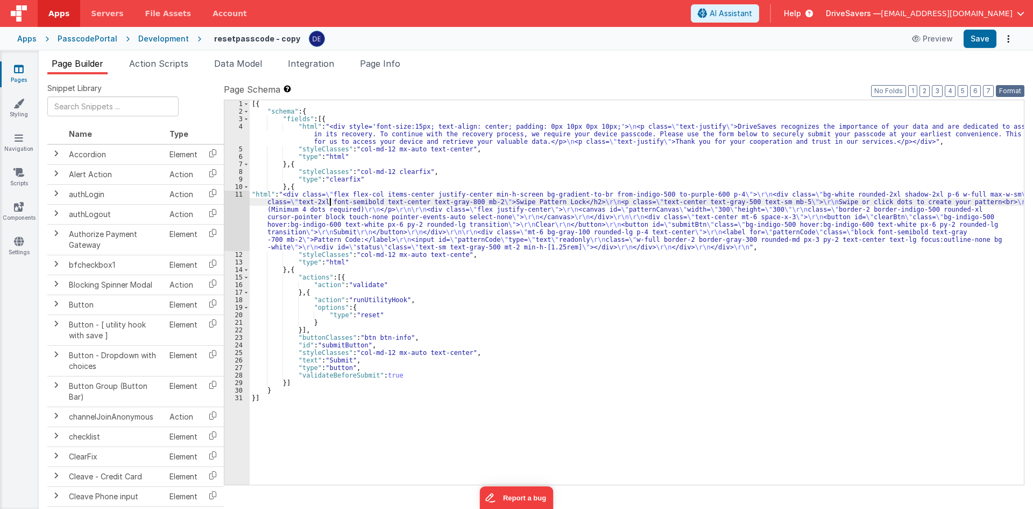
click at [1015, 88] on button "Format" at bounding box center [1010, 91] width 29 height 12
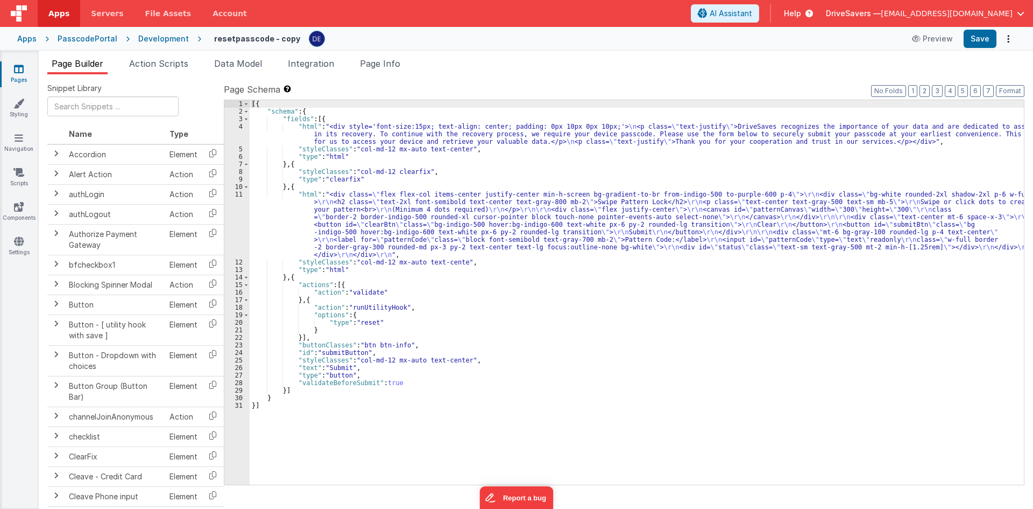
click at [1012, 68] on ul "Page Builder Action Scripts Data Model Integration Page Info" at bounding box center [536, 65] width 995 height 17
click at [246, 40] on h4 "resetpasscode - copy" at bounding box center [257, 38] width 86 height 8
type input "SwipePattern"
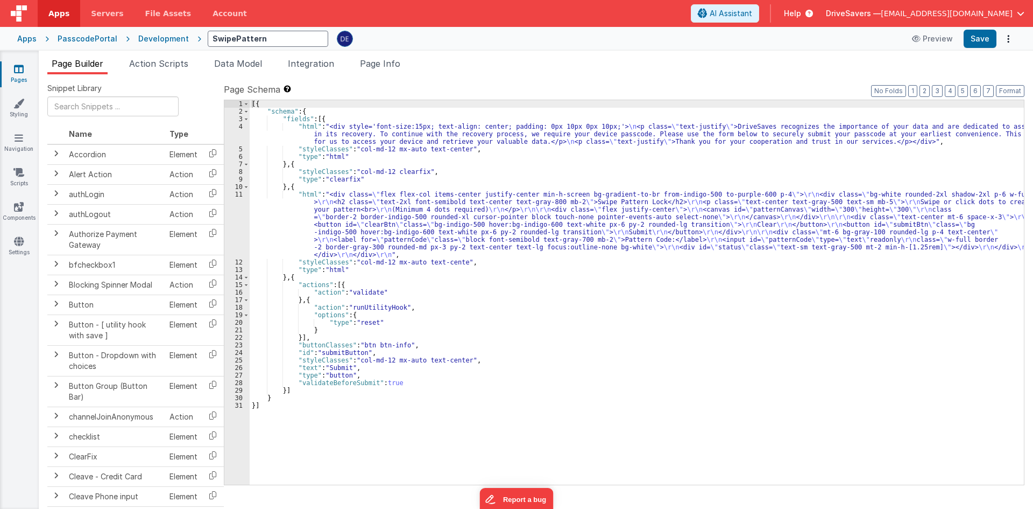
click at [565, 67] on ul "Page Builder Action Scripts Data Model Integration Page Info" at bounding box center [536, 65] width 995 height 17
click at [157, 39] on div "Development" at bounding box center [163, 38] width 51 height 11
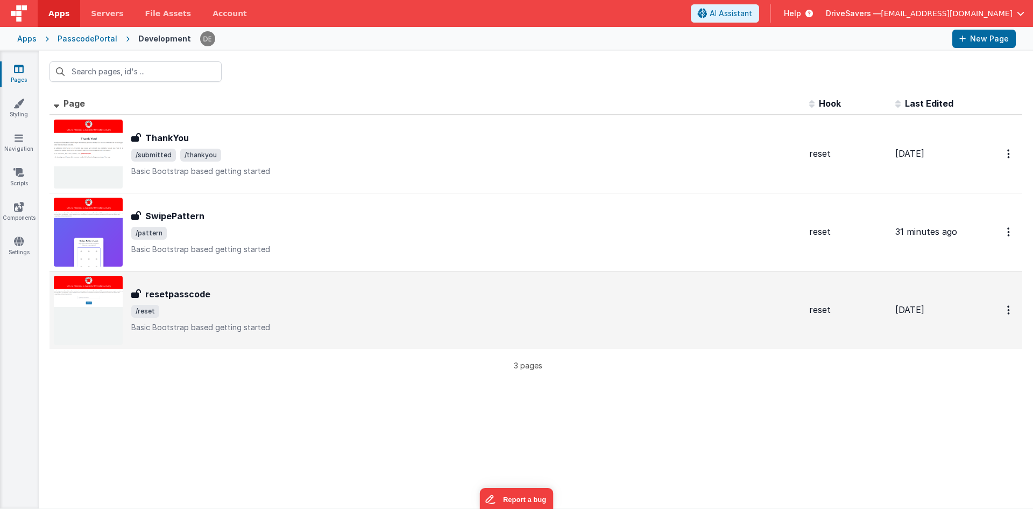
click at [229, 305] on span "/reset" at bounding box center [466, 311] width 670 height 13
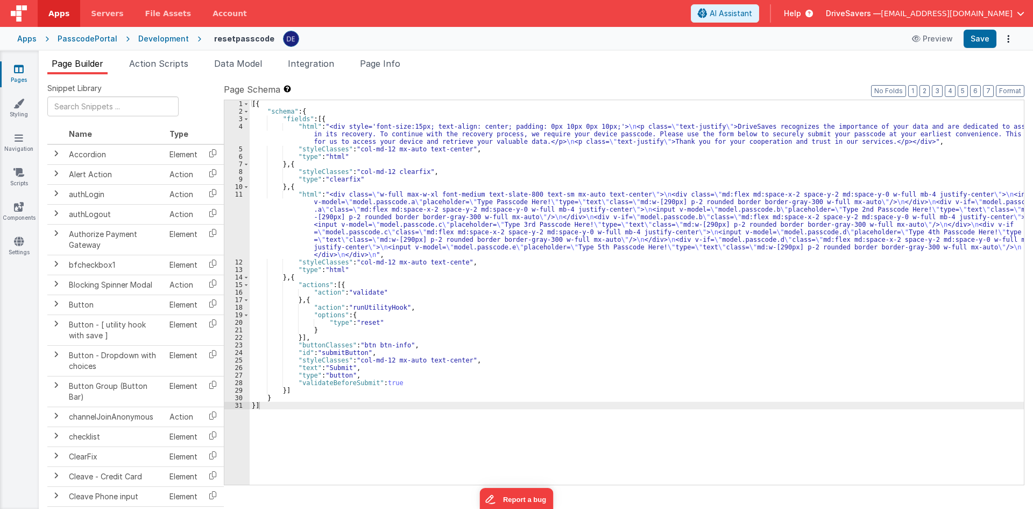
click at [414, 234] on div "[{ "schema" : { "fields" : [{ "html" : "<div style='font-size:15px; text-align:…" at bounding box center [637, 299] width 774 height 399
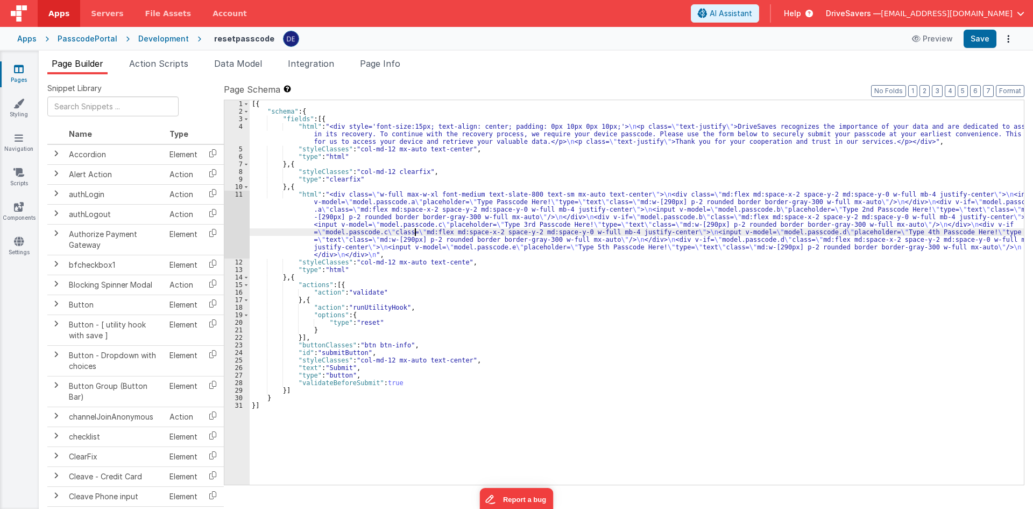
click at [242, 224] on div "11" at bounding box center [236, 225] width 25 height 68
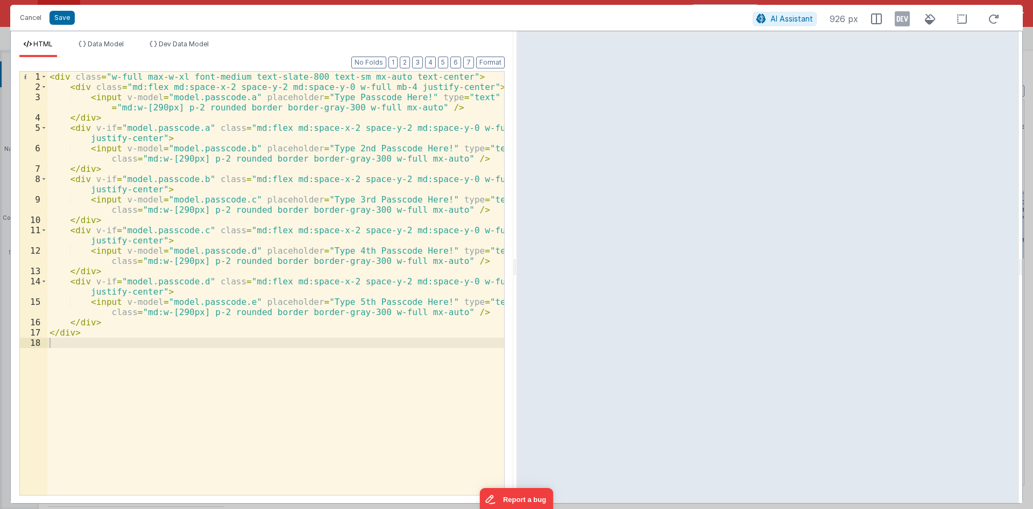
click at [131, 325] on div "< div class = "w-full max-w-xl font-medium text-slate-800 text-sm mx-auto text-…" at bounding box center [275, 293] width 457 height 443
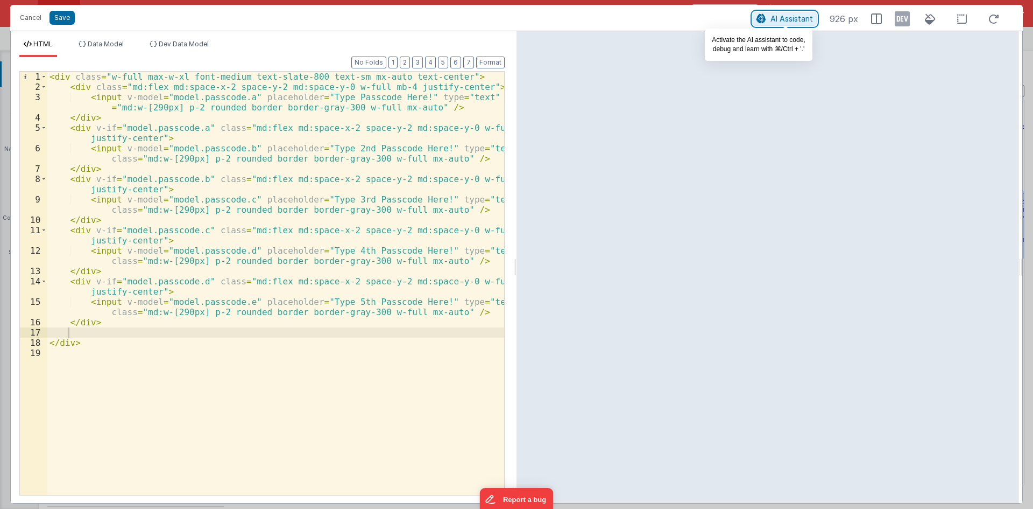
click at [773, 20] on span "AI Assistant" at bounding box center [792, 18] width 43 height 9
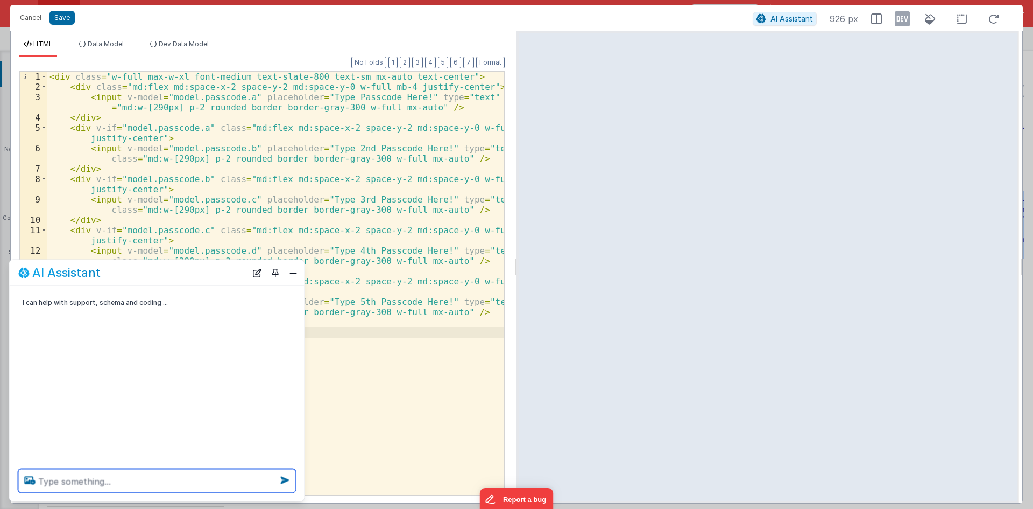
click at [216, 476] on textarea at bounding box center [157, 481] width 278 height 24
type textarea "create"
type textarea "give me button code to call script as well a single button"
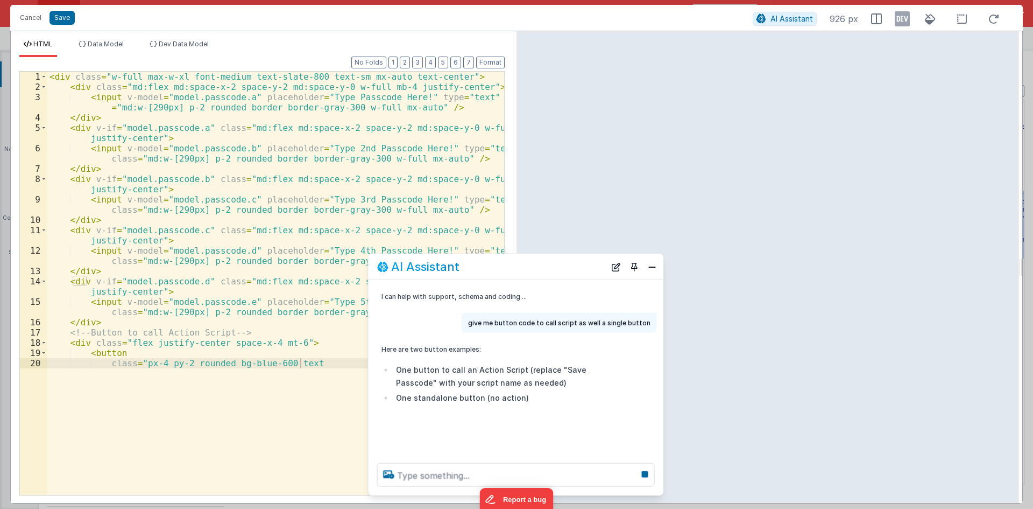
drag, startPoint x: 180, startPoint y: 273, endPoint x: 680, endPoint y: 283, distance: 500.1
click at [816, 252] on div "Cancel Save AI Assistant 926 px HTML Data Model Dev Data Model Format 7 6 5 4 3…" at bounding box center [516, 254] width 1033 height 509
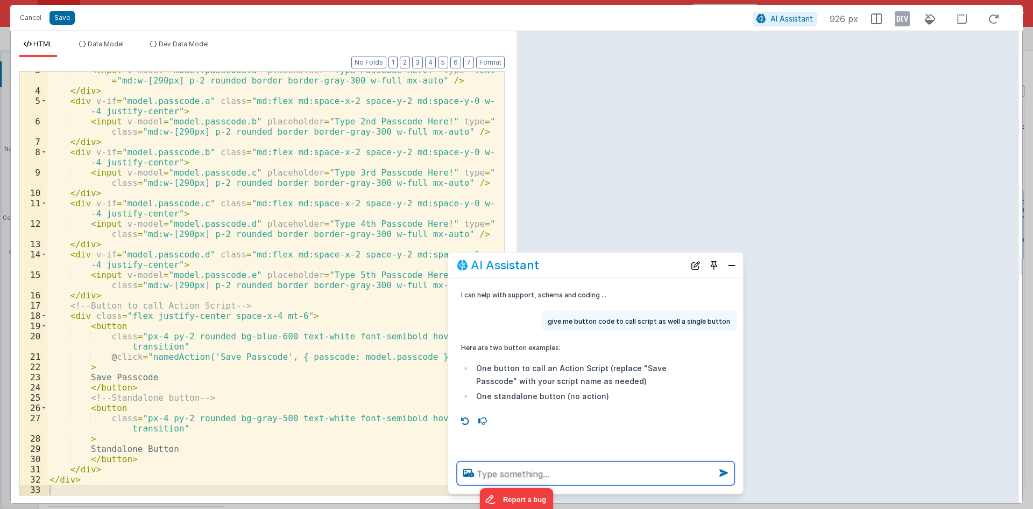
scroll to position [27, 0]
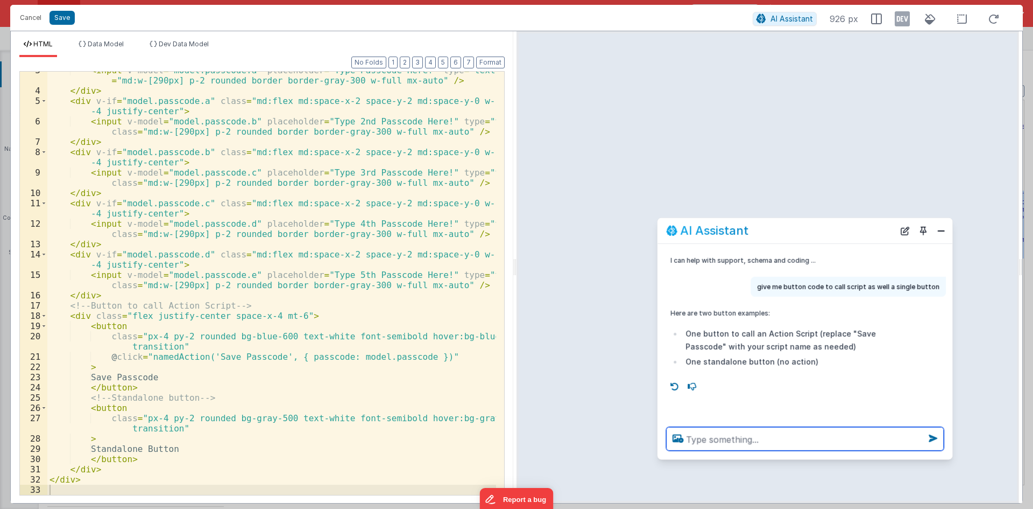
drag, startPoint x: 588, startPoint y: 266, endPoint x: 797, endPoint y: 229, distance: 212.0
click at [797, 229] on div "AI Assistant" at bounding box center [780, 230] width 228 height 13
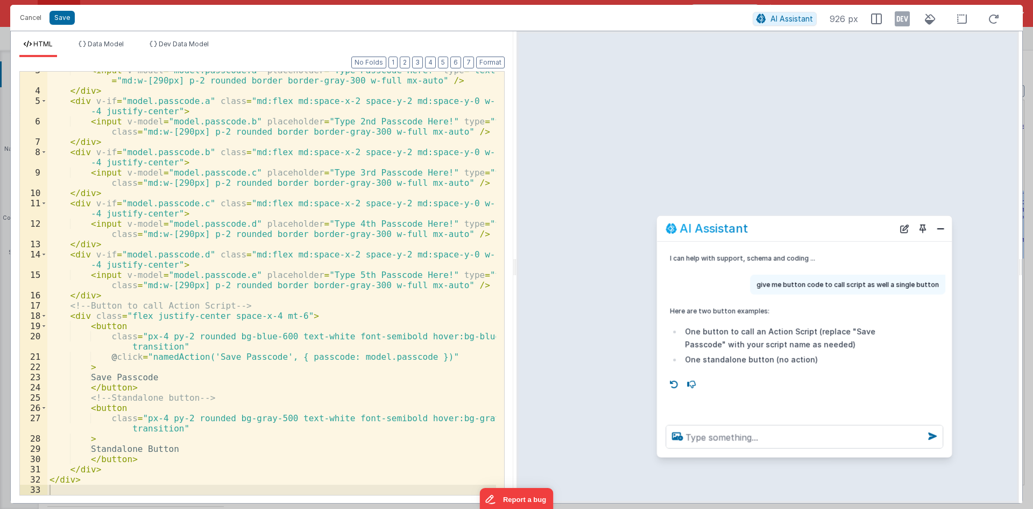
click at [107, 413] on div "< input v-model = "model.passcode.a" placeholder = "Type Passcode Here!" type =…" at bounding box center [271, 292] width 449 height 454
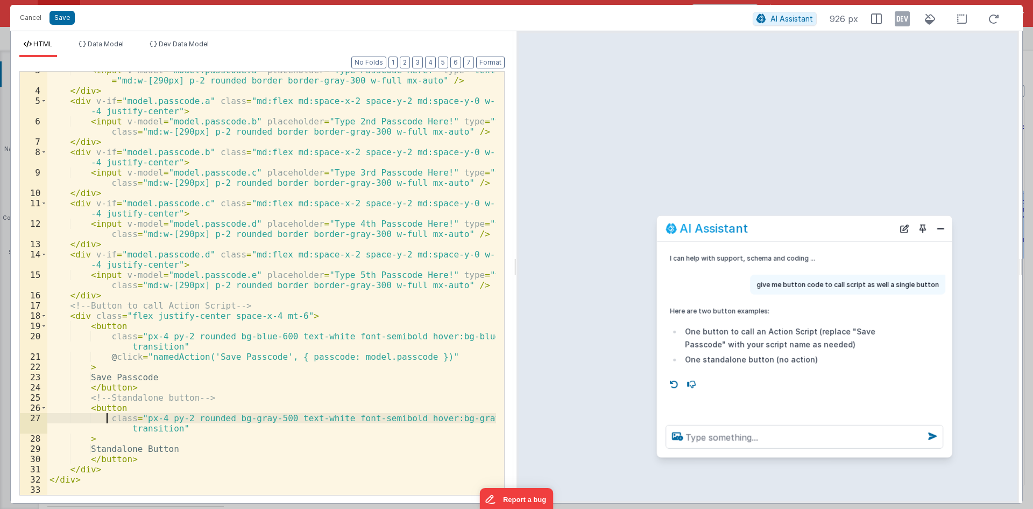
click at [112, 390] on div "< input v-model = "model.passcode.a" placeholder = "Type Passcode Here!" type =…" at bounding box center [271, 292] width 449 height 454
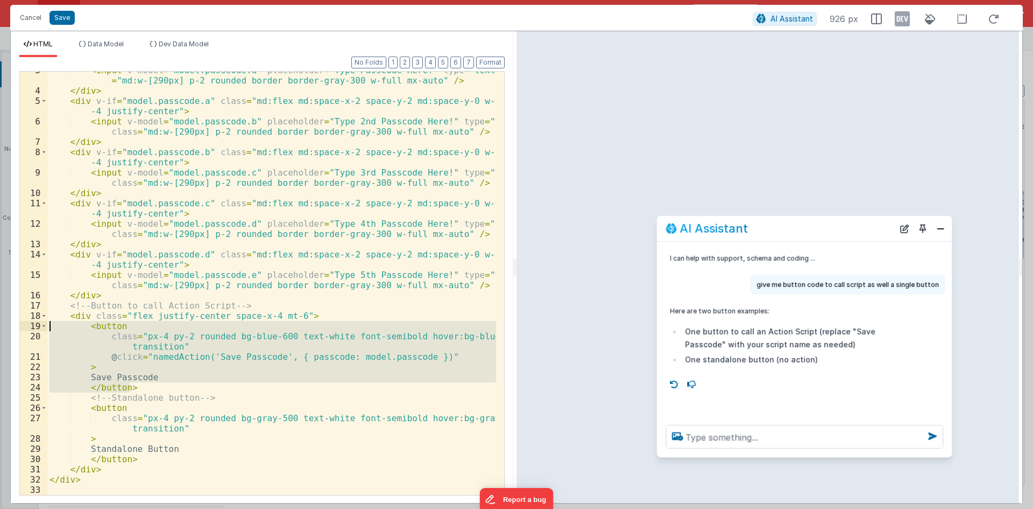
drag, startPoint x: 133, startPoint y: 388, endPoint x: 0, endPoint y: 329, distance: 145.3
click at [0, 329] on div "Cancel Save AI Assistant 926 px HTML Data Model Dev Data Model Format 7 6 5 4 3…" at bounding box center [516, 254] width 1033 height 509
click at [76, 320] on div "< input v-model = "model.passcode.a" placeholder = "Type Passcode Here!" type =…" at bounding box center [271, 292] width 449 height 454
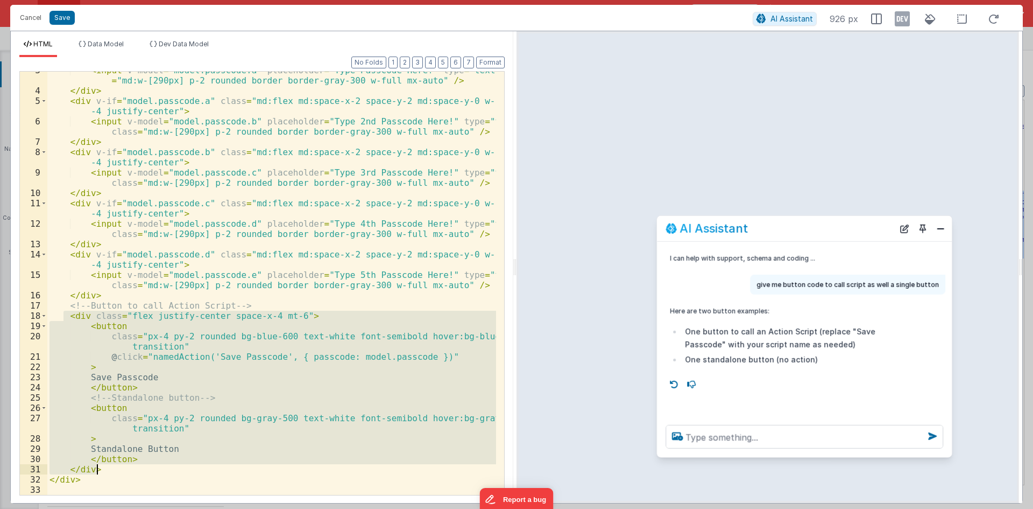
drag, startPoint x: 62, startPoint y: 317, endPoint x: 103, endPoint y: 473, distance: 161.2
click at [103, 473] on div "< input v-model = "model.passcode.a" placeholder = "Type Passcode Here!" type =…" at bounding box center [271, 292] width 449 height 454
click at [41, 16] on button "Cancel" at bounding box center [31, 17] width 32 height 15
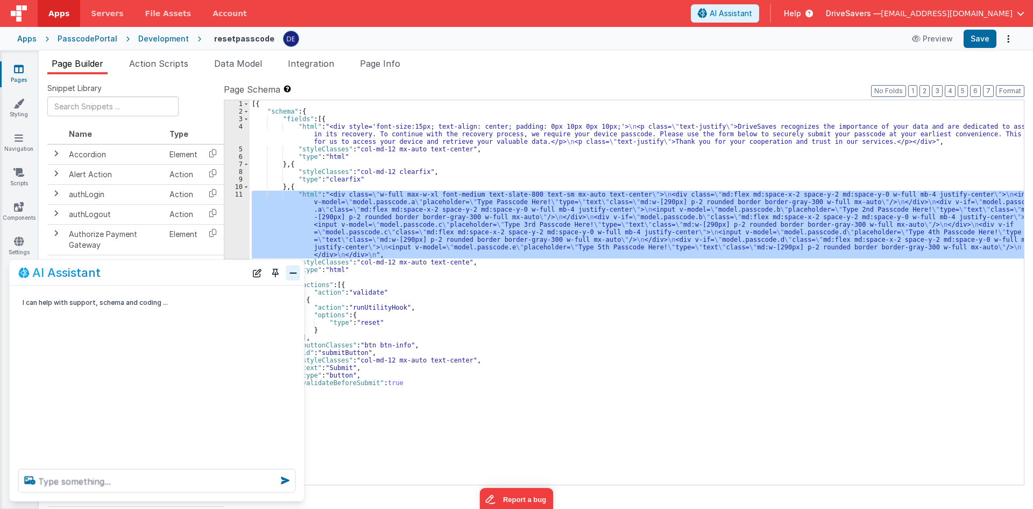
click at [226, 221] on div "11" at bounding box center [236, 225] width 25 height 68
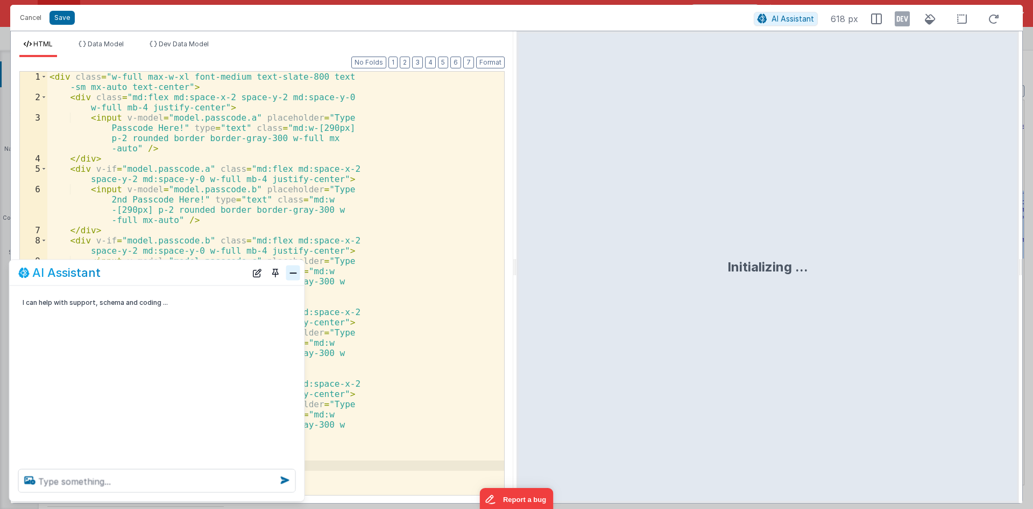
click at [293, 268] on button "Close" at bounding box center [293, 272] width 14 height 15
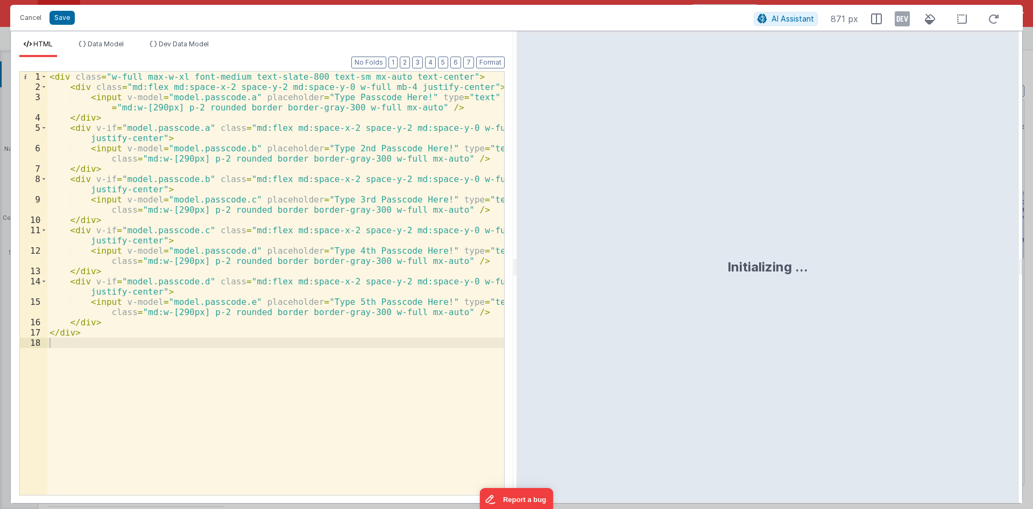
click at [114, 327] on div "< div class = "w-full max-w-xl font-medium text-slate-800 text-sm mx-auto text-…" at bounding box center [275, 293] width 457 height 443
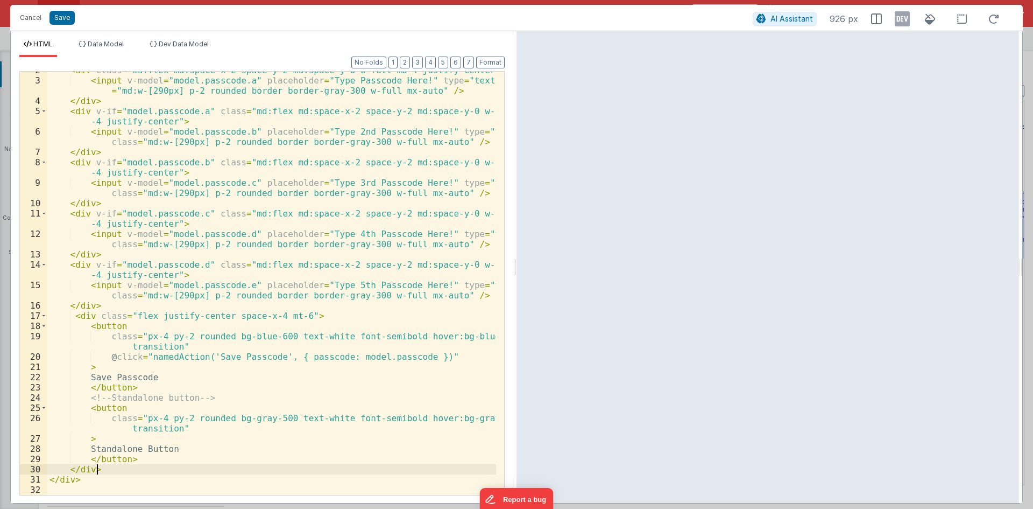
scroll to position [17, 0]
click at [115, 457] on div "< div class = "md:flex md:space-x-2 space-y-2 md:space-y-0 w-full mb-4 justify-…" at bounding box center [271, 286] width 449 height 443
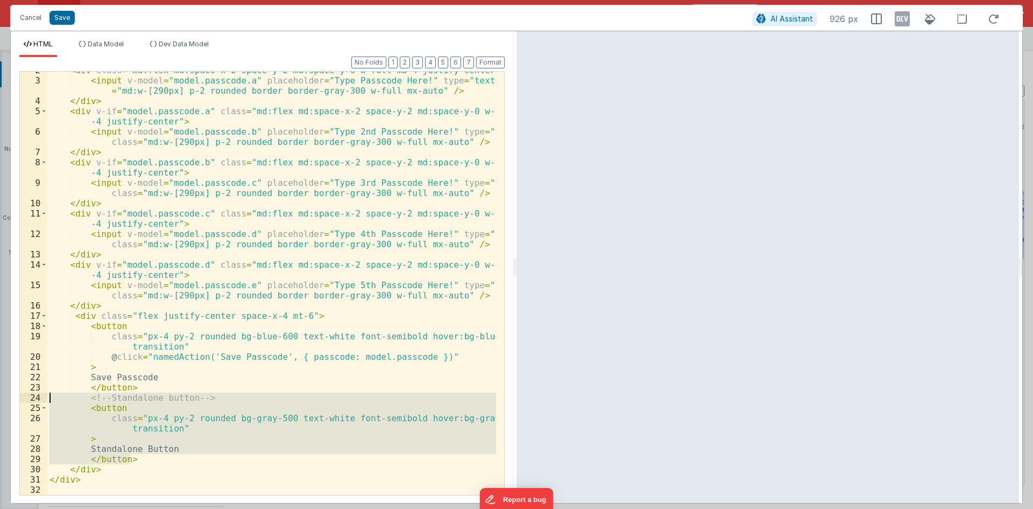
drag, startPoint x: 156, startPoint y: 459, endPoint x: 31, endPoint y: 399, distance: 138.9
click at [31, 399] on div "2 3 4 5 6 7 8 9 10 11 12 13 14 15 16 17 18 19 20 21 22 23 24 25 26 27 28 29 30 …" at bounding box center [261, 283] width 485 height 424
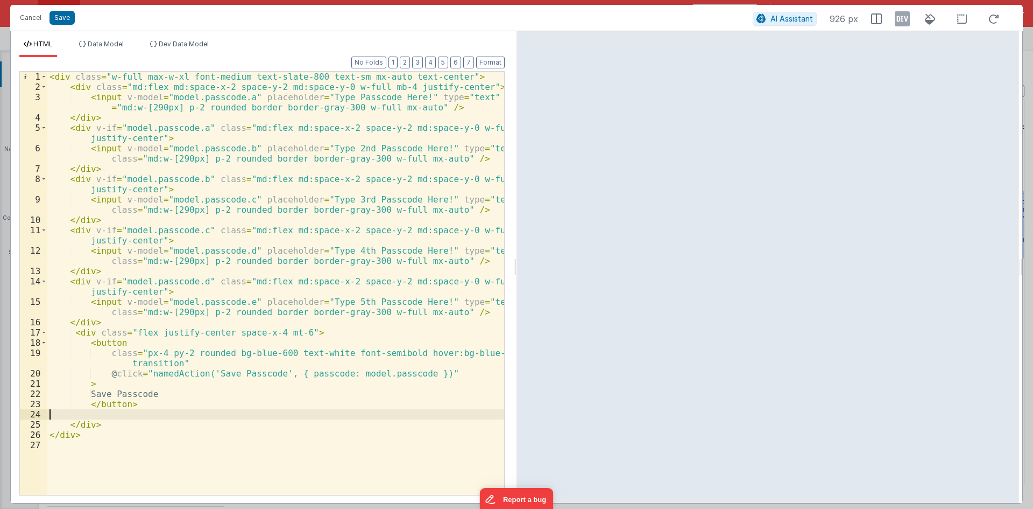
click at [124, 391] on div "< div class = "w-full max-w-xl font-medium text-slate-800 text-sm mx-auto text-…" at bounding box center [275, 293] width 457 height 443
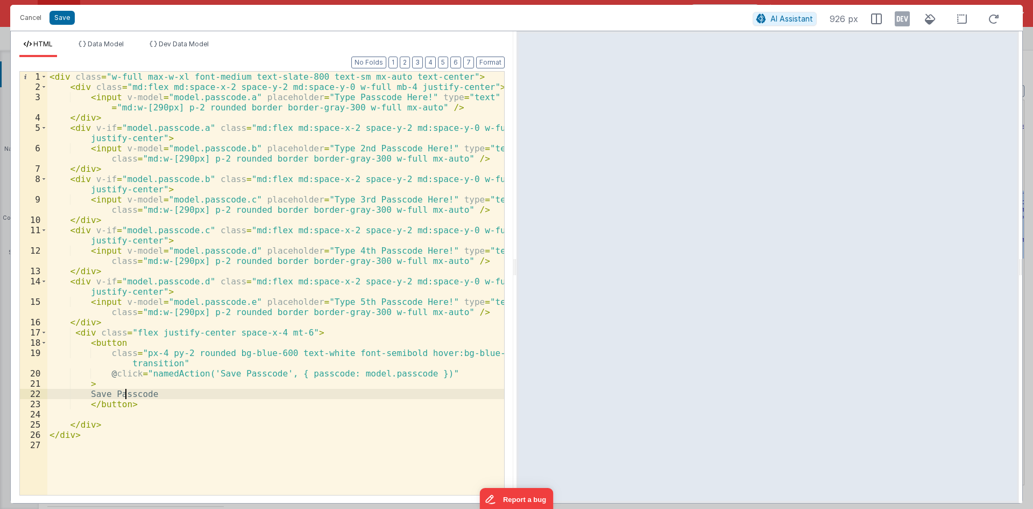
click at [157, 394] on div "< div class = "w-full max-w-xl font-medium text-slate-800 text-sm mx-auto text-…" at bounding box center [275, 293] width 457 height 443
click at [180, 397] on div "< div class = "w-full max-w-xl font-medium text-slate-800 text-sm mx-auto text-…" at bounding box center [275, 283] width 457 height 423
drag, startPoint x: 179, startPoint y: 393, endPoint x: 101, endPoint y: 397, distance: 77.6
click at [101, 397] on div "< div class = "w-full max-w-xl font-medium text-slate-800 text-sm mx-auto text-…" at bounding box center [275, 293] width 457 height 443
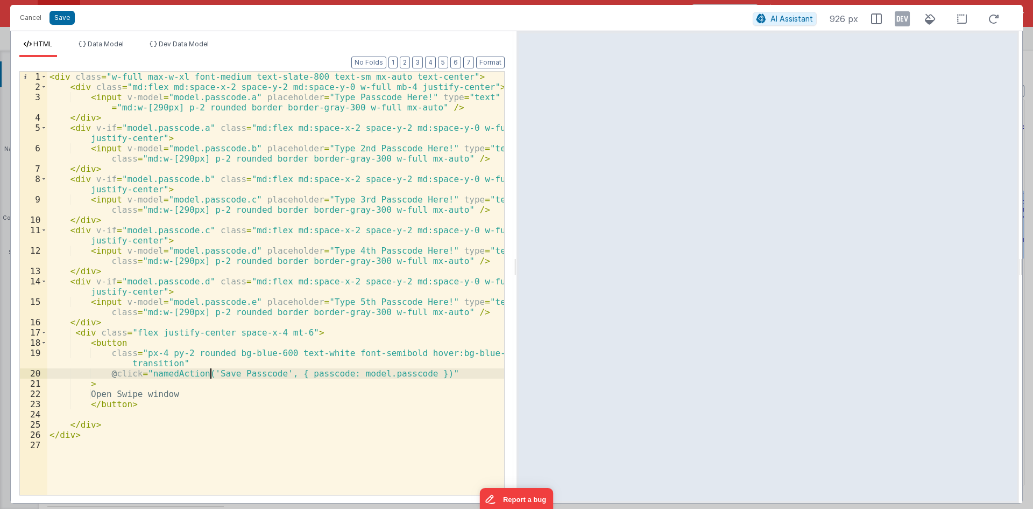
click at [211, 371] on div "< div class = "w-full max-w-xl font-medium text-slate-800 text-sm mx-auto text-…" at bounding box center [275, 293] width 457 height 443
click at [264, 379] on div "< div class = "w-full max-w-xl font-medium text-slate-800 text-sm mx-auto text-…" at bounding box center [275, 293] width 457 height 443
drag, startPoint x: 267, startPoint y: 372, endPoint x: 206, endPoint y: 373, distance: 60.8
click at [206, 373] on div "< div class = "w-full max-w-xl font-medium text-slate-800 text-sm mx-auto text-…" at bounding box center [275, 293] width 457 height 443
click at [235, 362] on div "< div class = "w-full max-w-xl font-medium text-slate-800 text-sm mx-auto text-…" at bounding box center [275, 293] width 457 height 443
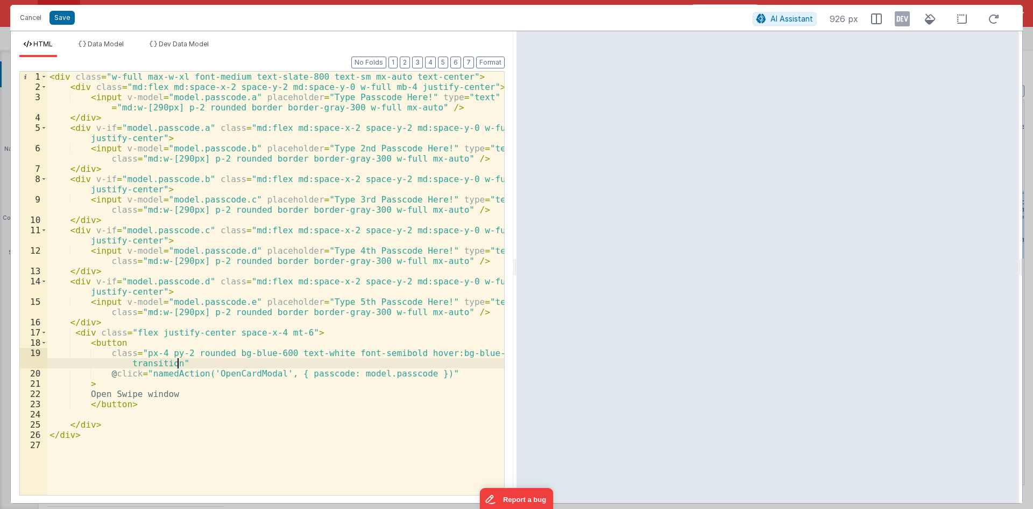
click at [237, 374] on div "< div class = "w-full max-w-xl font-medium text-slate-800 text-sm mx-auto text-…" at bounding box center [275, 293] width 457 height 443
click at [60, 16] on button "Save" at bounding box center [62, 18] width 25 height 14
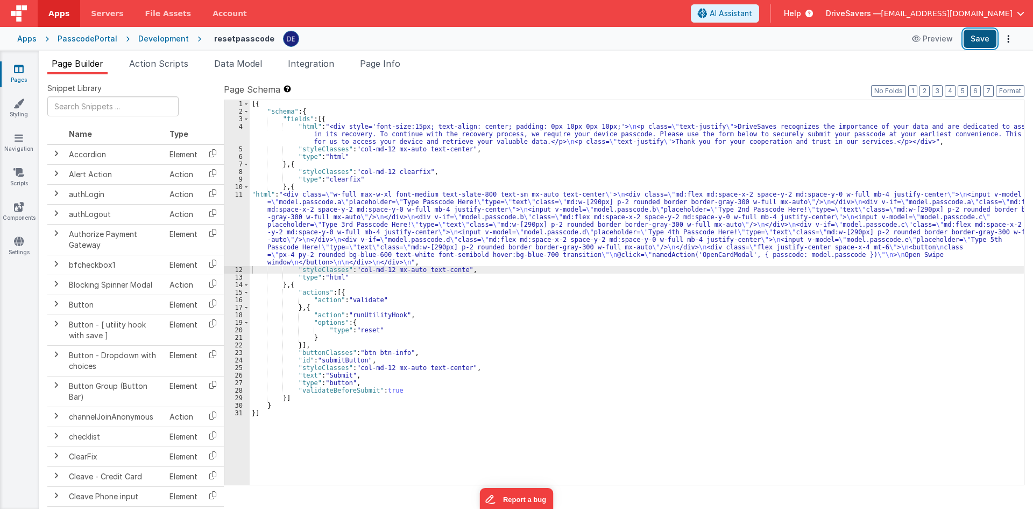
click at [974, 46] on button "Save" at bounding box center [980, 39] width 33 height 18
click at [180, 69] on li "Action Scripts" at bounding box center [159, 65] width 68 height 17
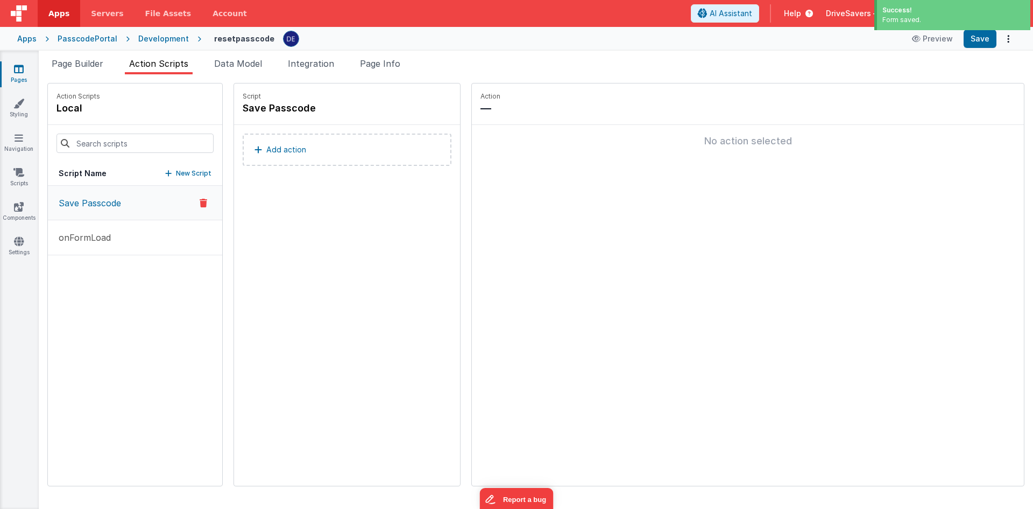
click at [265, 157] on button "Add action" at bounding box center [347, 149] width 209 height 32
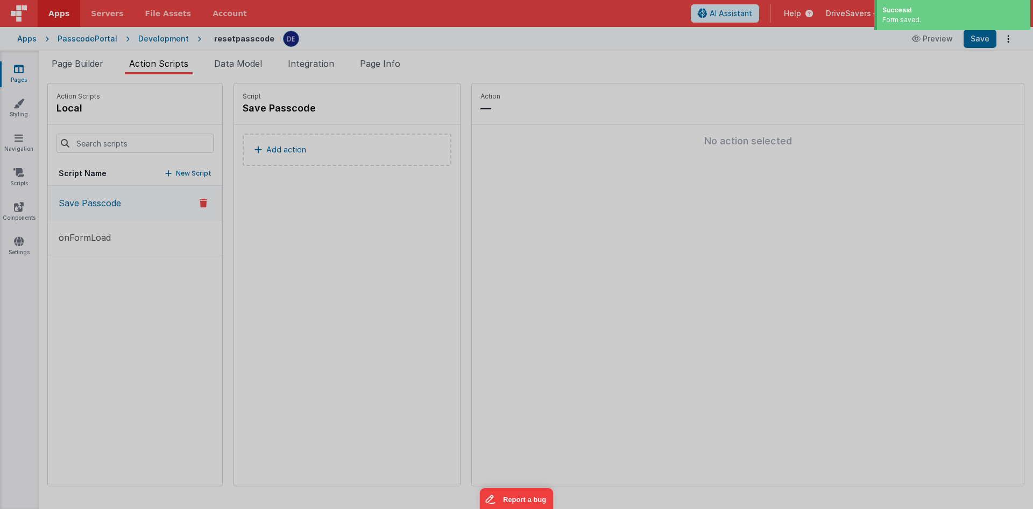
click at [265, 157] on div "Select New Action" at bounding box center [516, 254] width 1033 height 509
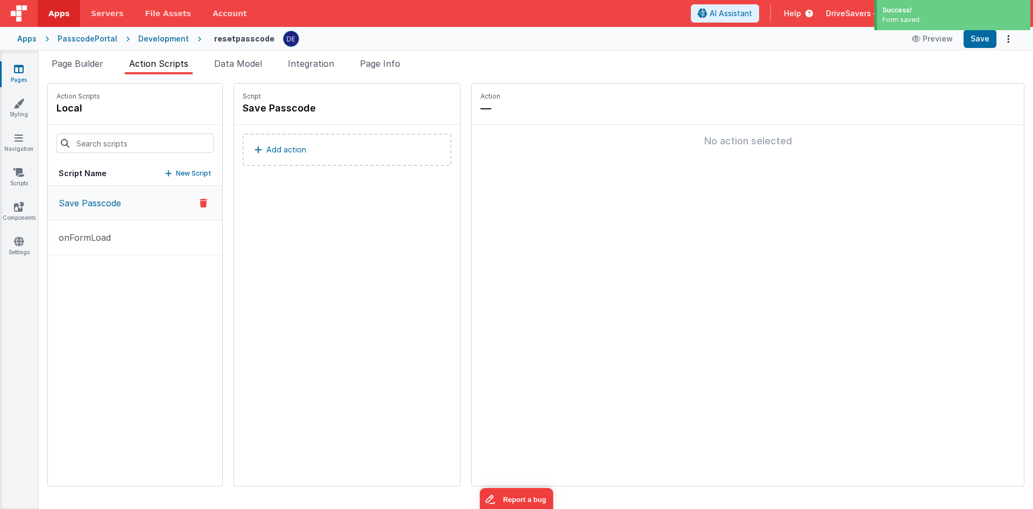
click at [173, 279] on div "Save Passcode onFormLoad" at bounding box center [135, 336] width 174 height 300
click at [179, 175] on p "New Script" at bounding box center [194, 173] width 36 height 11
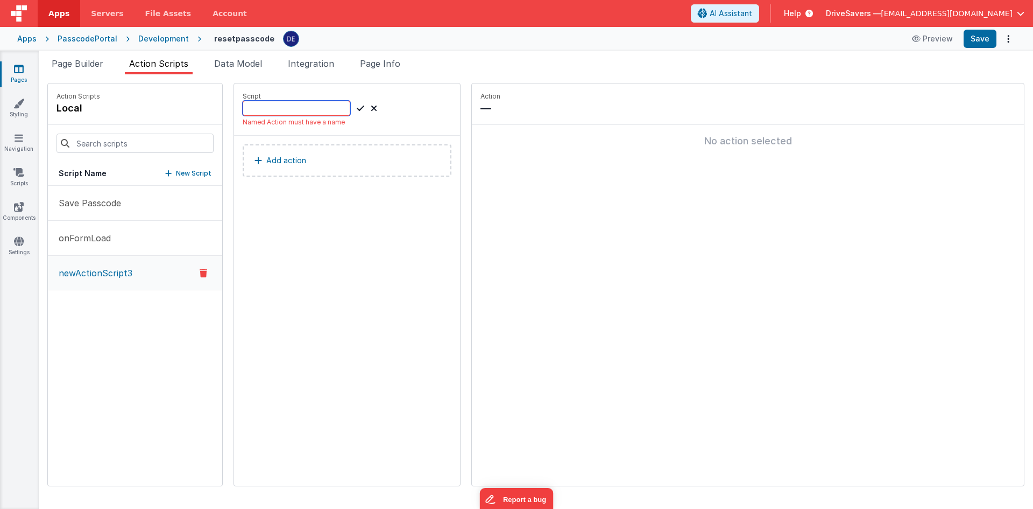
click at [292, 108] on input at bounding box center [297, 108] width 108 height 15
paste input "OpenCardModal"
type input "OpenCardModal"
click at [308, 166] on div "Add action" at bounding box center [347, 155] width 226 height 60
click at [357, 110] on icon at bounding box center [361, 108] width 8 height 13
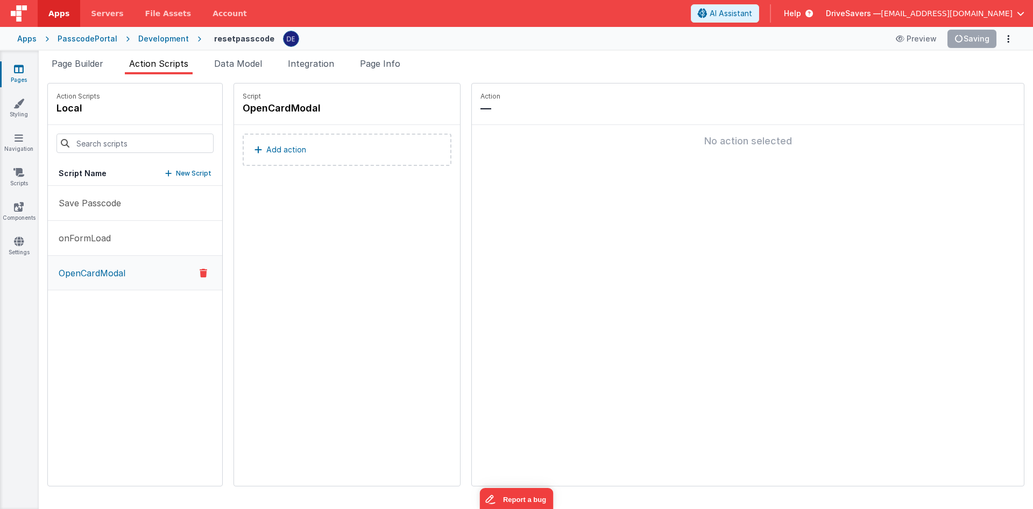
click at [310, 149] on button "Add action" at bounding box center [347, 149] width 209 height 32
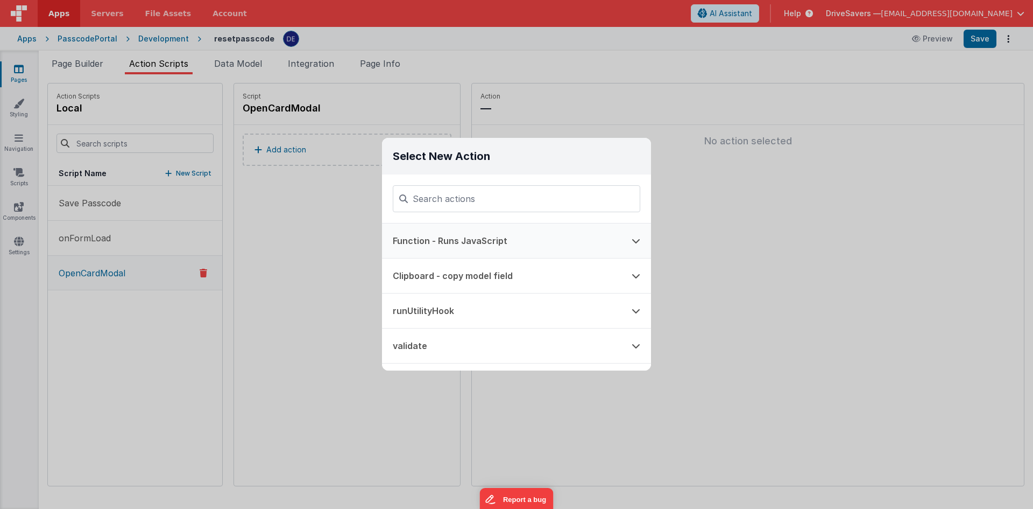
click at [413, 245] on button "Function - Runs JavaScript" at bounding box center [501, 240] width 239 height 34
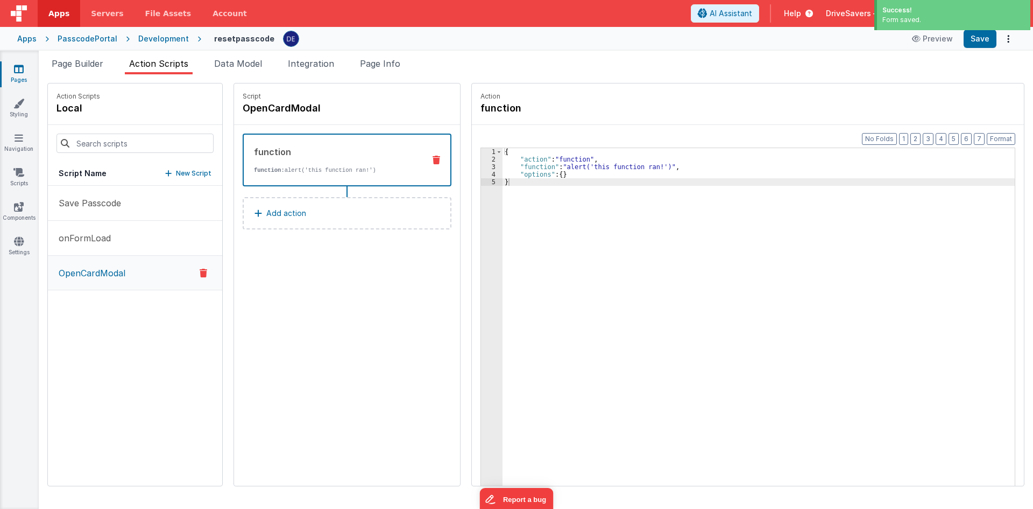
click at [302, 275] on div "Script OpenCardModal function function: alert('this function ran!') Add action" at bounding box center [347, 284] width 226 height 402
click at [585, 153] on div "{ "action" : "function" , "function" : "alert('this function ran!')" , "options…" at bounding box center [764, 341] width 523 height 386
click at [593, 261] on div "{ "action" : "function" , "function" : "alert('this function ran!')" , "options…" at bounding box center [764, 341] width 523 height 386
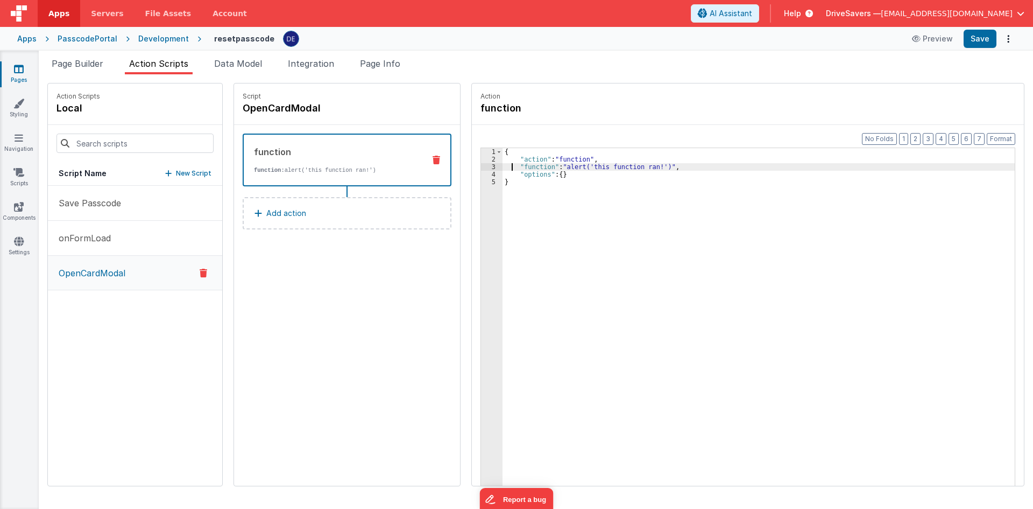
click at [503, 164] on div "{ "action" : "function" , "function" : "alert('this function ran!')" , "options…" at bounding box center [764, 341] width 523 height 386
click at [481, 167] on div "3" at bounding box center [492, 167] width 22 height 8
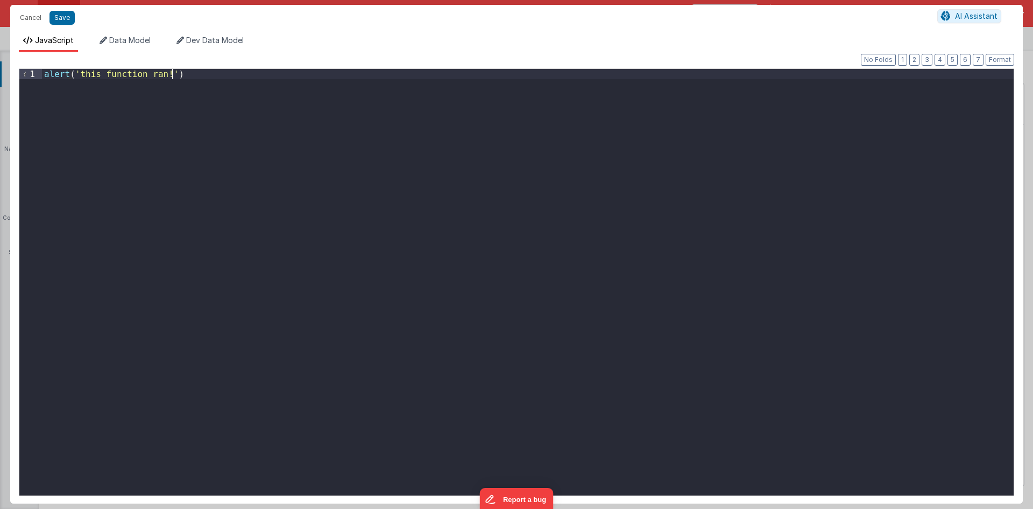
click at [335, 138] on div "alert ( 'this function ran!' )" at bounding box center [528, 292] width 972 height 447
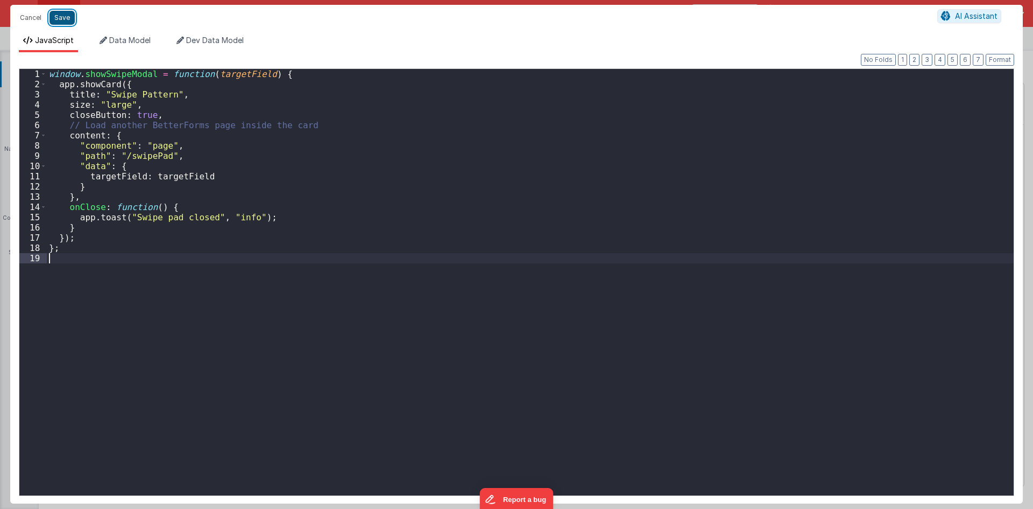
click at [60, 14] on button "Save" at bounding box center [62, 18] width 25 height 14
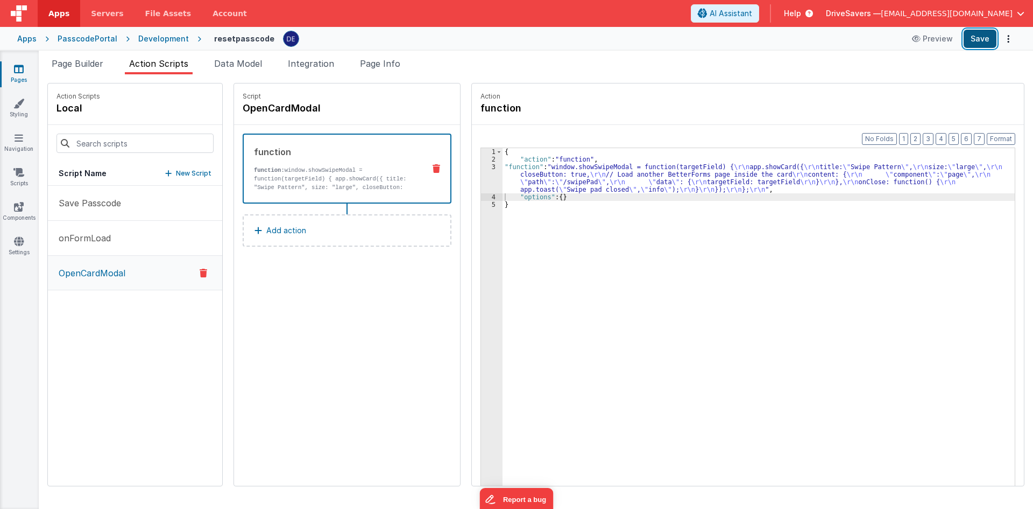
click at [976, 43] on button "Save" at bounding box center [980, 39] width 33 height 18
click at [13, 142] on link "Navigation" at bounding box center [18, 143] width 39 height 22
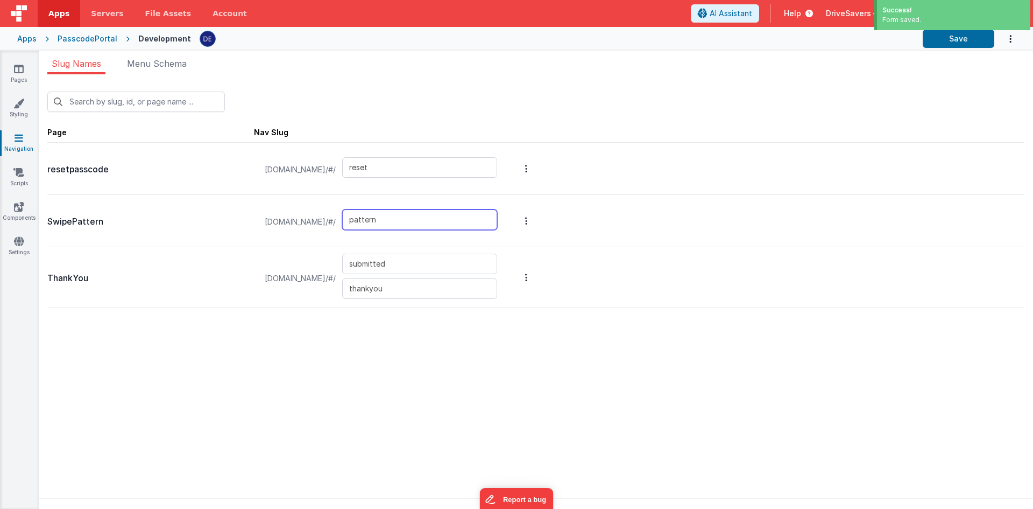
click at [415, 223] on input "pattern" at bounding box center [419, 219] width 155 height 20
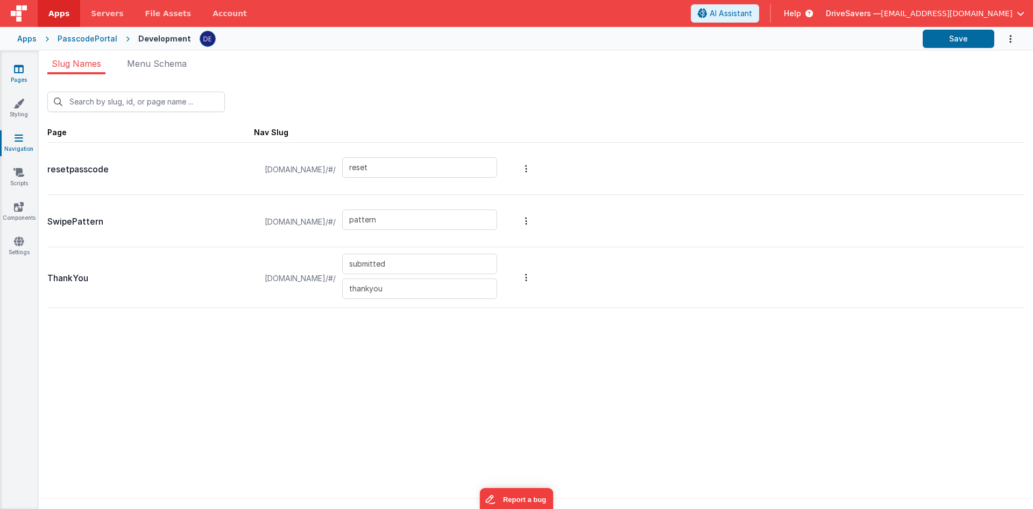
click at [8, 71] on link "Pages" at bounding box center [18, 75] width 39 height 22
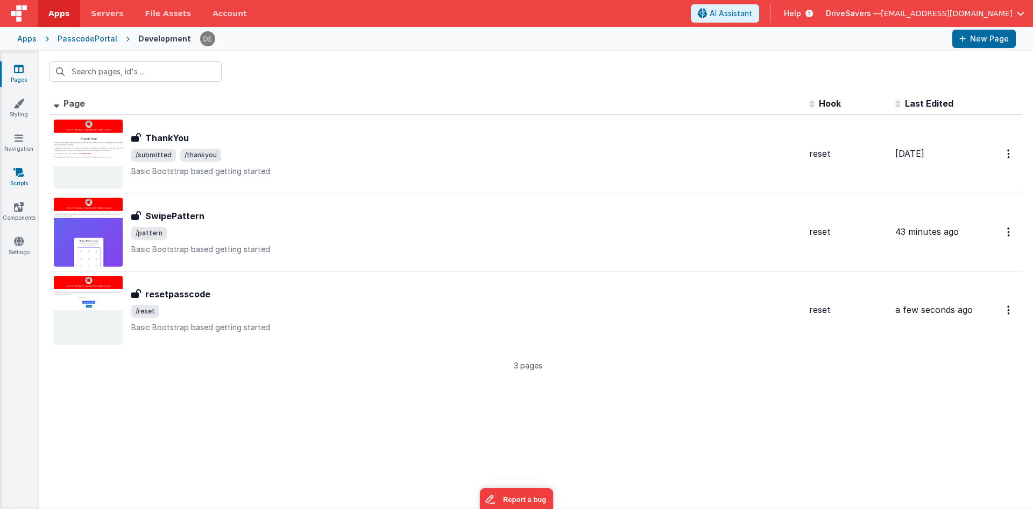
click at [16, 179] on link "Scripts" at bounding box center [18, 178] width 39 height 22
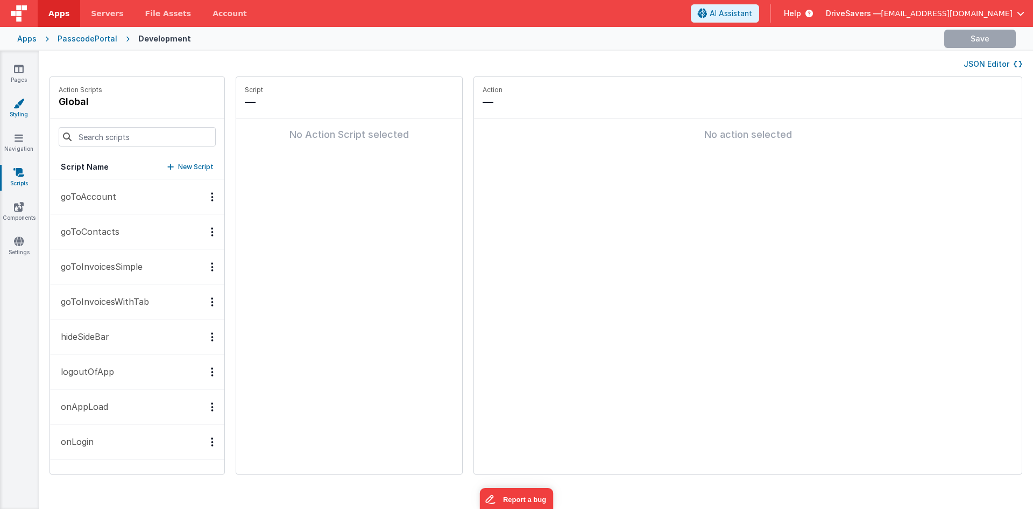
click at [23, 107] on icon at bounding box center [18, 103] width 11 height 11
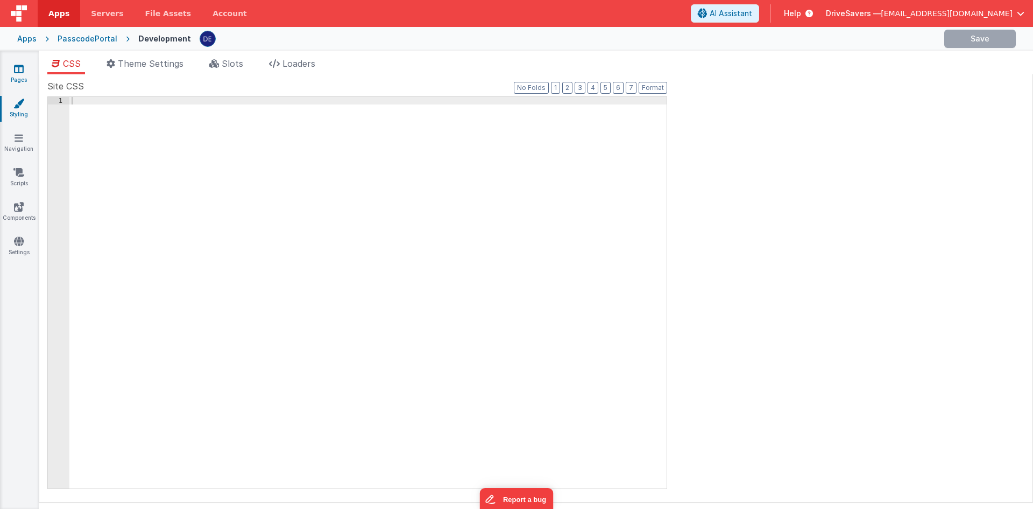
click at [19, 75] on link "Pages" at bounding box center [18, 75] width 39 height 22
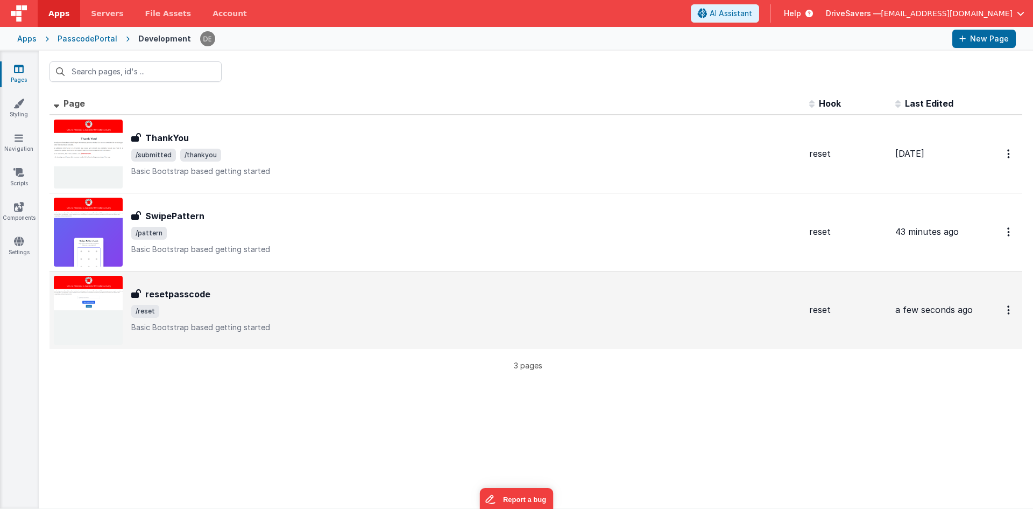
click at [181, 283] on div "resetpasscode resetpasscode /reset Basic Bootstrap based getting started" at bounding box center [427, 310] width 747 height 69
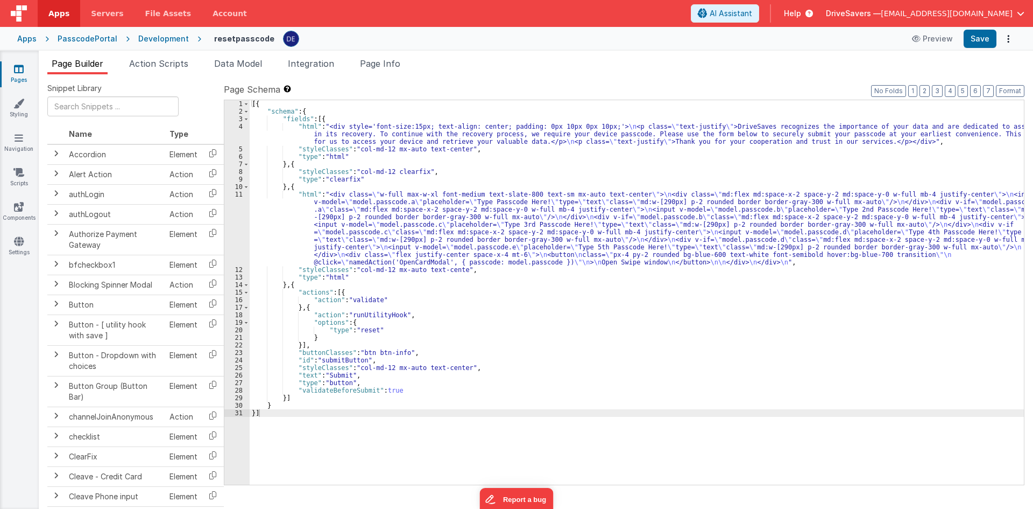
click at [165, 70] on li "Action Scripts" at bounding box center [159, 65] width 68 height 17
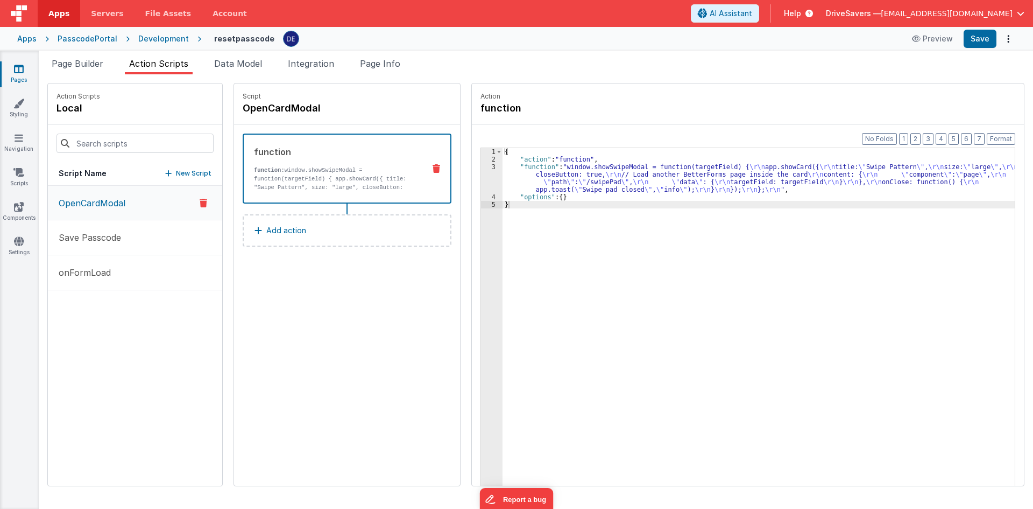
click at [586, 167] on div "{ "action" : "function" , "function" : "window.showSwipeModal = function(target…" at bounding box center [764, 341] width 523 height 386
click at [481, 178] on div "3" at bounding box center [492, 178] width 22 height 30
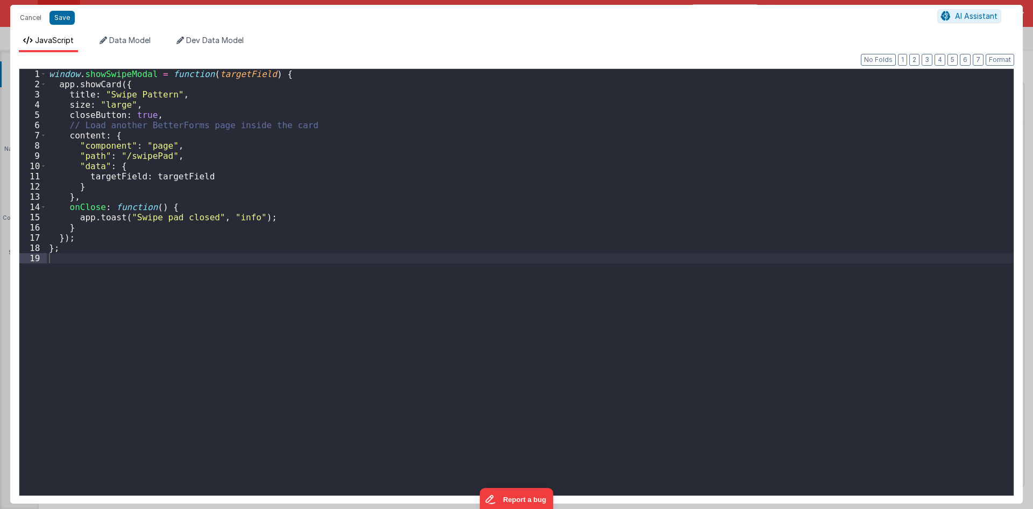
click at [146, 159] on div "window . showSwipeModal = function ( targetField ) { app . showCard ({ title : …" at bounding box center [530, 292] width 967 height 447
click at [63, 20] on button "Save" at bounding box center [62, 18] width 25 height 14
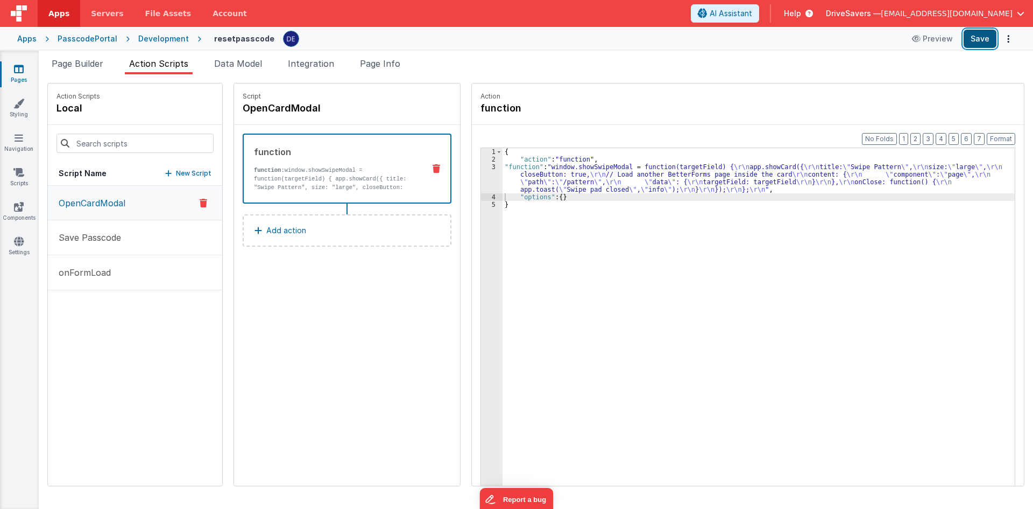
click at [986, 46] on button "Save" at bounding box center [980, 39] width 33 height 18
click at [362, 180] on p "function: window.showSwipeModal = function(targetField) { app.showCard({ title:…" at bounding box center [335, 200] width 162 height 69
click at [563, 185] on div "{ "action" : "function" , "function" : "window.showSwipeModal = function(target…" at bounding box center [764, 341] width 523 height 386
click at [481, 177] on div "3" at bounding box center [492, 178] width 22 height 30
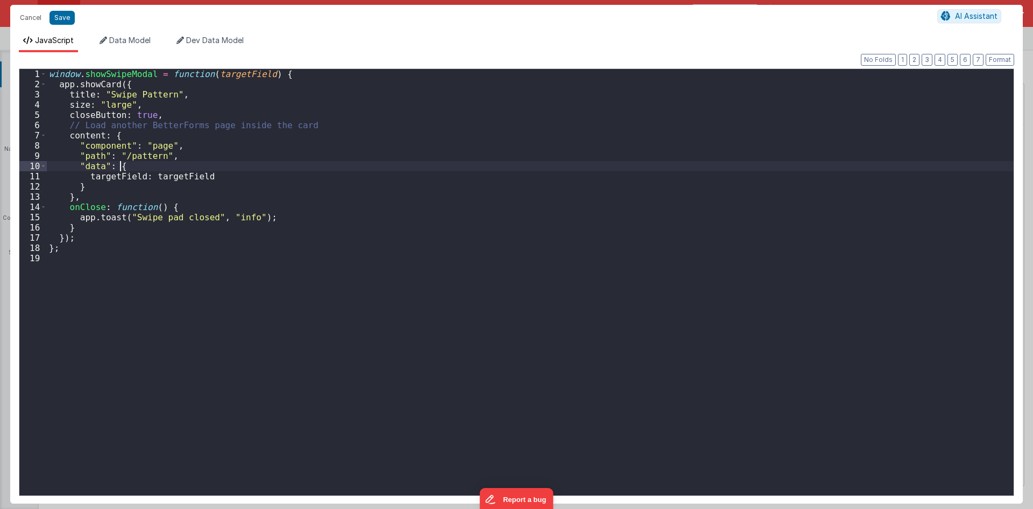
click at [478, 168] on div "window . showSwipeModal = function ( targetField ) { app . showCard ({ title : …" at bounding box center [530, 292] width 967 height 447
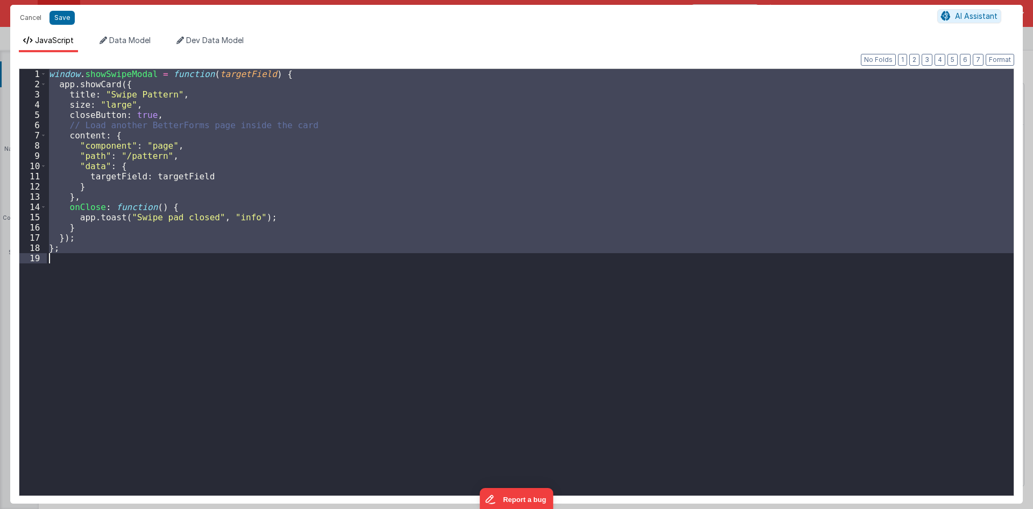
click at [499, 133] on div "window . showSwipeModal = function ( targetField ) { app . showCard ({ title : …" at bounding box center [530, 282] width 967 height 426
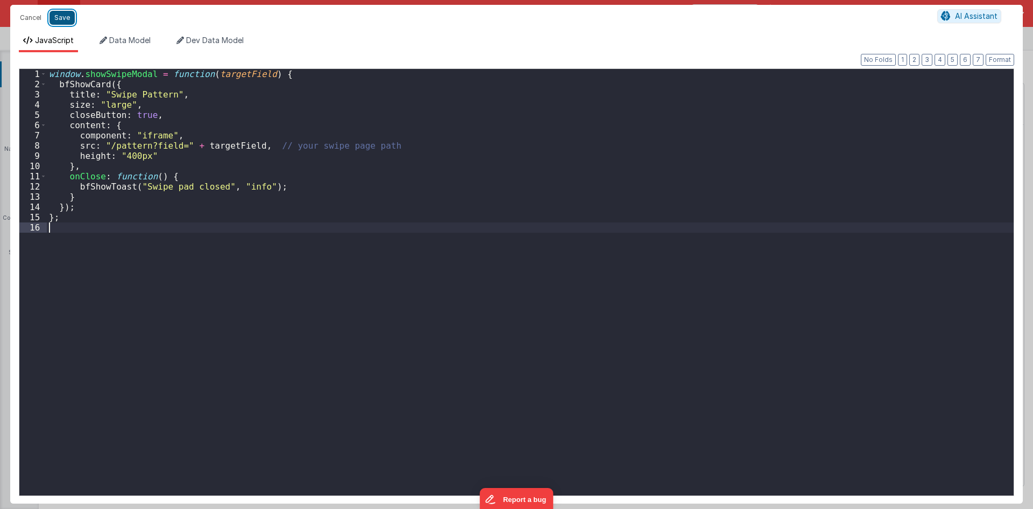
click at [68, 24] on button "Save" at bounding box center [62, 18] width 25 height 14
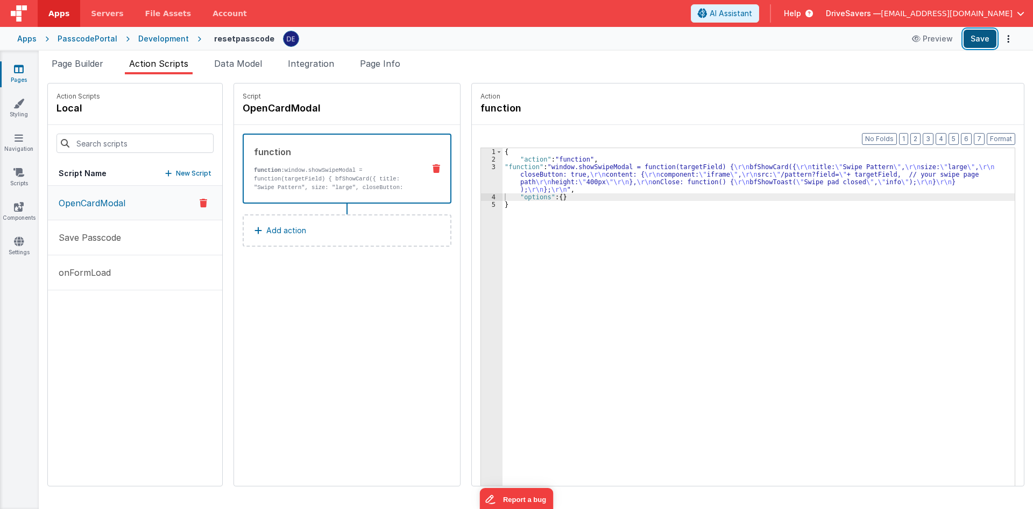
click at [978, 38] on button "Save" at bounding box center [980, 39] width 33 height 18
click at [293, 230] on p "Add action" at bounding box center [286, 230] width 40 height 13
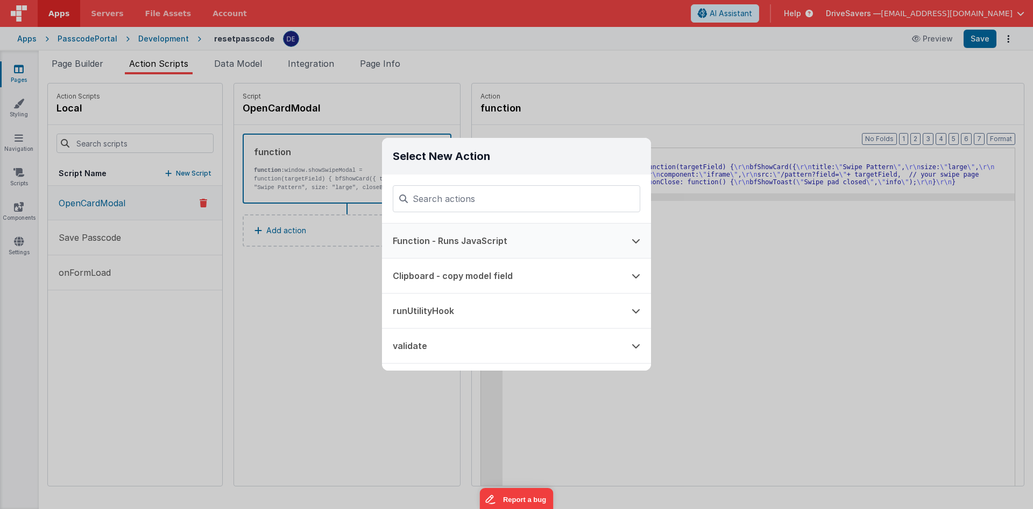
click at [498, 244] on button "Function - Runs JavaScript" at bounding box center [501, 240] width 239 height 34
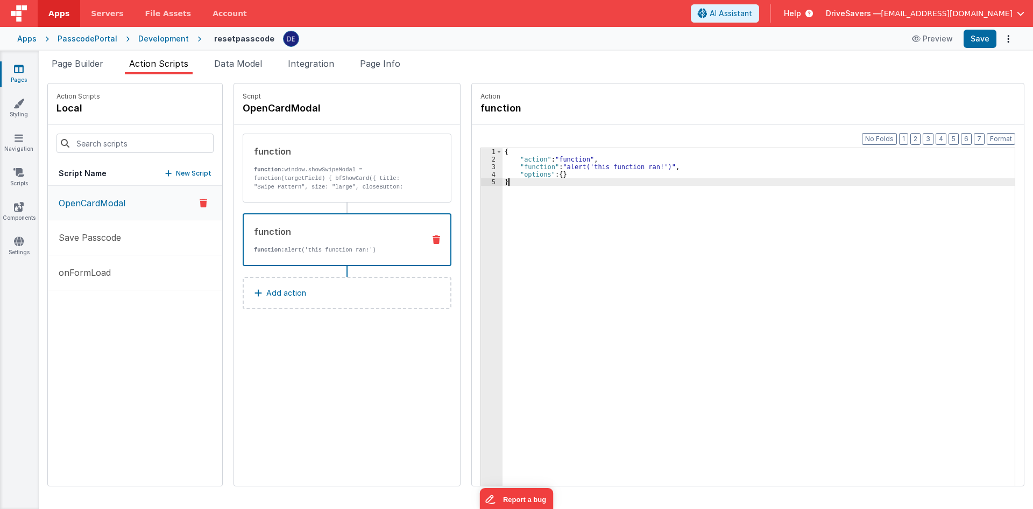
click at [591, 225] on div "{ "action" : "function" , "function" : "alert('this function ran!')" , "options…" at bounding box center [764, 341] width 523 height 386
drag, startPoint x: 536, startPoint y: 150, endPoint x: 489, endPoint y: 147, distance: 46.9
click at [489, 147] on div "Format 7 6 5 4 3 2 1 No Folds 1 2 3 4 5 6 7 // Minimal settings { "action" : "s…" at bounding box center [748, 332] width 535 height 372
click at [530, 224] on div "{ "action" : "showCardModal" , "options" : { "slug" : "some_page_slug" // note:…" at bounding box center [764, 341] width 523 height 386
click at [762, 185] on div "{ "action" : "showCardModal" , "options" : { "slug" : "some_page_slug" // note:…" at bounding box center [764, 341] width 523 height 386
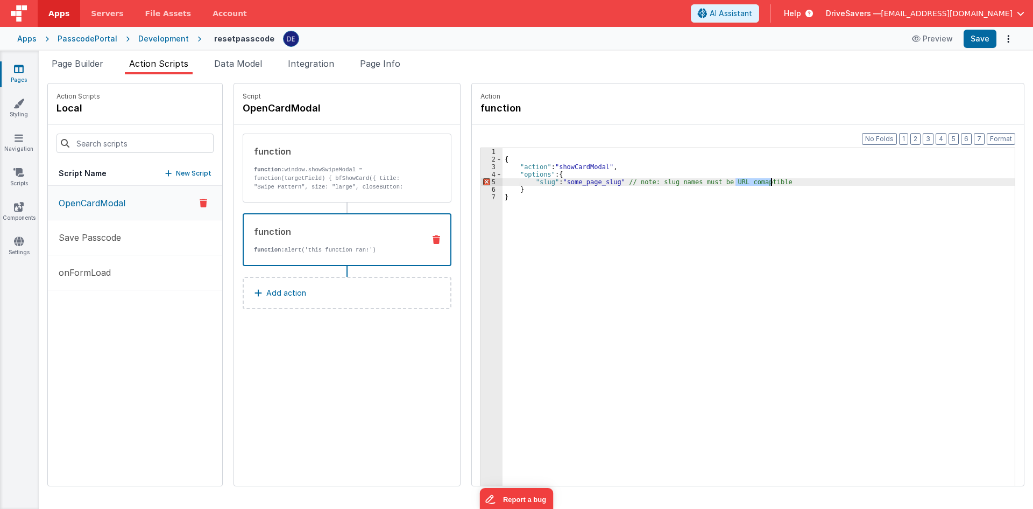
click at [762, 185] on div "{ "action" : "showCardModal" , "options" : { "slug" : "some_page_slug" // note:…" at bounding box center [764, 341] width 523 height 386
click at [769, 184] on div "{ "action" : "showCardModal" , "options" : { "slug" : "some_page_slug" // note:…" at bounding box center [759, 333] width 512 height 371
drag, startPoint x: 771, startPoint y: 183, endPoint x: 624, endPoint y: 179, distance: 147.0
click at [624, 179] on div "{ "action" : "showCardModal" , "options" : { "slug" : "some_page_slug" // note:…" at bounding box center [764, 341] width 523 height 386
click at [623, 216] on div "{ "action" : "showCardModal" , "options" : { "slug" : "some_page_slug" } }" at bounding box center [764, 341] width 523 height 386
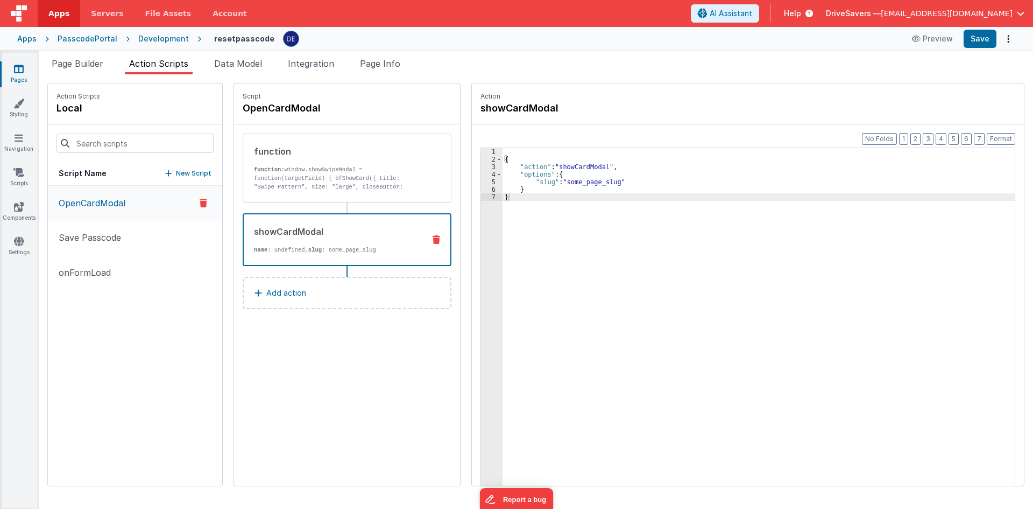
click at [349, 204] on div "function function: window.showSwipeModal = function(targetField) { bfShowCard({…" at bounding box center [347, 199] width 209 height 132
click at [360, 187] on p "function: window.showSwipeModal = function(targetField) { bfShowCard({ title: "…" at bounding box center [335, 199] width 163 height 69
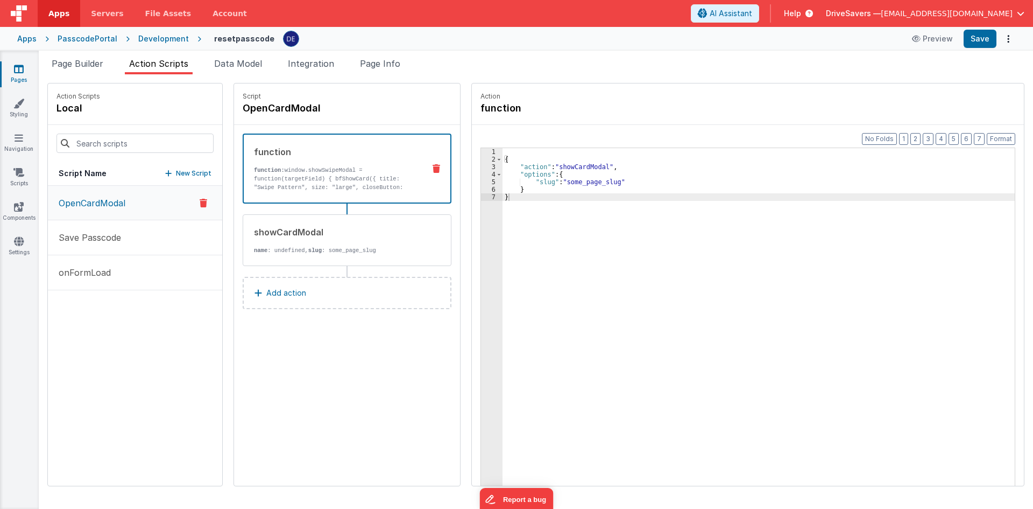
click at [418, 174] on div "function function: window.showSwipeModal = function(targetField) { bfShowCard({…" at bounding box center [347, 168] width 209 height 70
click at [347, 181] on p "function: window.showSwipeModal = function(targetField) { bfShowCard({ title: "…" at bounding box center [335, 200] width 162 height 69
click at [335, 232] on div "showCardModal" at bounding box center [335, 231] width 163 height 13
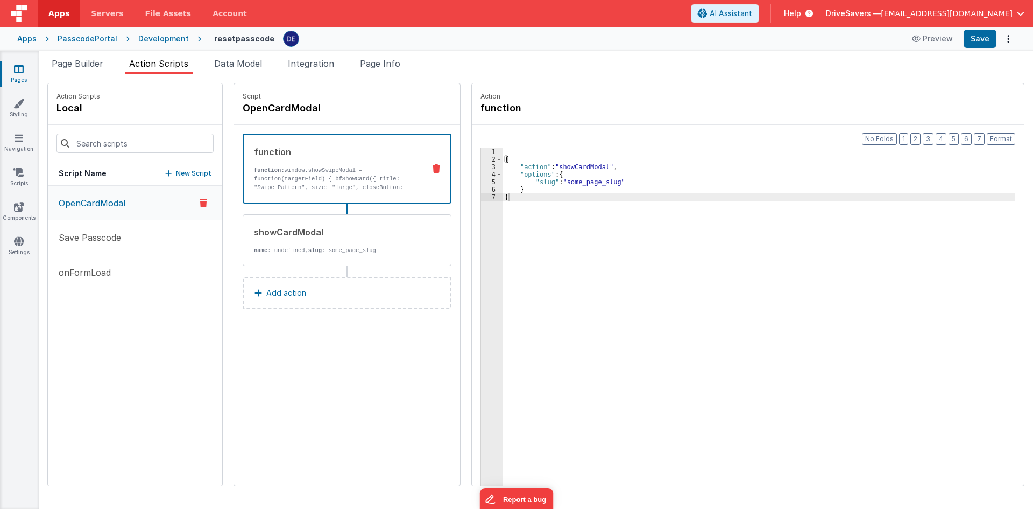
click at [333, 172] on p "function: window.showSwipeModal = function(targetField) { bfShowCard({ title: "…" at bounding box center [335, 200] width 162 height 69
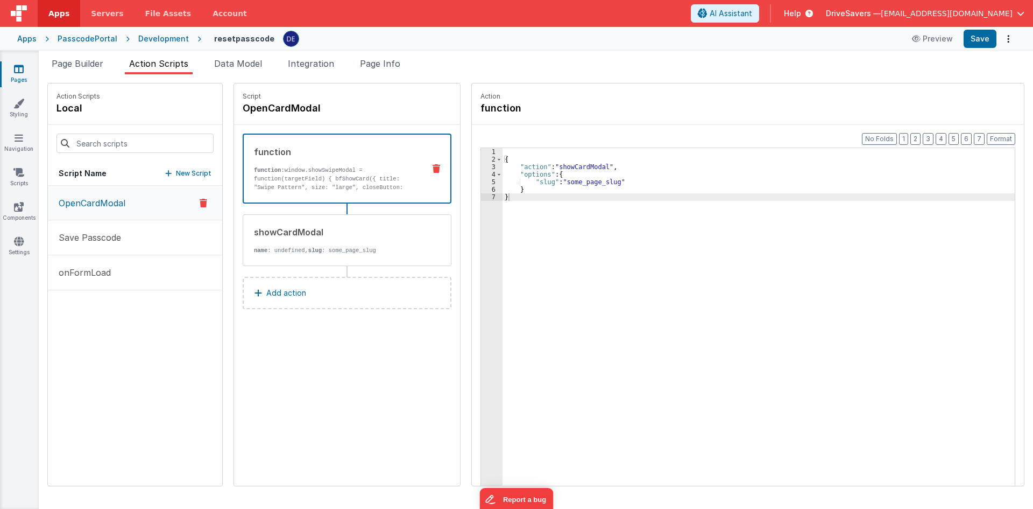
click at [333, 172] on p "function: window.showSwipeModal = function(targetField) { bfShowCard({ title: "…" at bounding box center [335, 200] width 162 height 69
click at [101, 243] on p "Save Passcode" at bounding box center [86, 237] width 69 height 13
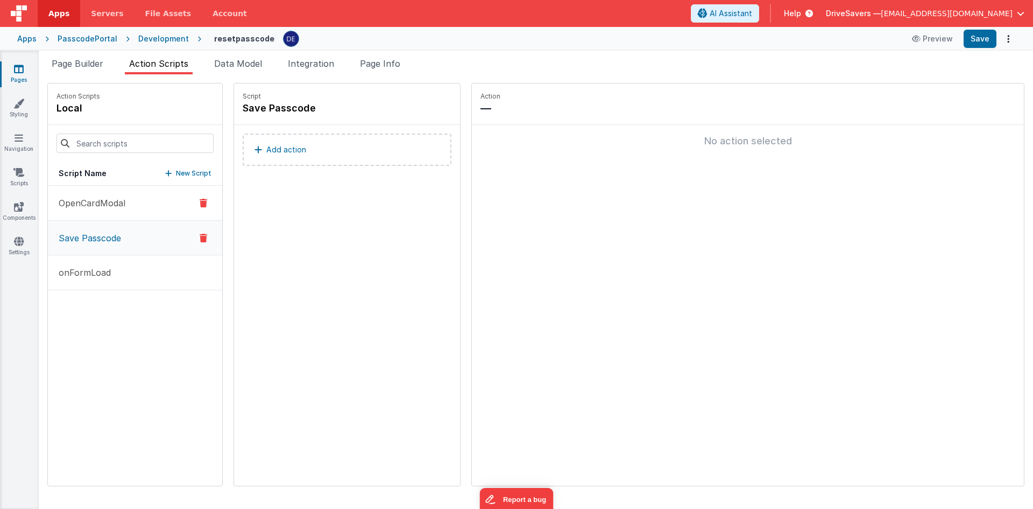
click at [101, 208] on p "OpenCardModal" at bounding box center [88, 202] width 73 height 13
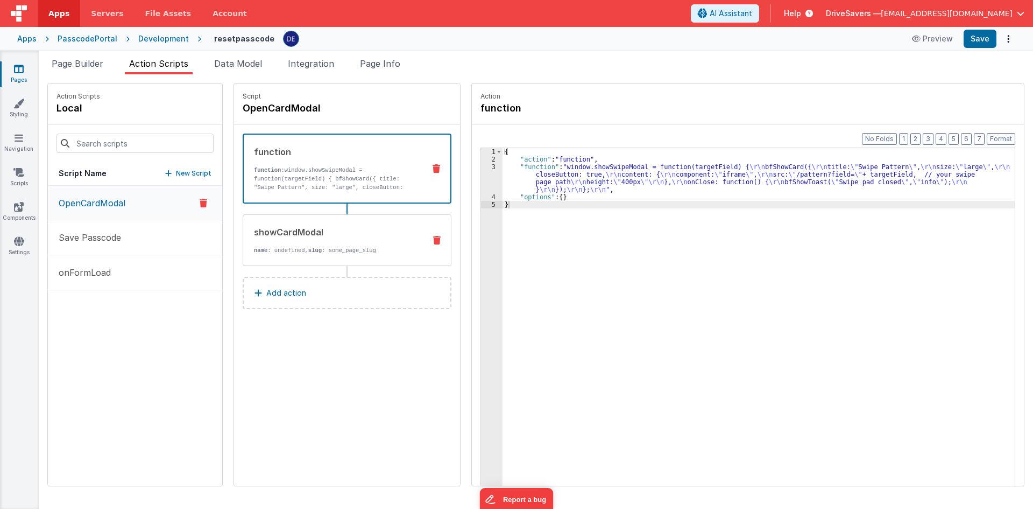
click at [297, 231] on div "showCardModal" at bounding box center [335, 231] width 163 height 13
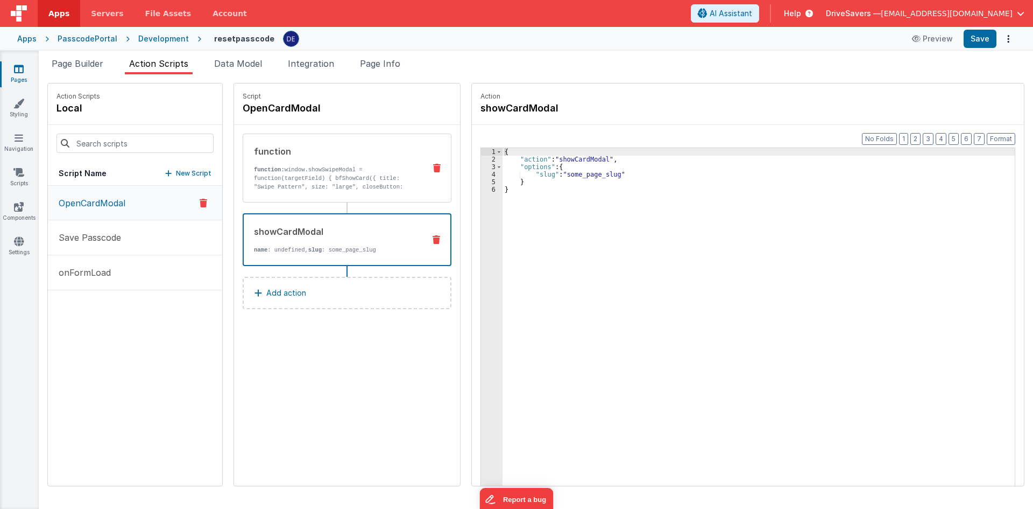
click at [319, 181] on p "function: window.showSwipeModal = function(targetField) { bfShowCard({ title: "…" at bounding box center [335, 199] width 163 height 69
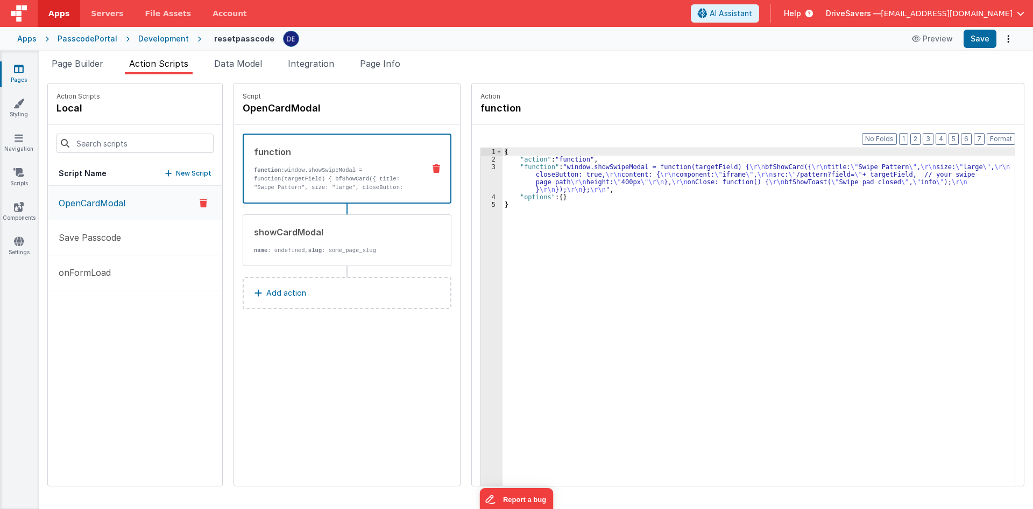
click at [588, 186] on div "{ "action" : "function" , "function" : "window.showSwipeModal = function(target…" at bounding box center [764, 341] width 523 height 386
click at [503, 175] on div "{ "action" : "function" , "function" : "window.showSwipeModal = function(target…" at bounding box center [764, 341] width 523 height 386
click at [481, 175] on div "3" at bounding box center [492, 178] width 22 height 30
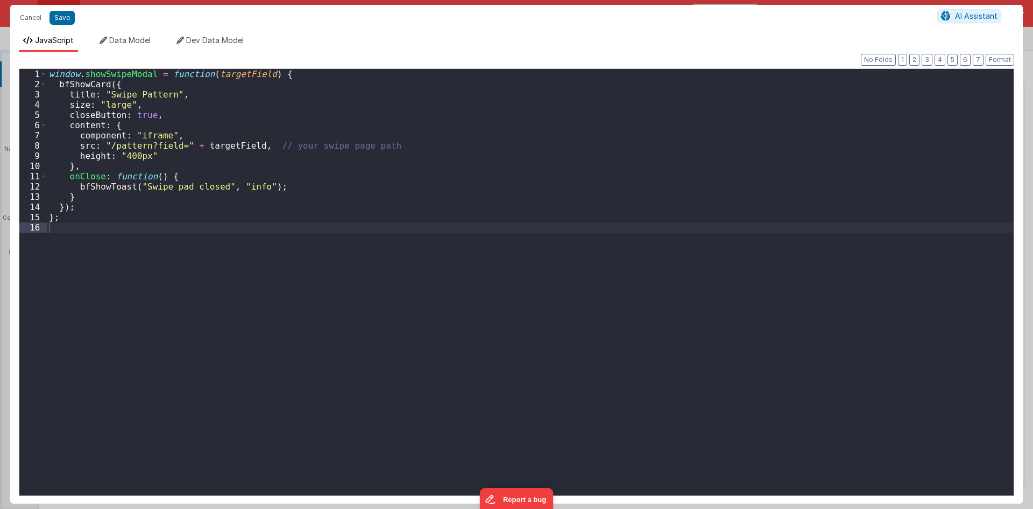
click at [136, 145] on div "window . showSwipeModal = function ( targetField ) { bfShowCard ({ title : "Swi…" at bounding box center [530, 292] width 967 height 447
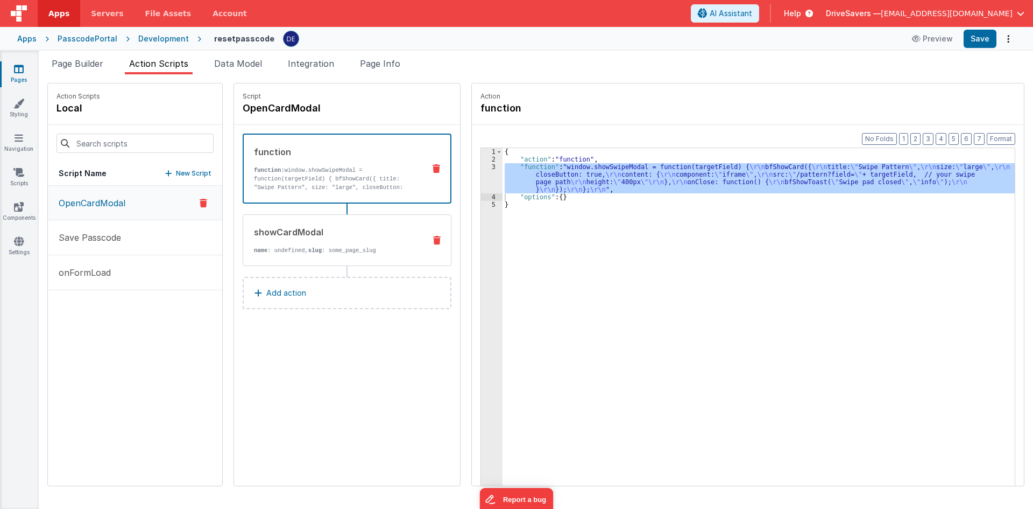
click at [326, 225] on div "showCardModal name : undefined, slug : some_page_slug" at bounding box center [347, 240] width 209 height 52
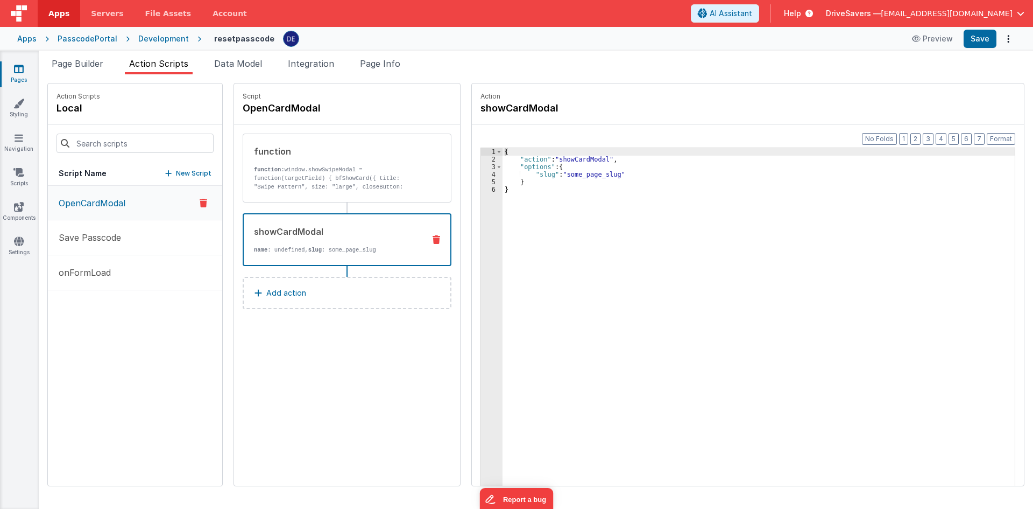
click at [555, 172] on div "{ "action" : "showCardModal" , "options" : { "slug" : "some_page_slug" } }" at bounding box center [764, 341] width 523 height 386
click at [481, 174] on div "4" at bounding box center [492, 175] width 22 height 8
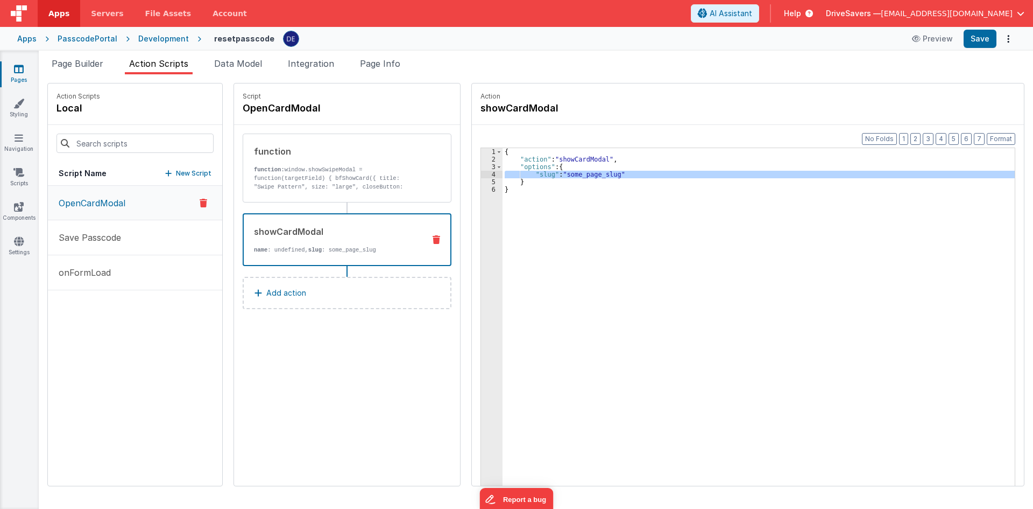
click at [481, 174] on div "4" at bounding box center [492, 175] width 22 height 8
click at [527, 167] on div "{ "action" : "showCardModal" , "options" : { "slug" : "some_page_slug" } }" at bounding box center [764, 341] width 523 height 386
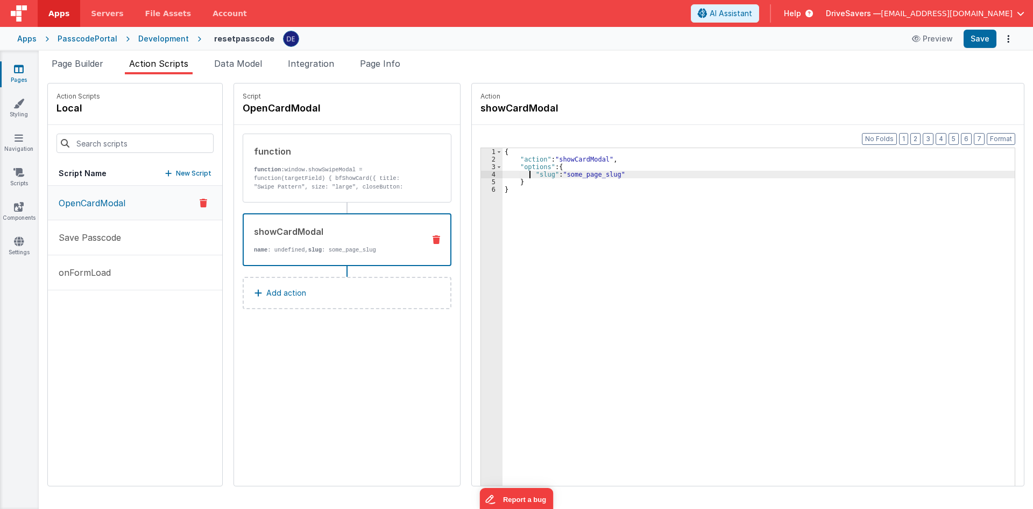
click at [519, 175] on div "{ "action" : "showCardModal" , "options" : { "slug" : "some_page_slug" } }" at bounding box center [764, 341] width 523 height 386
click at [481, 175] on div "4" at bounding box center [492, 175] width 22 height 8
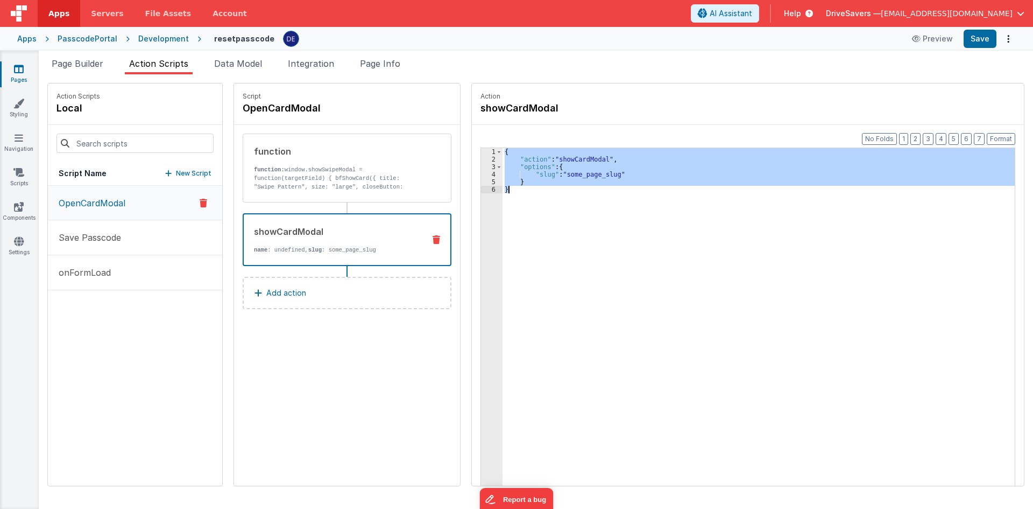
click at [481, 175] on div "4" at bounding box center [492, 175] width 22 height 8
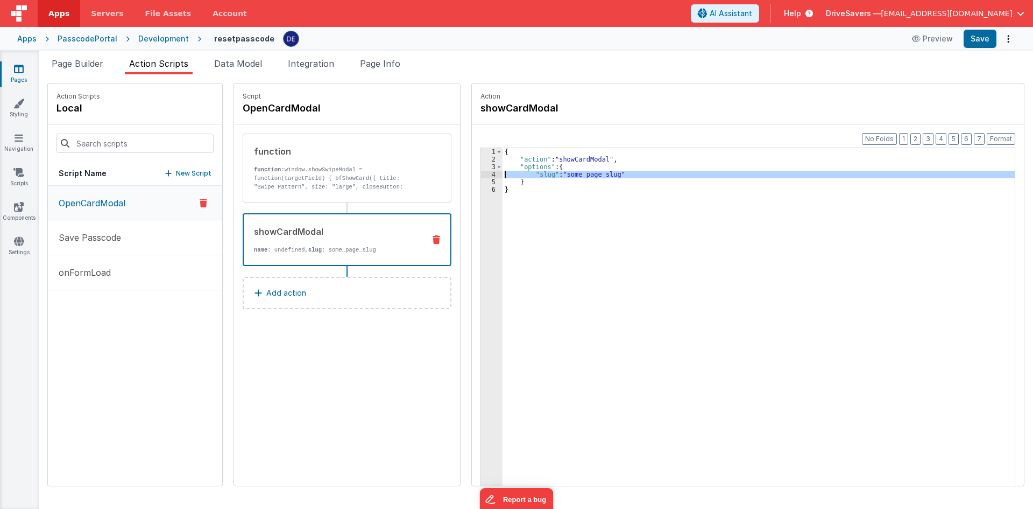
click at [566, 176] on div "{ "action" : "showCardModal" , "options" : { "slug" : "some_page_slug" } }" at bounding box center [759, 333] width 512 height 371
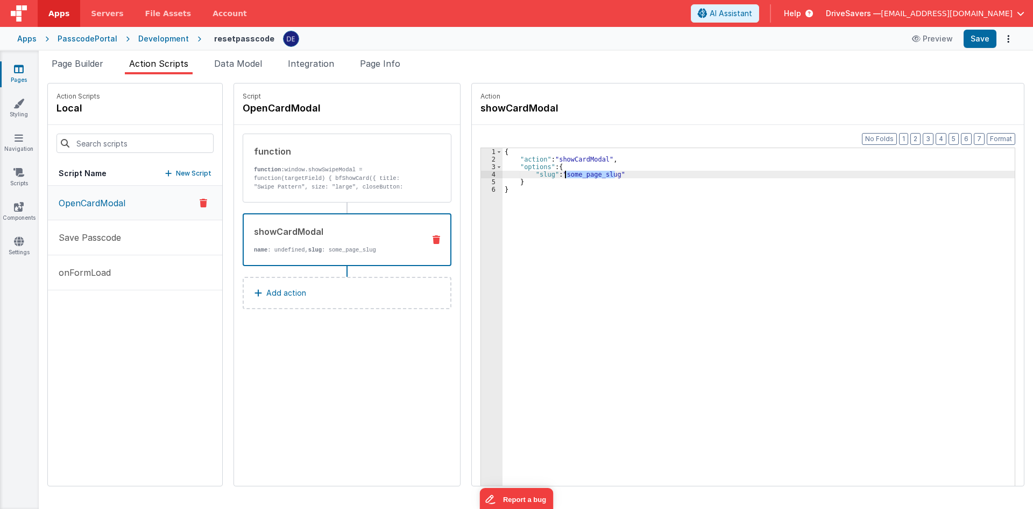
drag, startPoint x: 605, startPoint y: 175, endPoint x: 556, endPoint y: 177, distance: 49.0
click at [556, 177] on div "{ "action" : "showCardModal" , "options" : { "slug" : "some_page_slug" } }" at bounding box center [764, 341] width 523 height 386
click at [983, 40] on button "Save" at bounding box center [980, 39] width 33 height 18
click at [357, 176] on p "function: window.showSwipeModal = function(targetField) { bfShowCard({ title: "…" at bounding box center [335, 199] width 163 height 69
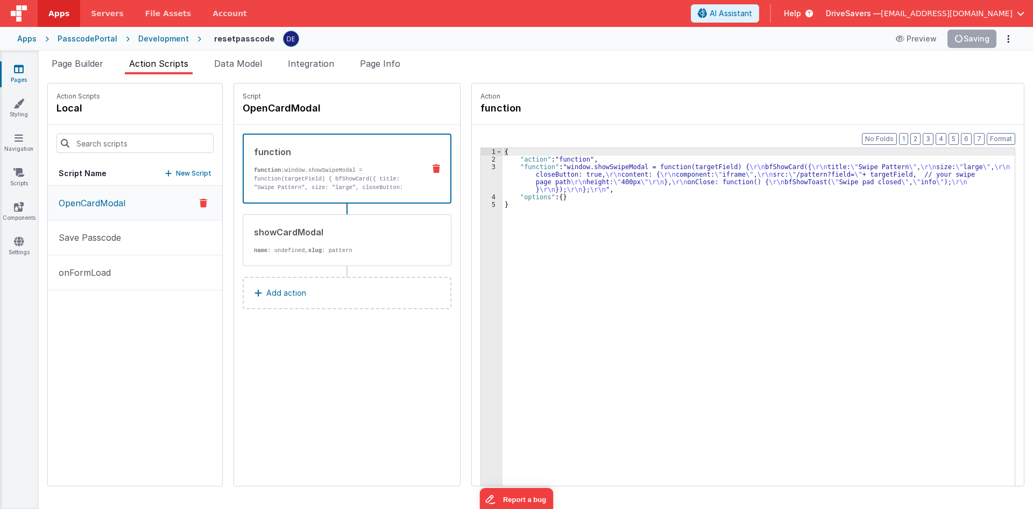
click at [433, 168] on icon at bounding box center [437, 168] width 8 height 9
click at [348, 257] on div "showCardModal name : undefined, slug : pattern" at bounding box center [347, 240] width 209 height 52
click at [356, 175] on p "function: window.showSwipeModal = function(targetField) { bfShowCard({ title: "…" at bounding box center [335, 200] width 162 height 69
click at [433, 164] on icon at bounding box center [437, 168] width 8 height 9
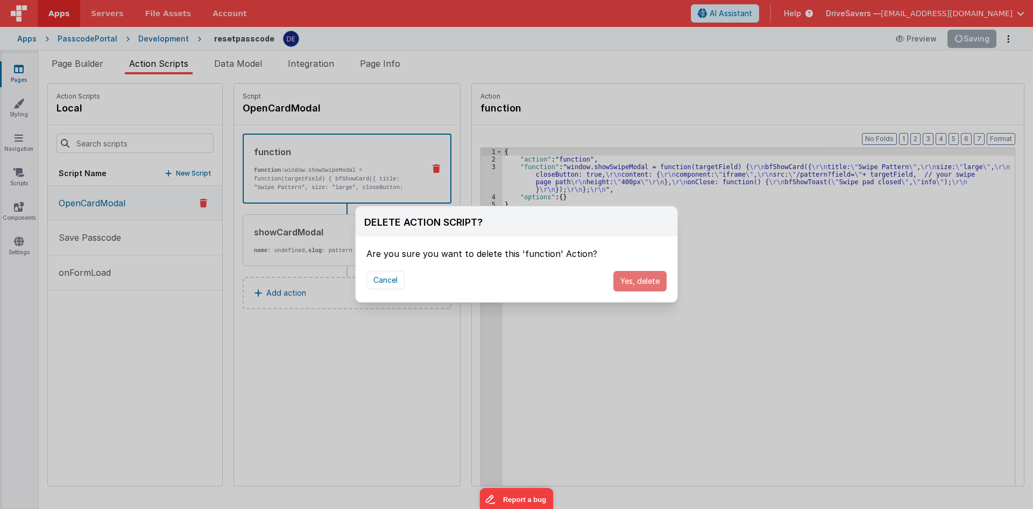
click at [630, 278] on button "Yes, delete" at bounding box center [640, 281] width 53 height 20
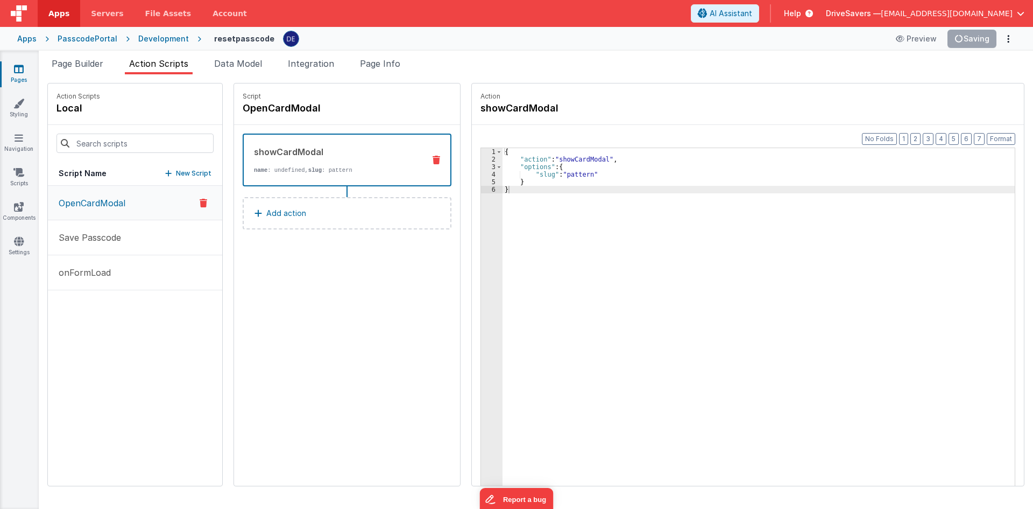
click at [931, 75] on div "Snippet Library Name Type Accordion Element Alert Action Action authLogin Actio…" at bounding box center [536, 291] width 995 height 434
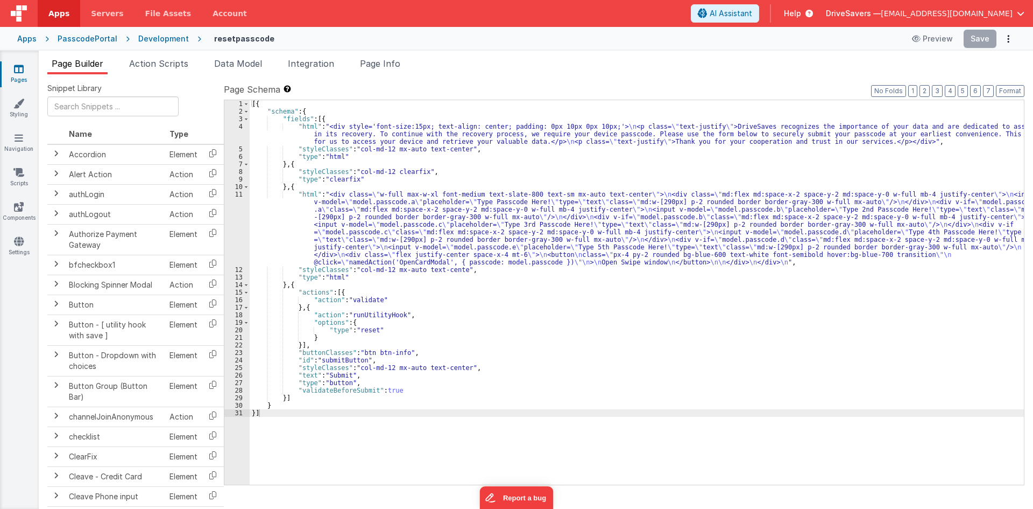
click at [348, 228] on div "[{ "schema" : { "fields" : [{ "html" : "<div style='font-size:15px; text-align:…" at bounding box center [637, 299] width 774 height 399
click at [238, 229] on div "11" at bounding box center [236, 228] width 25 height 75
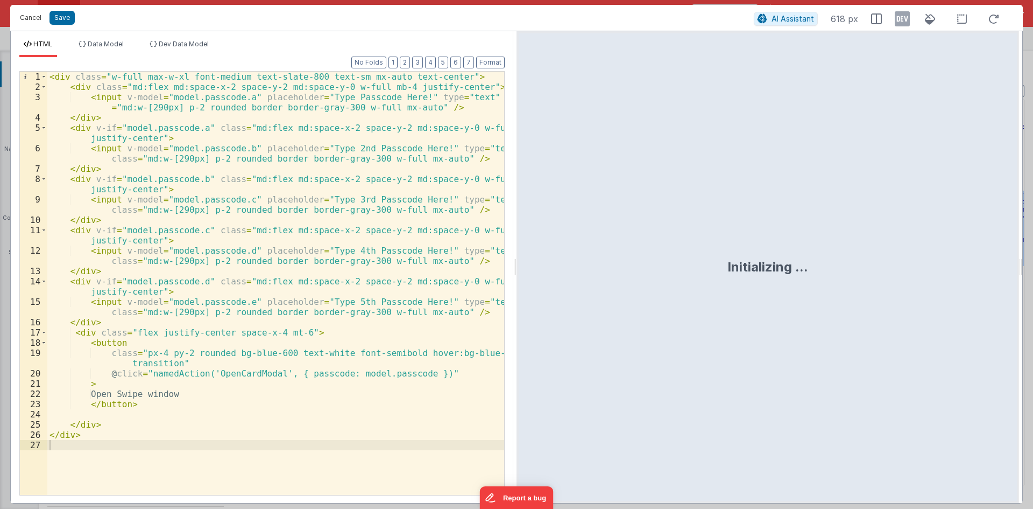
click at [31, 17] on button "Cancel" at bounding box center [31, 17] width 32 height 15
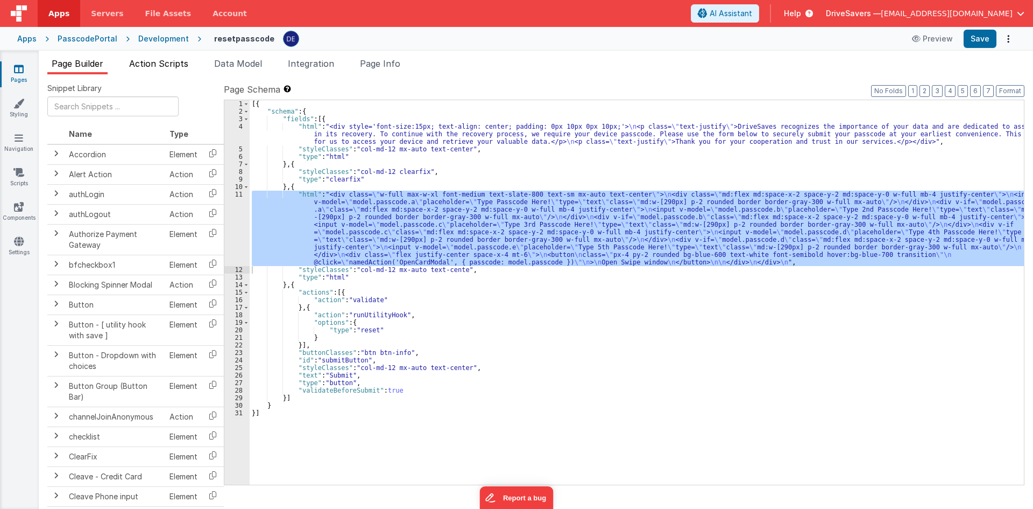
click at [174, 66] on span "Action Scripts" at bounding box center [158, 63] width 59 height 11
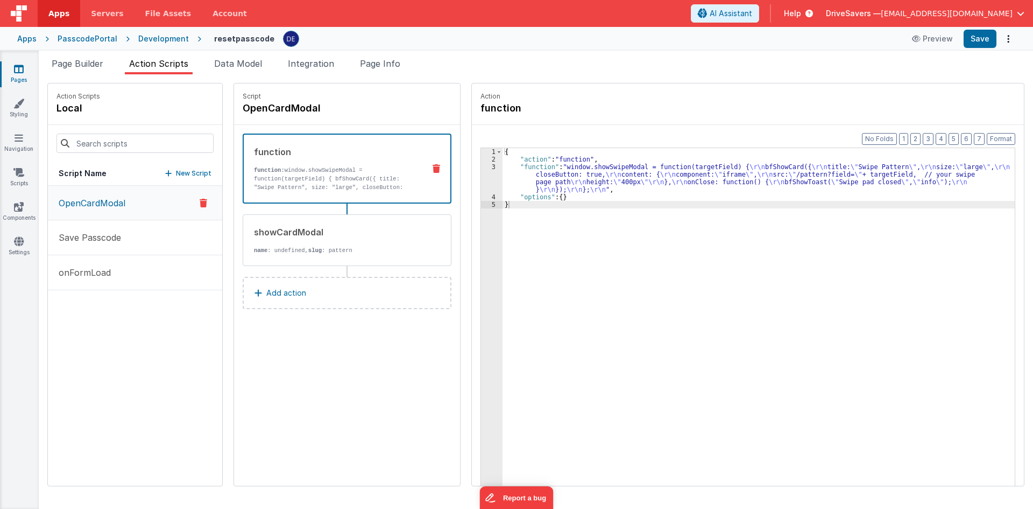
click at [543, 173] on div "{ "action" : "function" , "function" : "window.showSwipeModal = function(target…" at bounding box center [764, 341] width 523 height 386
click at [481, 173] on div "3" at bounding box center [492, 178] width 22 height 30
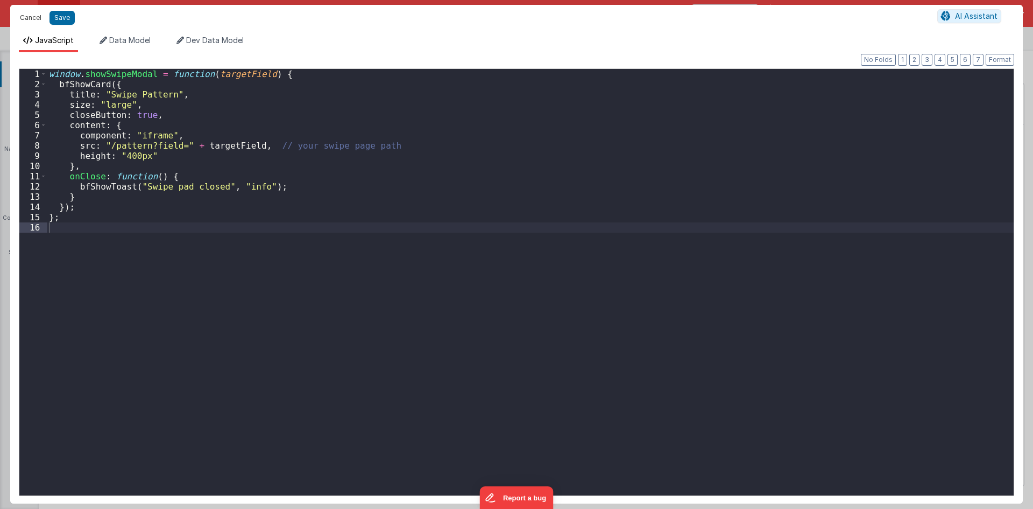
drag, startPoint x: 35, startPoint y: 20, endPoint x: 353, endPoint y: 243, distance: 388.0
click at [35, 20] on button "Cancel" at bounding box center [31, 17] width 32 height 15
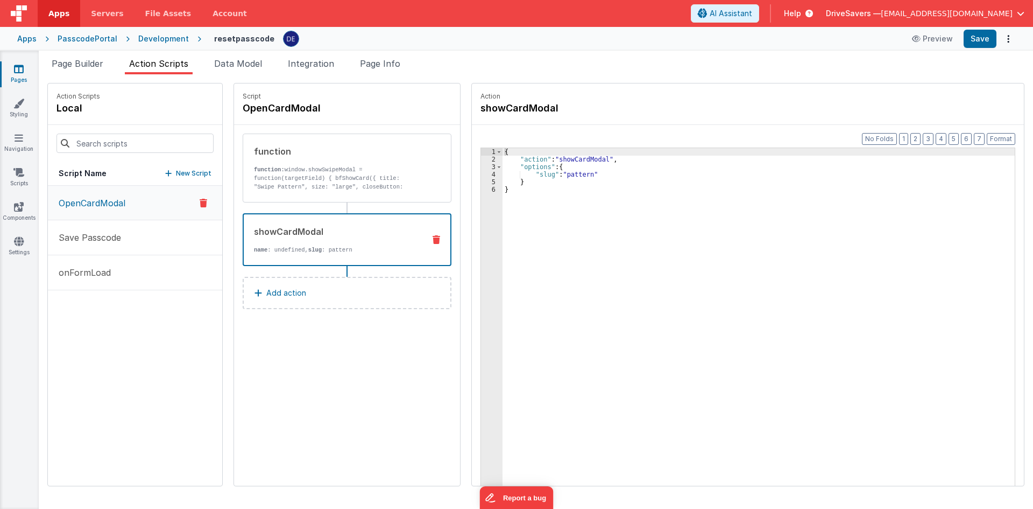
click at [344, 250] on p "name : undefined, slug : pattern" at bounding box center [335, 249] width 162 height 9
click at [351, 185] on p "function: window.showSwipeModal = function(targetField) { bfShowCard({ title: "…" at bounding box center [335, 199] width 163 height 69
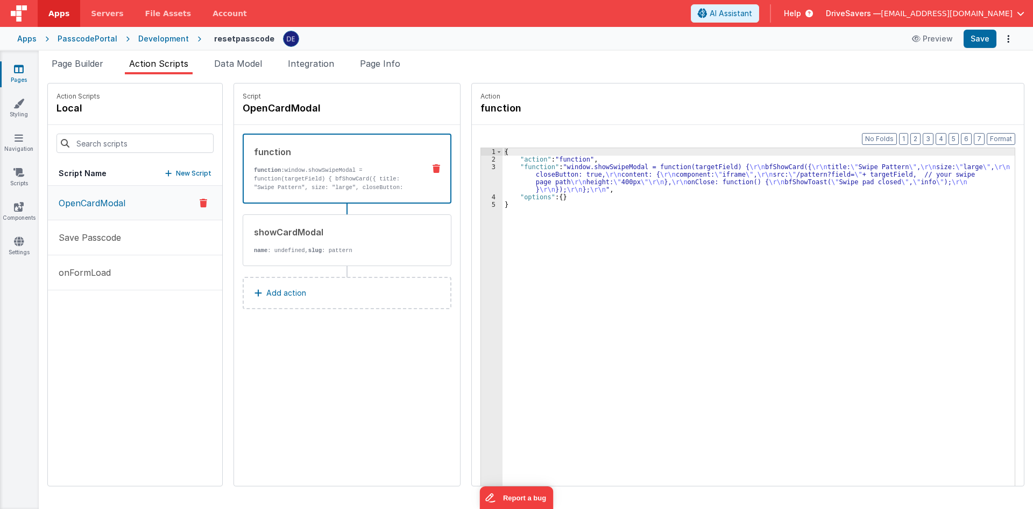
click at [433, 168] on icon at bounding box center [437, 168] width 8 height 9
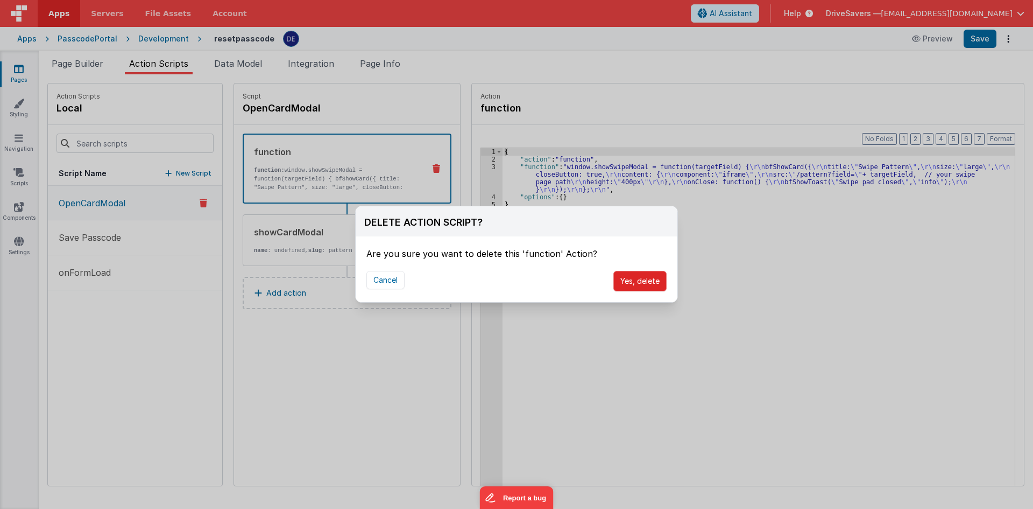
click at [629, 285] on button "Yes, delete" at bounding box center [640, 281] width 53 height 20
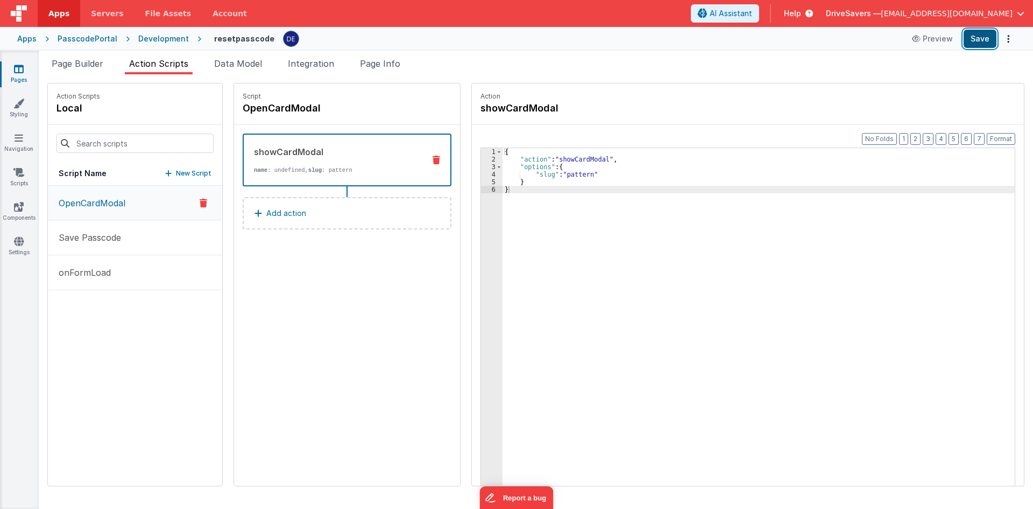
click at [975, 44] on button "Save" at bounding box center [980, 39] width 33 height 18
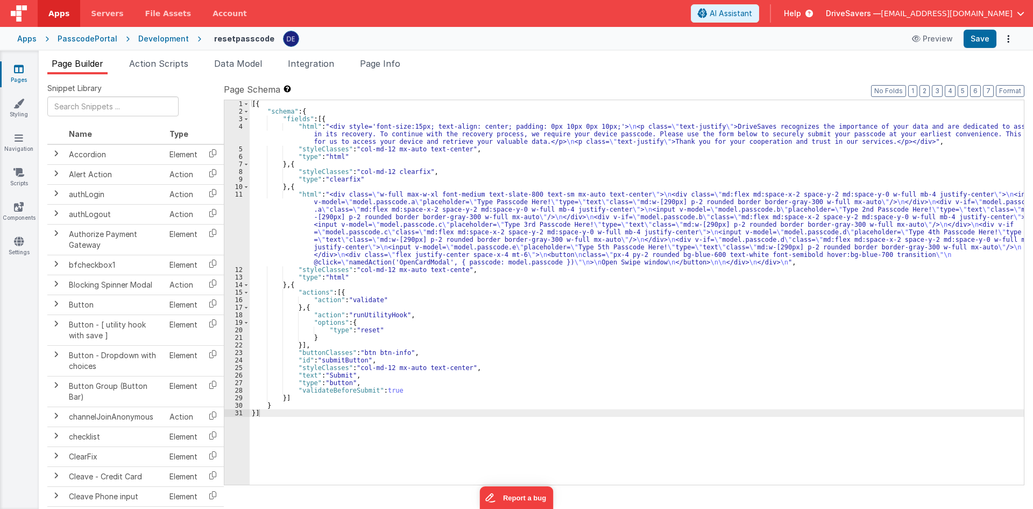
click at [163, 57] on div "Page Builder Action Scripts Data Model Integration Page Info Snippet Library Na…" at bounding box center [536, 280] width 995 height 458
click at [175, 68] on span "Action Scripts" at bounding box center [158, 63] width 59 height 11
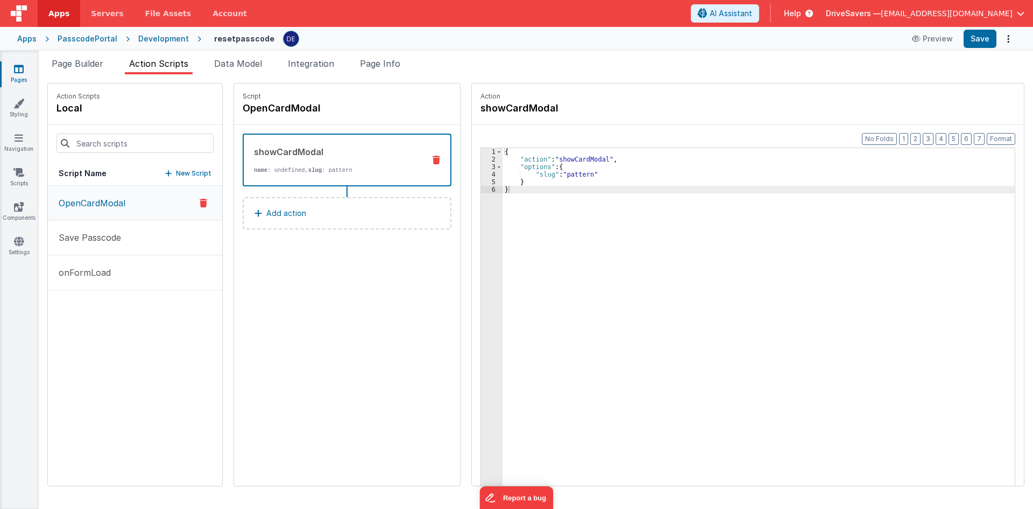
click at [315, 166] on p "name : undefined, slug : pattern" at bounding box center [335, 170] width 162 height 9
click at [579, 190] on div "{ "action" : "showCardModal" , "options" : { "slug" : "pattern" } }" at bounding box center [764, 341] width 523 height 386
click at [603, 188] on div "{ "action" : "showCardModal" , "options" : { "slug" : "pattern" } }" at bounding box center [764, 341] width 523 height 386
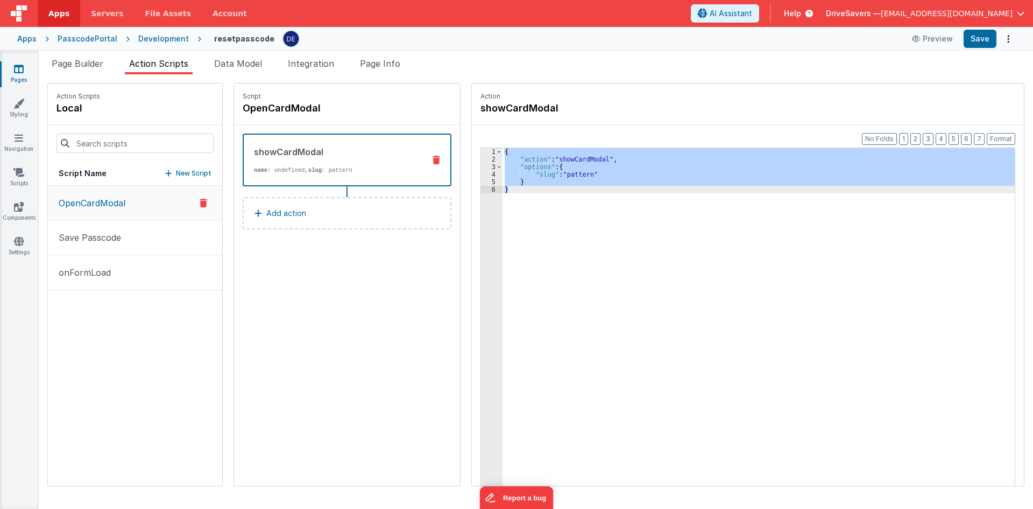
click at [546, 185] on div "{ "action" : "showCardModal" , "options" : { "slug" : "pattern" } }" at bounding box center [759, 333] width 512 height 371
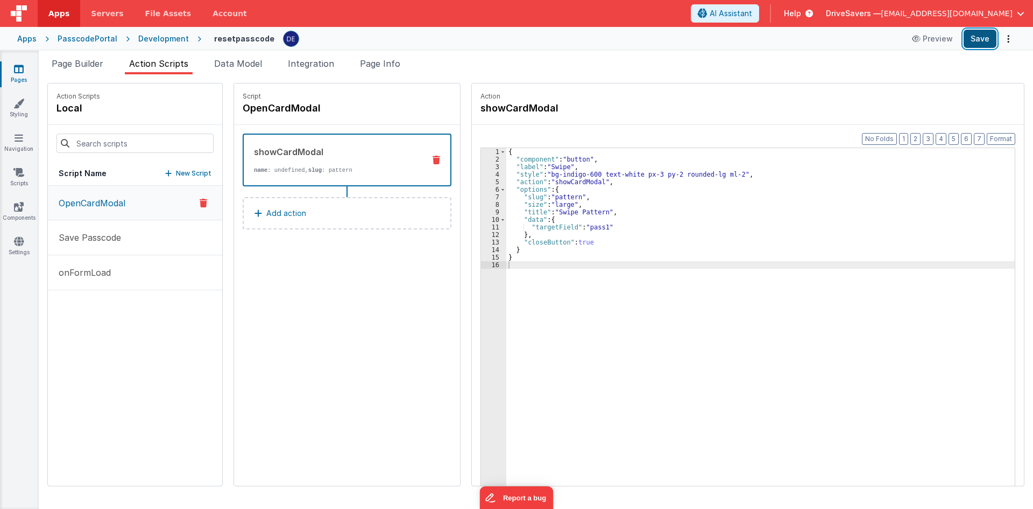
click at [979, 38] on button "Save" at bounding box center [980, 39] width 33 height 18
click at [830, 73] on ul "Page Builder Action Scripts Data Model Integration Page Info" at bounding box center [536, 65] width 995 height 17
click at [780, 122] on div "Action showCardModal" at bounding box center [748, 103] width 552 height 41
click at [81, 68] on span "Page Builder" at bounding box center [78, 63] width 52 height 11
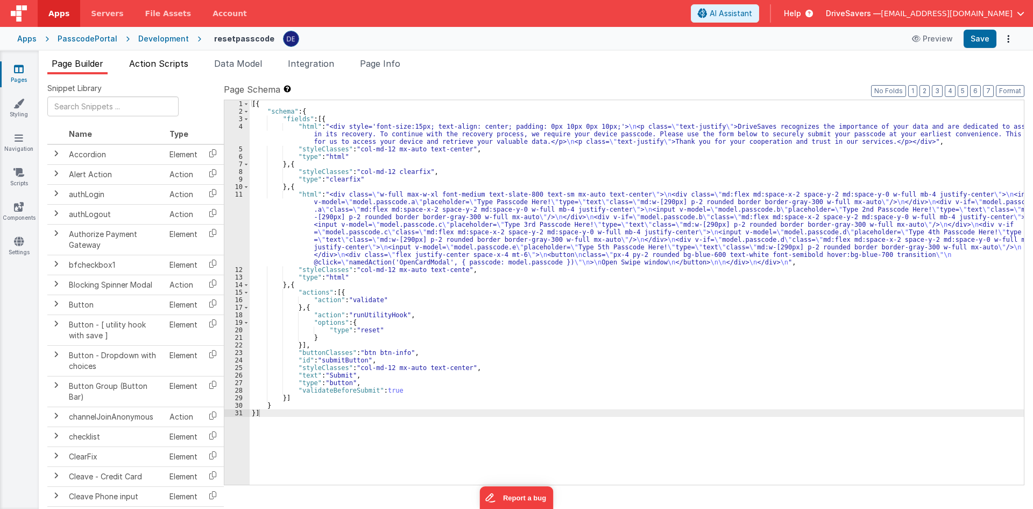
click at [157, 64] on span "Action Scripts" at bounding box center [158, 63] width 59 height 11
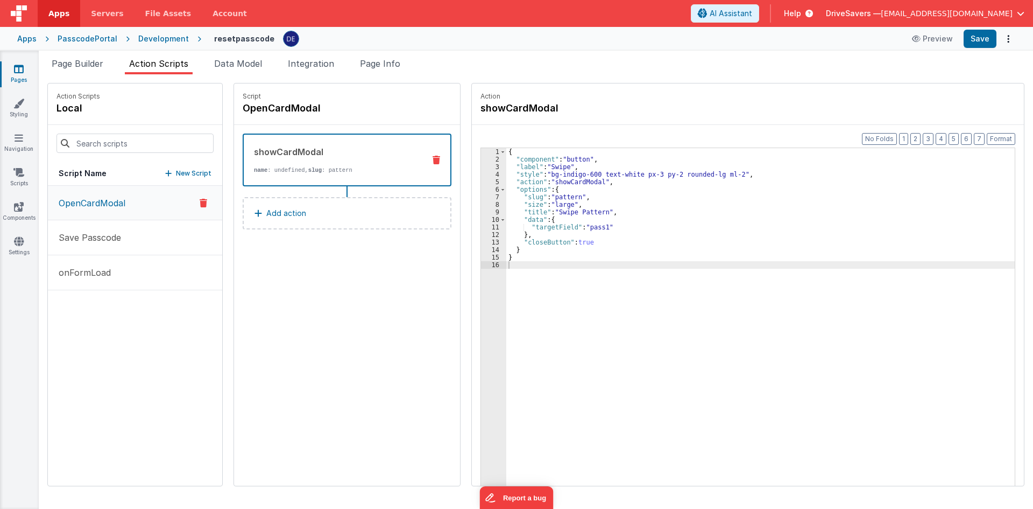
click at [16, 79] on link "Pages" at bounding box center [18, 75] width 39 height 22
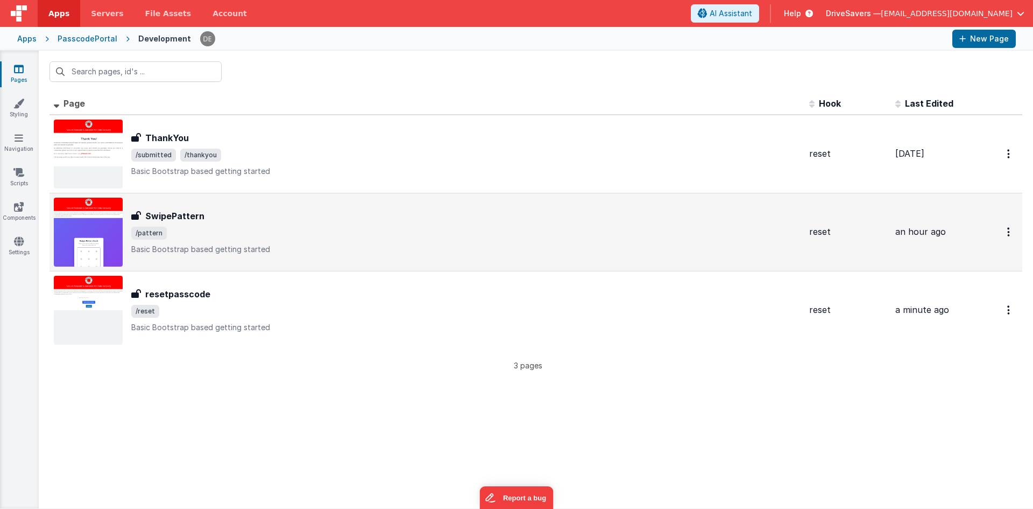
click at [219, 241] on div "SwipePattern SwipePattern /pattern Basic Bootstrap based getting started" at bounding box center [466, 231] width 670 height 45
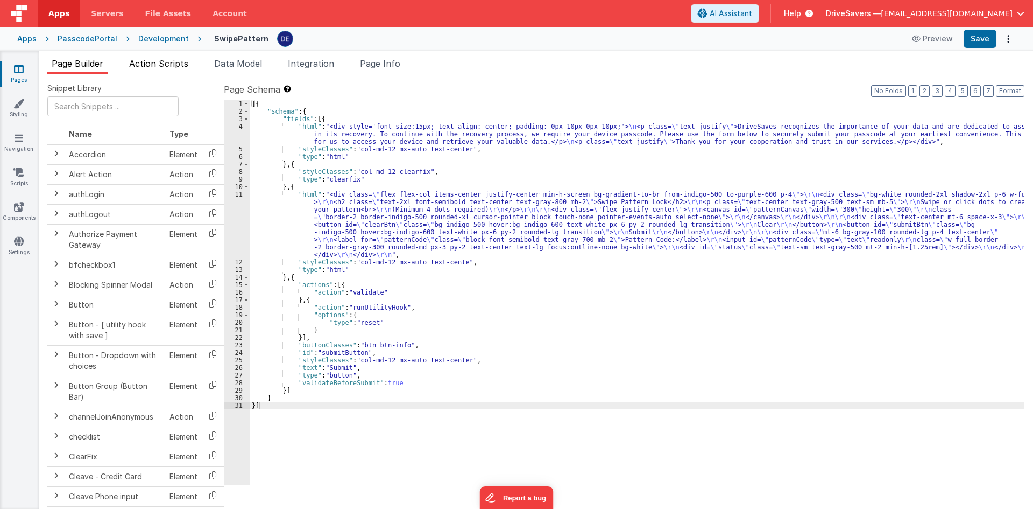
click at [164, 60] on span "Action Scripts" at bounding box center [158, 63] width 59 height 11
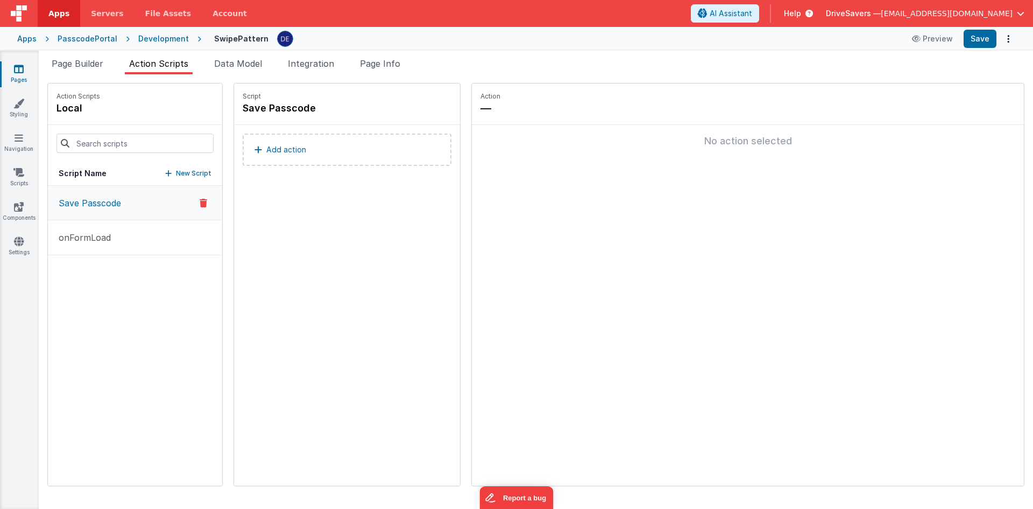
click at [241, 54] on div "Page Builder Action Scripts Data Model Integration Page Info Snippet Library Na…" at bounding box center [536, 280] width 995 height 458
click at [253, 67] on span "Data Model" at bounding box center [238, 63] width 48 height 11
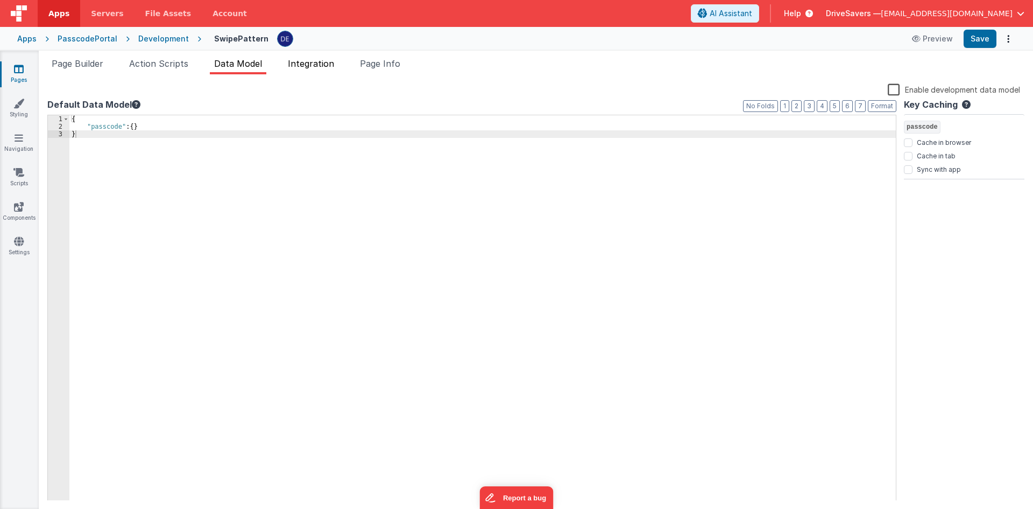
click at [312, 67] on span "Integration" at bounding box center [311, 63] width 46 height 11
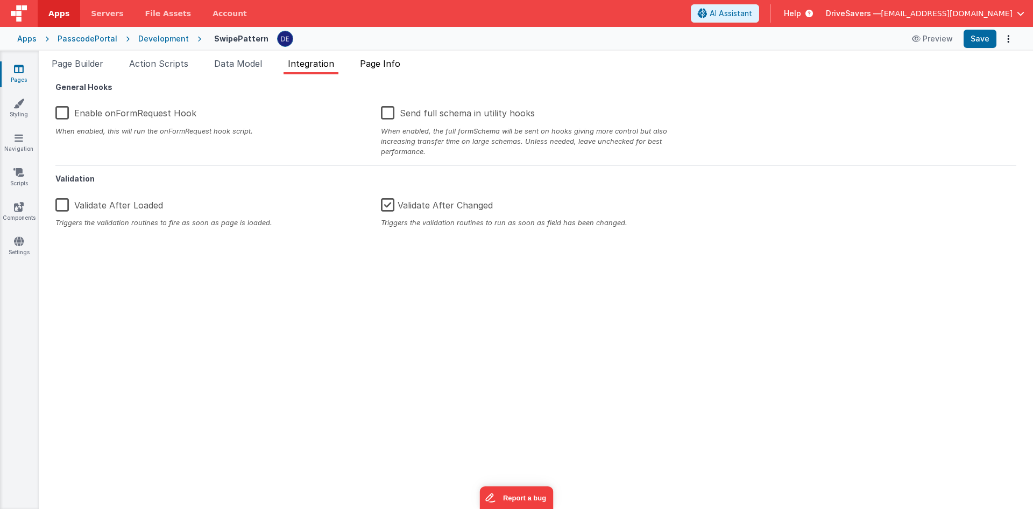
click at [379, 61] on span "Page Info" at bounding box center [380, 63] width 40 height 11
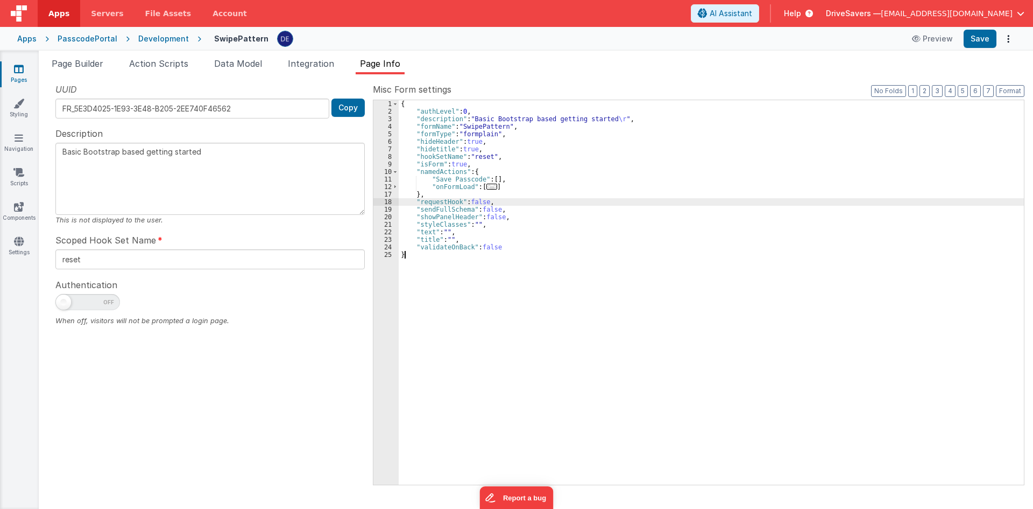
click at [608, 199] on div "{ "authLevel" : 0 , "description" : "Basic Bootstrap based getting started \r "…" at bounding box center [711, 299] width 625 height 399
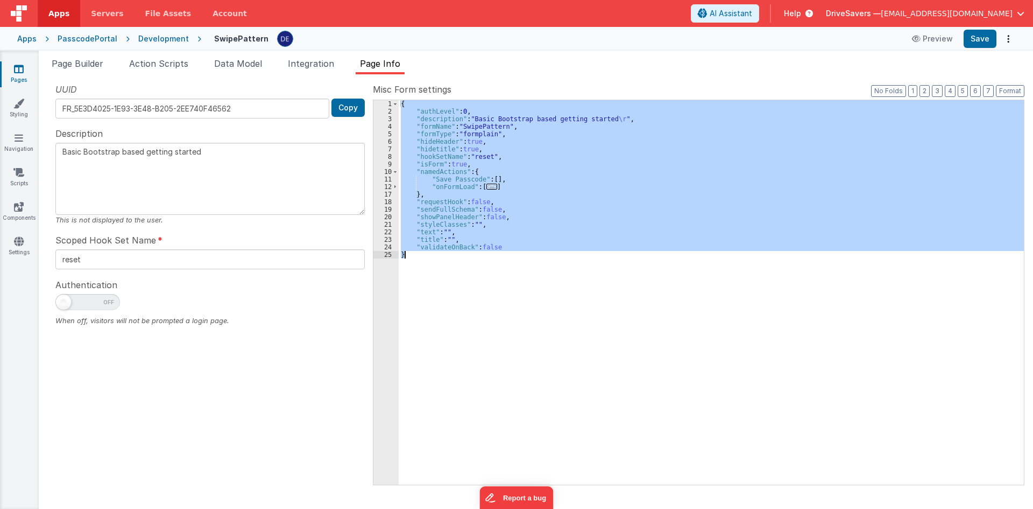
click at [1022, 18] on button "DriveSavers — [EMAIL_ADDRESS][DOMAIN_NAME]" at bounding box center [925, 13] width 199 height 11
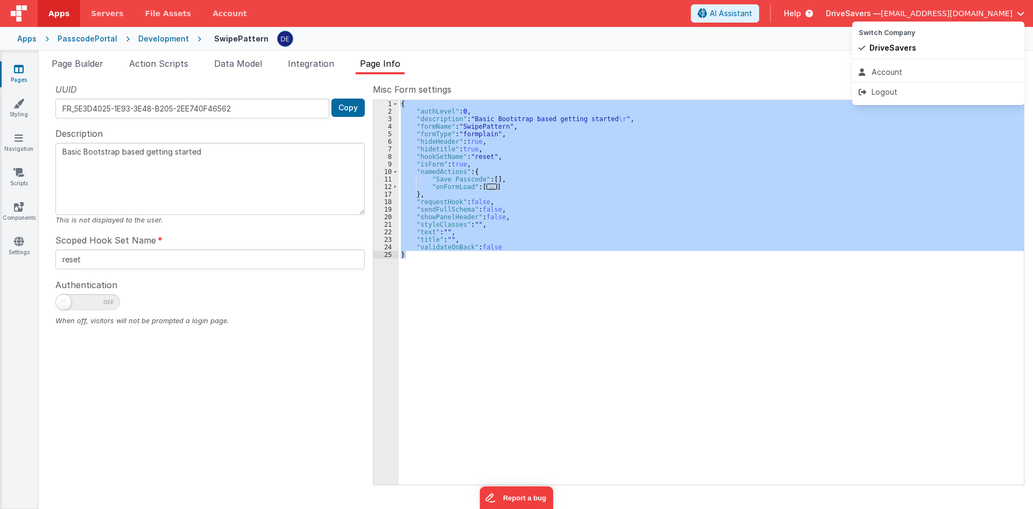
click at [724, 69] on button at bounding box center [516, 254] width 1033 height 509
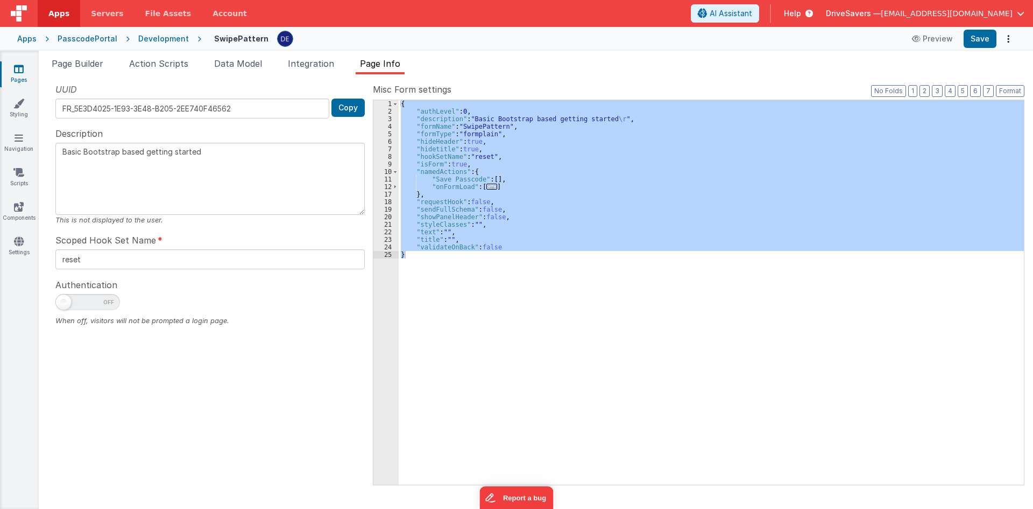
click at [1018, 15] on span "button" at bounding box center [1021, 14] width 8 height 8
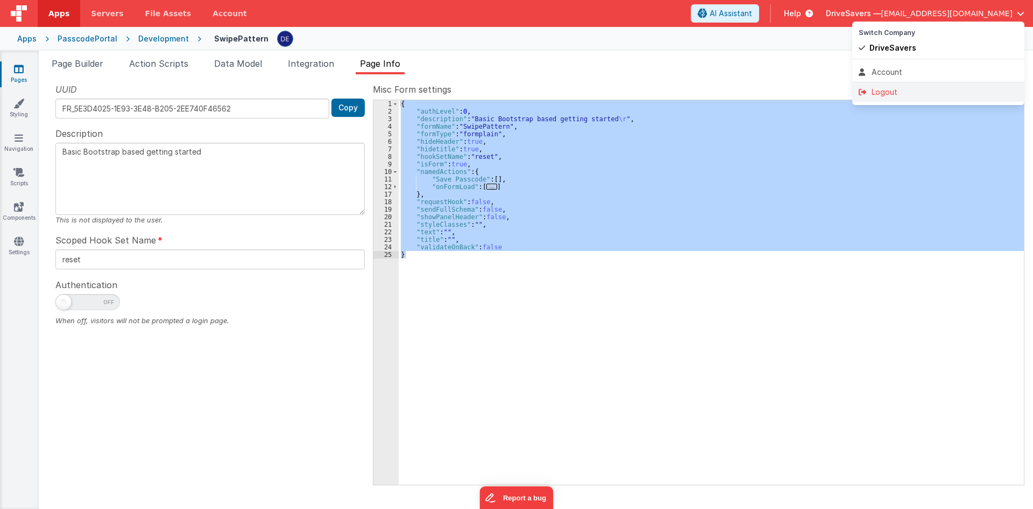
click at [957, 88] on div "Logout" at bounding box center [938, 92] width 159 height 11
type textarea "Basic Bootstrap based getting started"
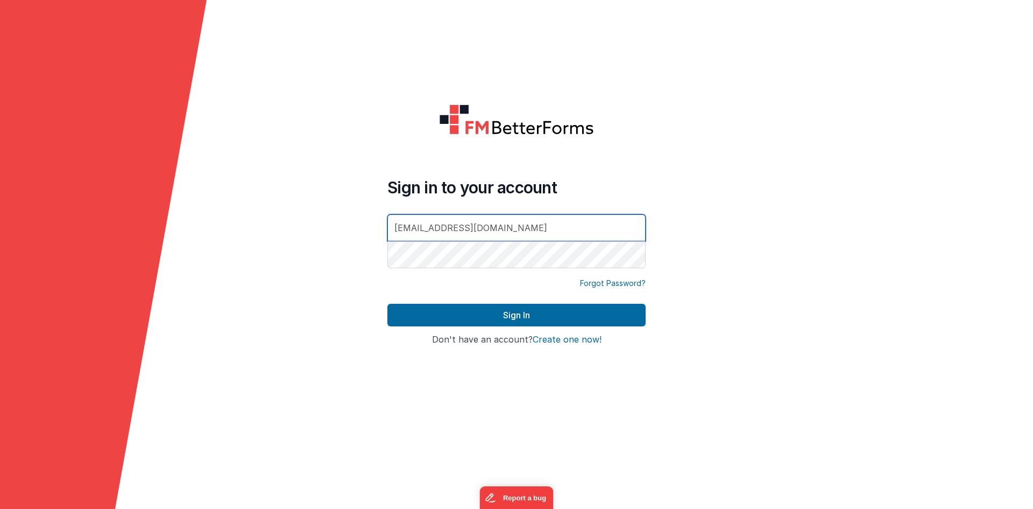
click at [387, 270] on div at bounding box center [387, 270] width 0 height 0
type input "[PERSON_NAME][EMAIL_ADDRESS][DOMAIN_NAME]"
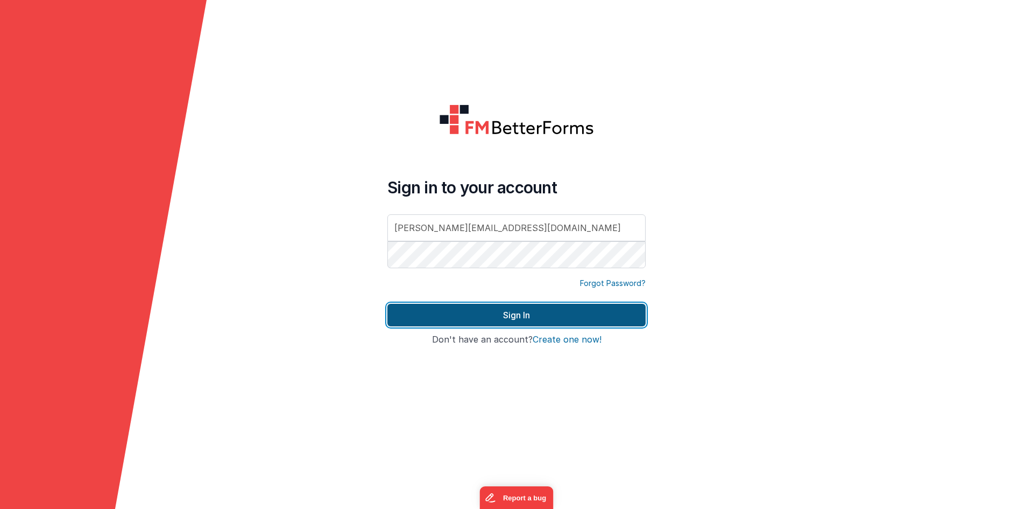
click at [533, 306] on button "Sign In" at bounding box center [516, 315] width 258 height 23
